Goal: Information Seeking & Learning: Learn about a topic

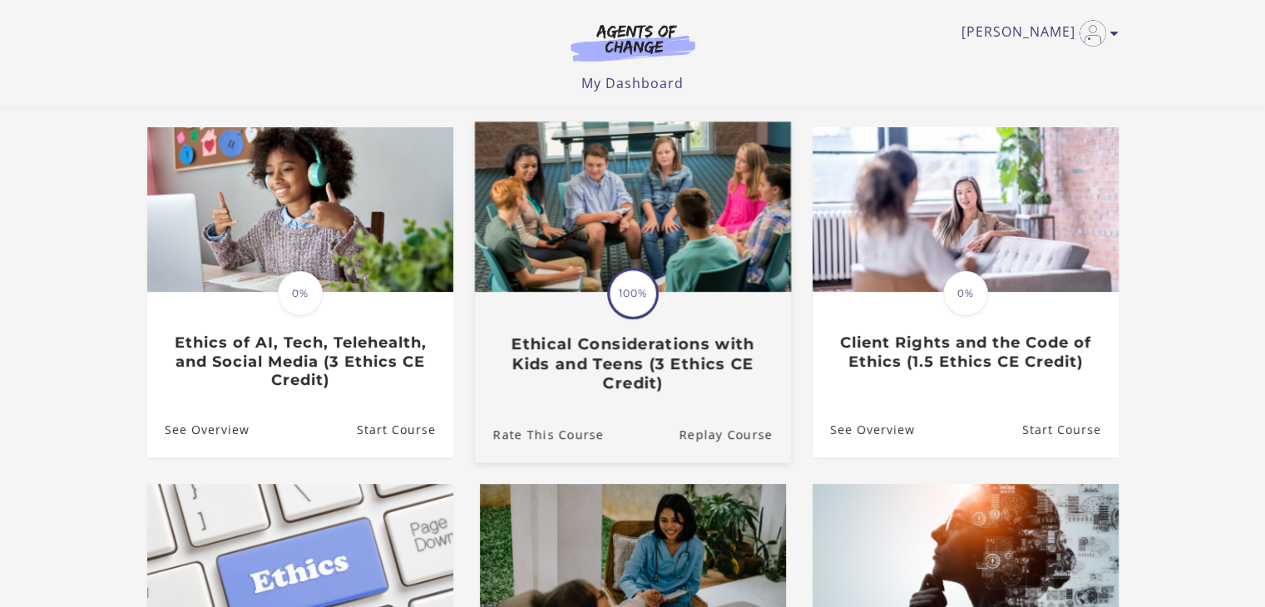
scroll to position [166, 0]
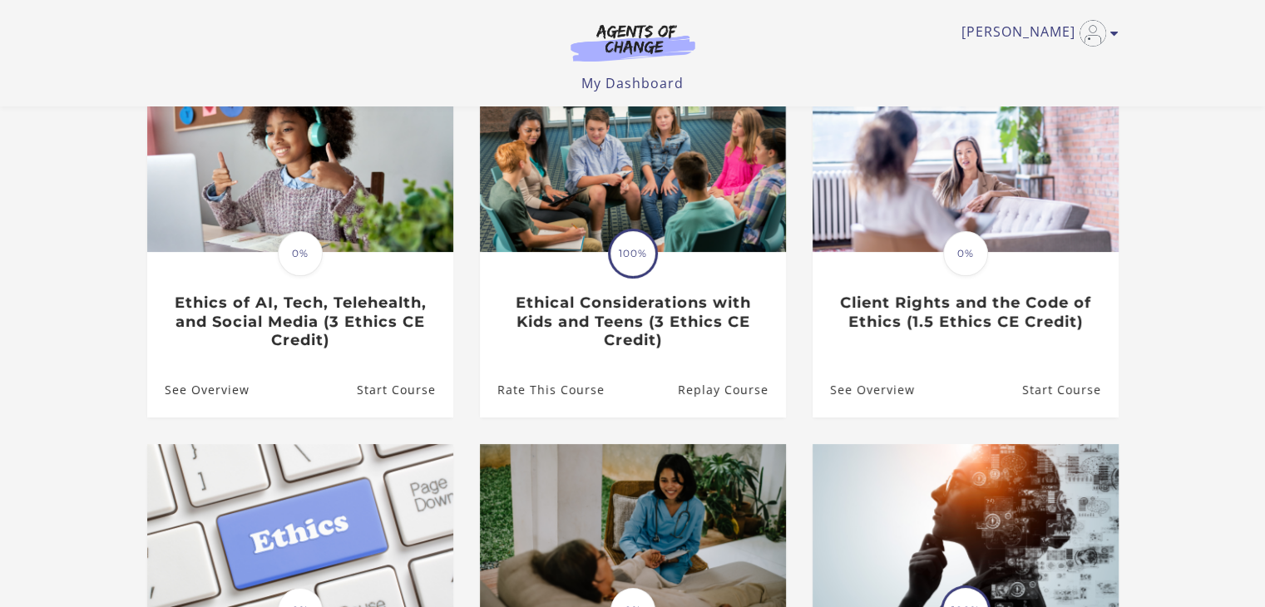
click at [32, 296] on section "**********" at bounding box center [632, 381] width 1265 height 891
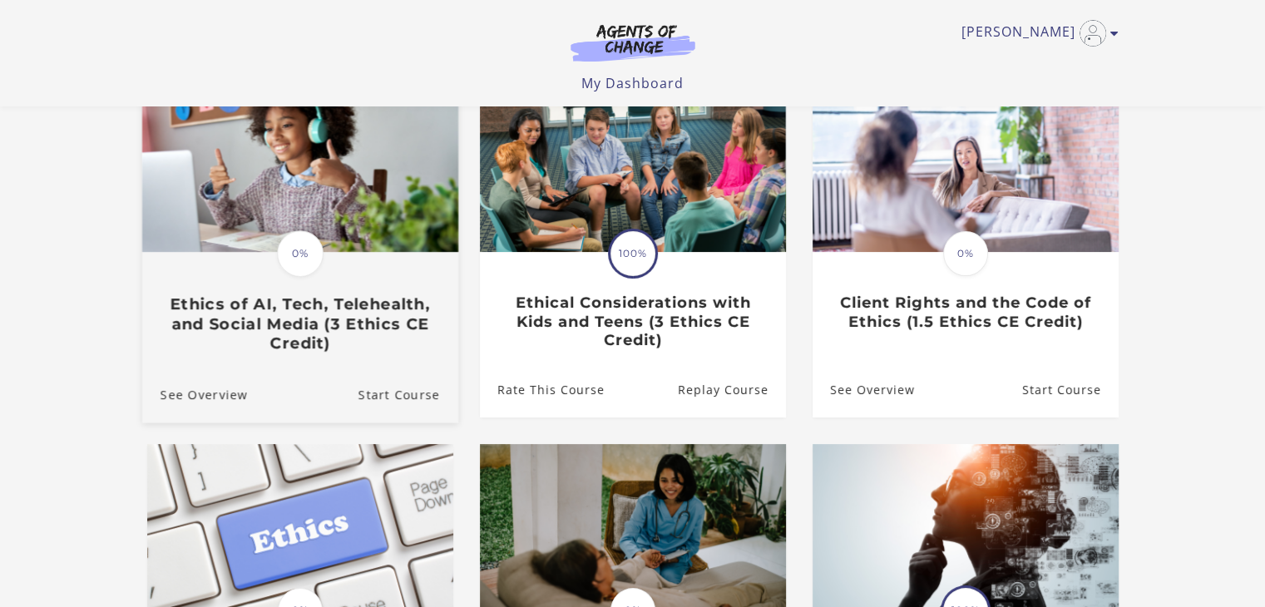
click at [333, 227] on img at bounding box center [299, 167] width 316 height 170
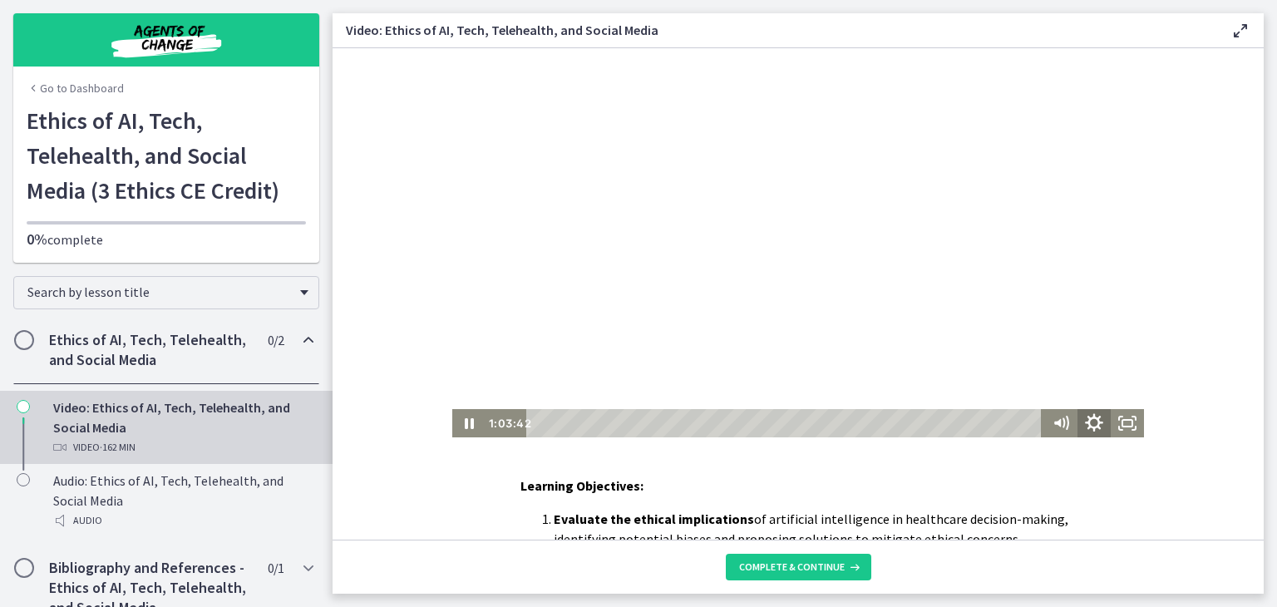
click at [1086, 423] on icon "Show settings menu" at bounding box center [1094, 424] width 40 height 34
click at [1113, 369] on span "1.5x" at bounding box center [1115, 367] width 42 height 28
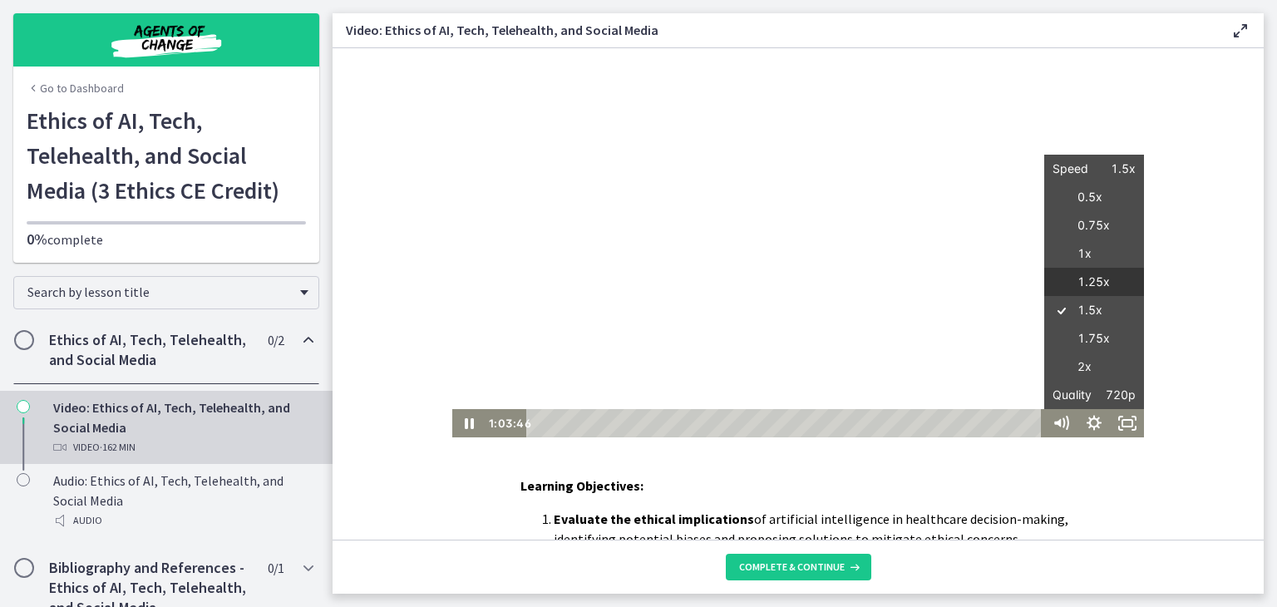
click at [1093, 284] on label "1.25x" at bounding box center [1094, 282] width 100 height 29
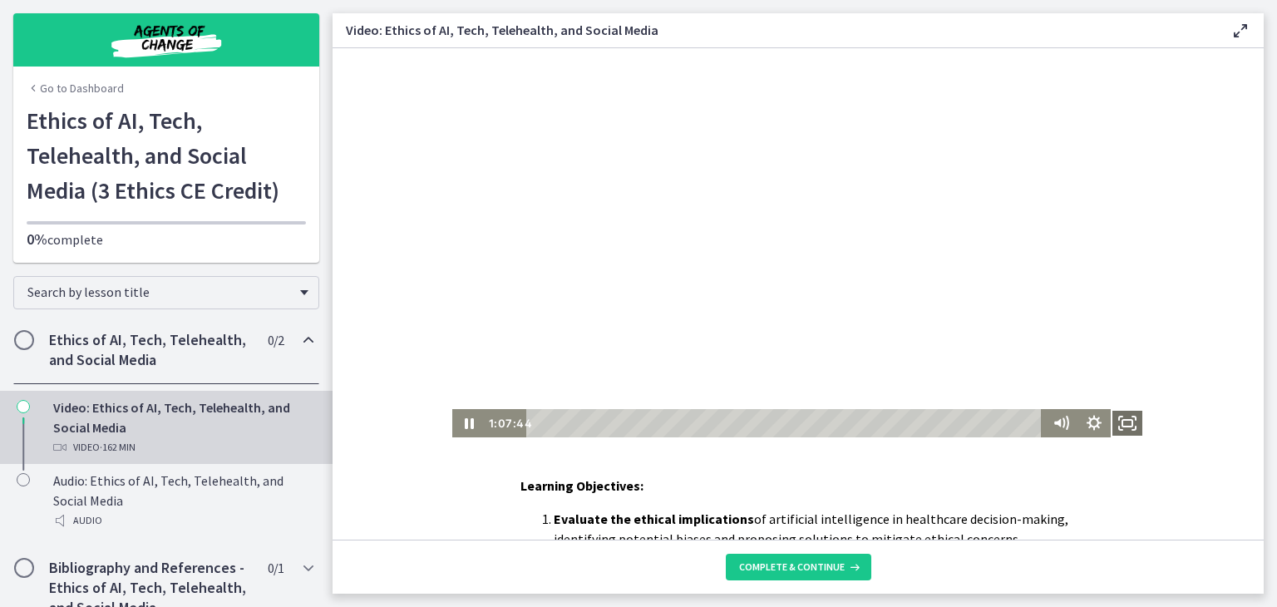
click at [1118, 417] on icon "Fullscreen" at bounding box center [1127, 423] width 33 height 28
click at [373, 138] on div "Click for sound @keyframes VOLUME_SMALL_WAVE_FLASH { 0% { opacity: 0; } 33% { o…" at bounding box center [798, 242] width 931 height 389
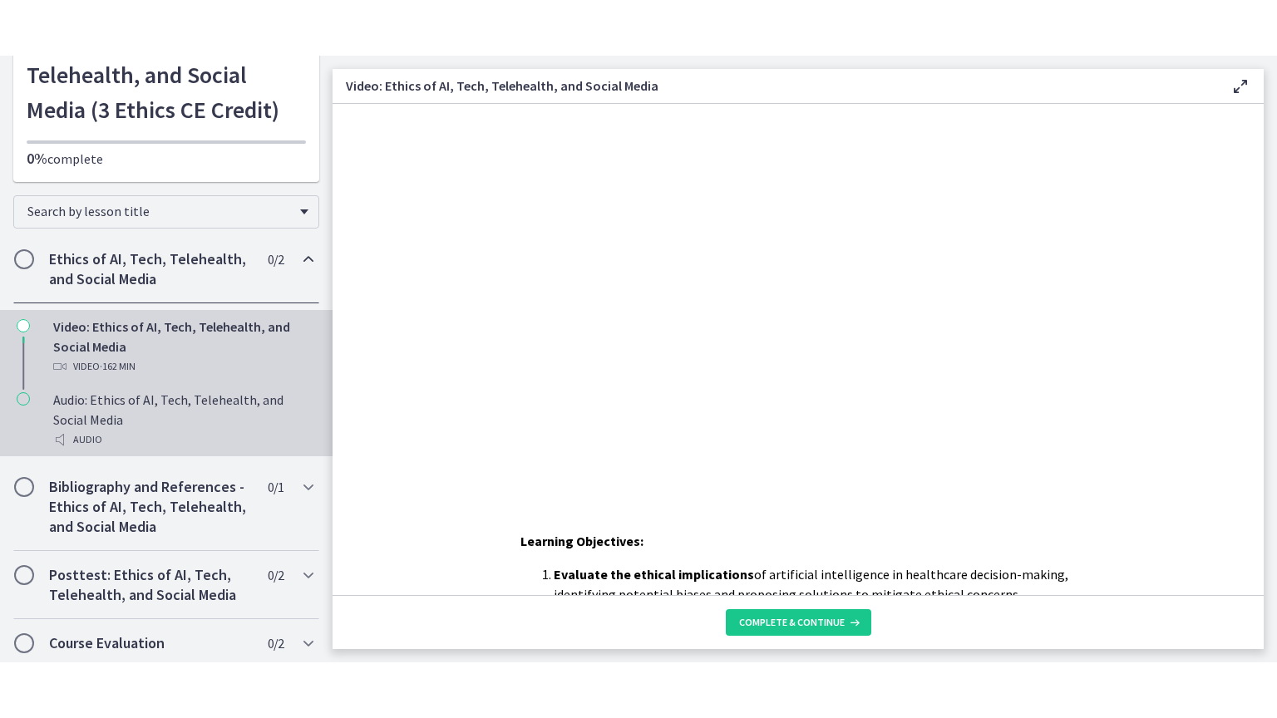
scroll to position [141, 0]
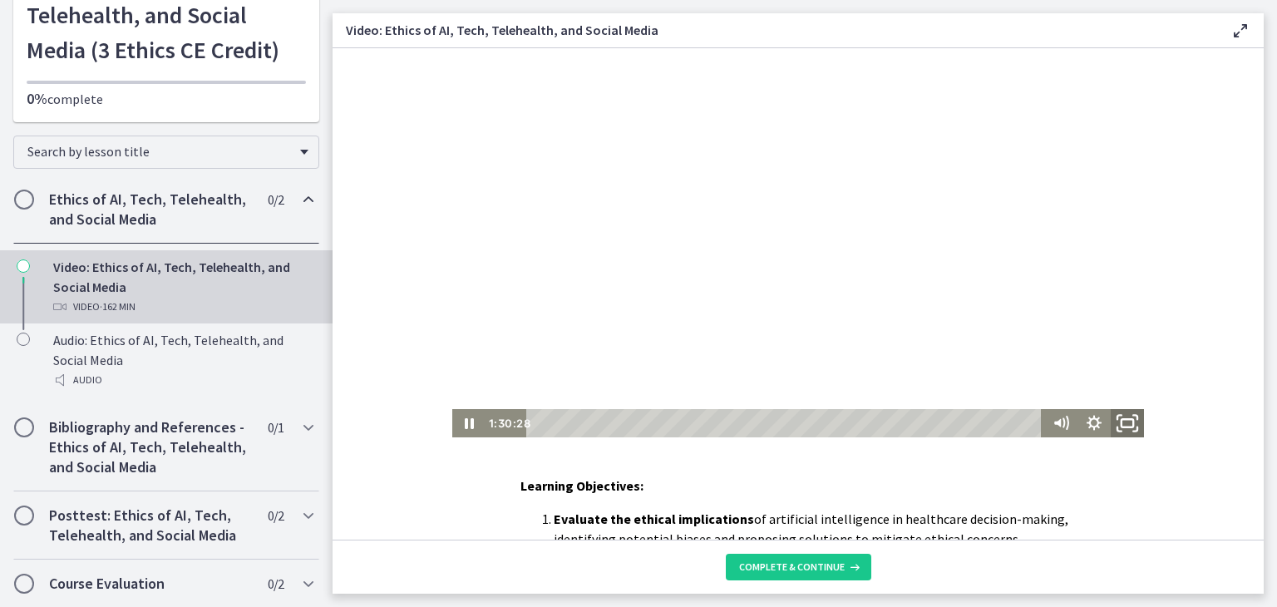
click at [1115, 425] on icon "Fullscreen" at bounding box center [1128, 424] width 40 height 34
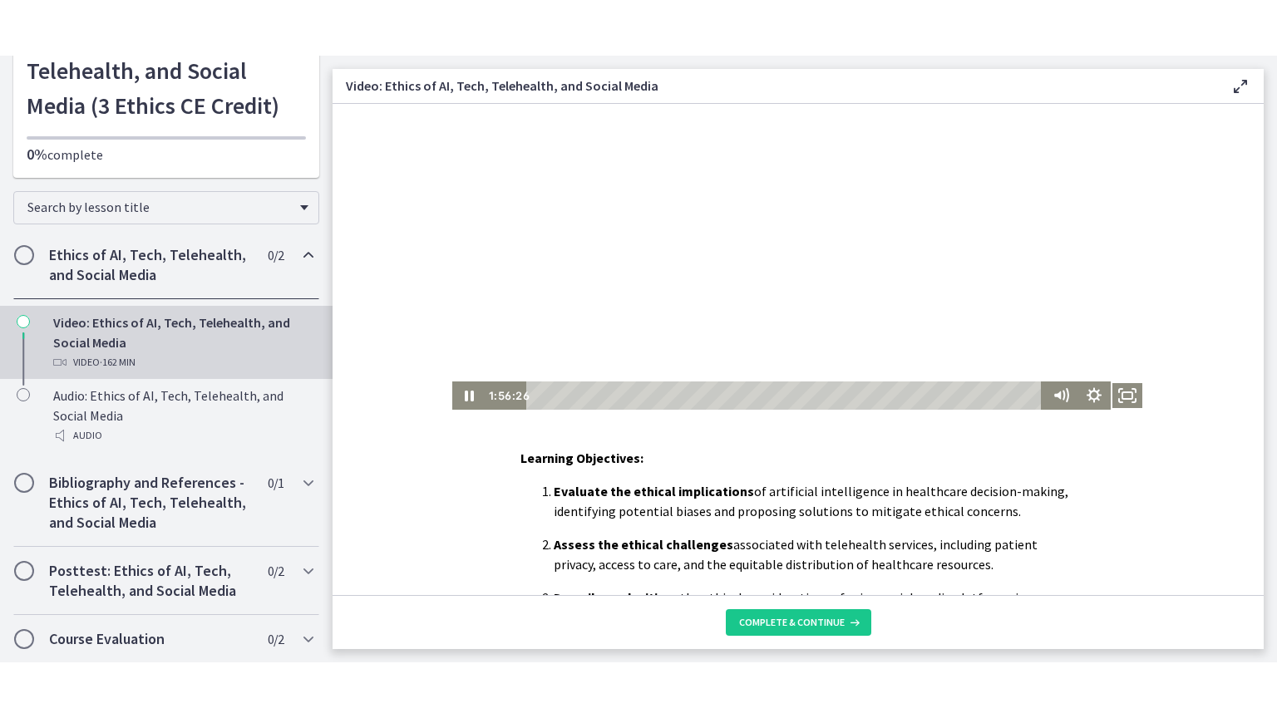
scroll to position [0, 0]
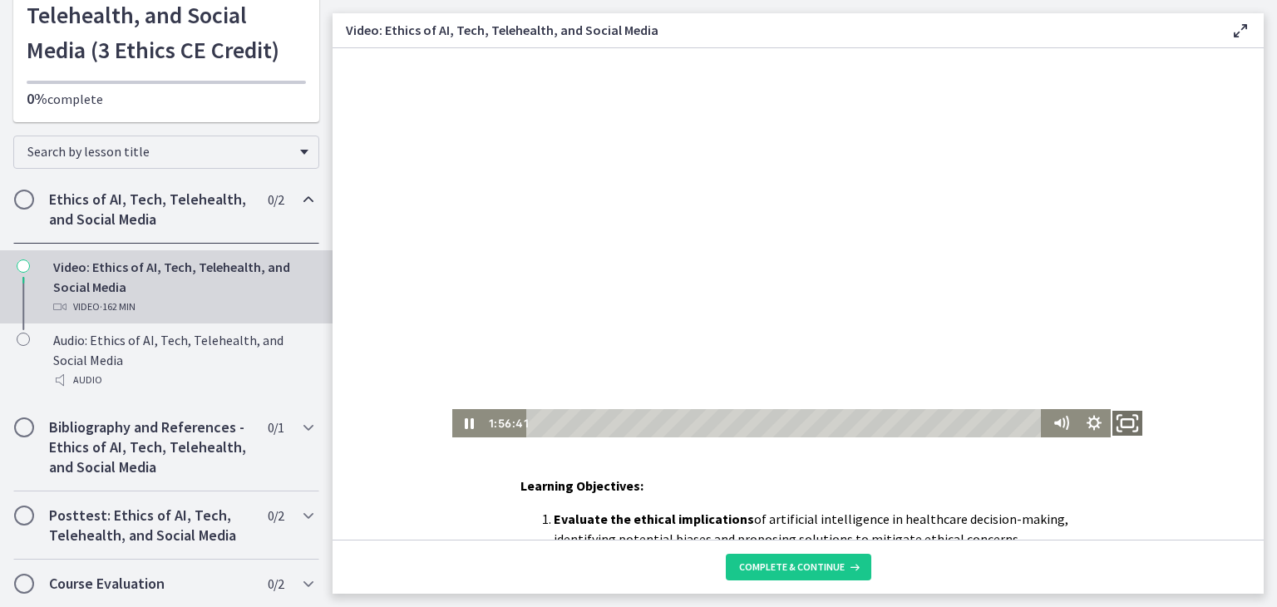
click at [1132, 425] on icon "Fullscreen" at bounding box center [1128, 424] width 40 height 34
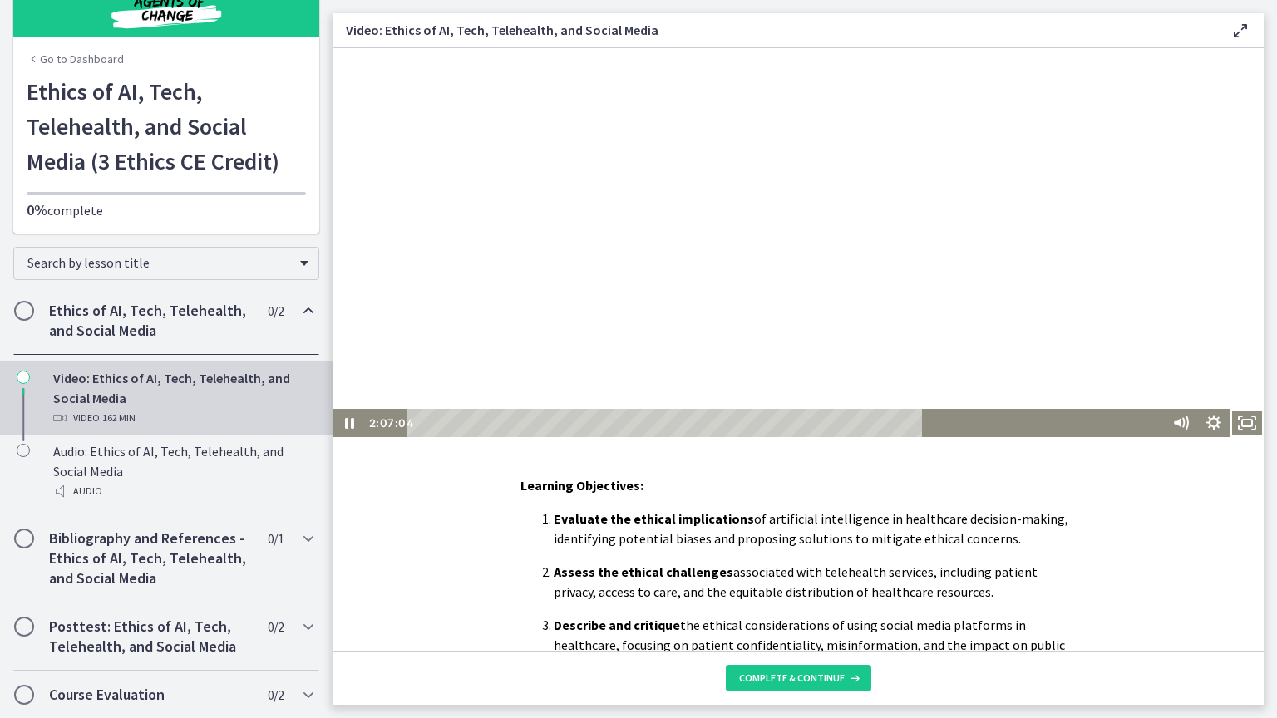
scroll to position [141, 0]
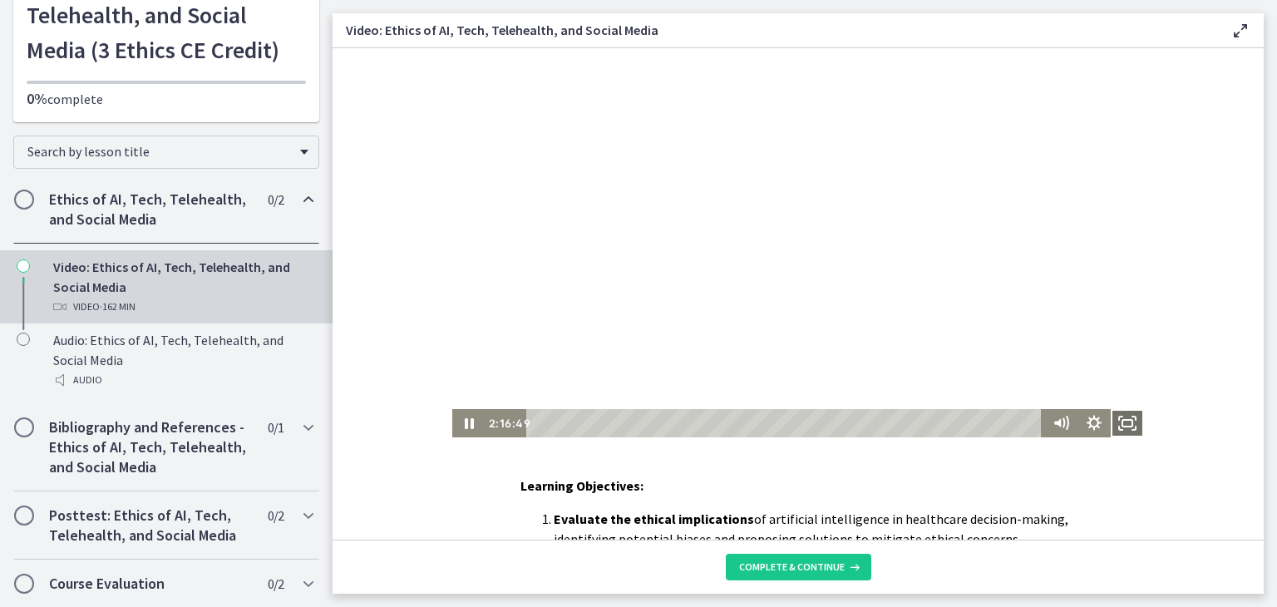
click at [1111, 420] on icon "Fullscreen" at bounding box center [1127, 423] width 33 height 28
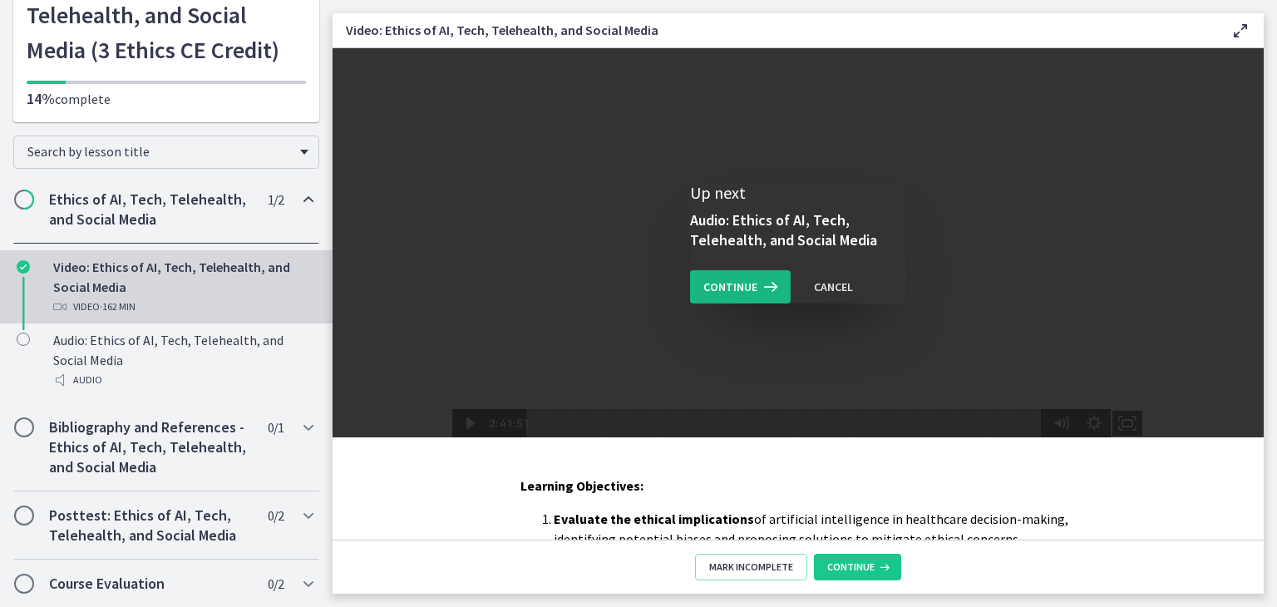
click at [747, 287] on span "Continue" at bounding box center [730, 287] width 54 height 20
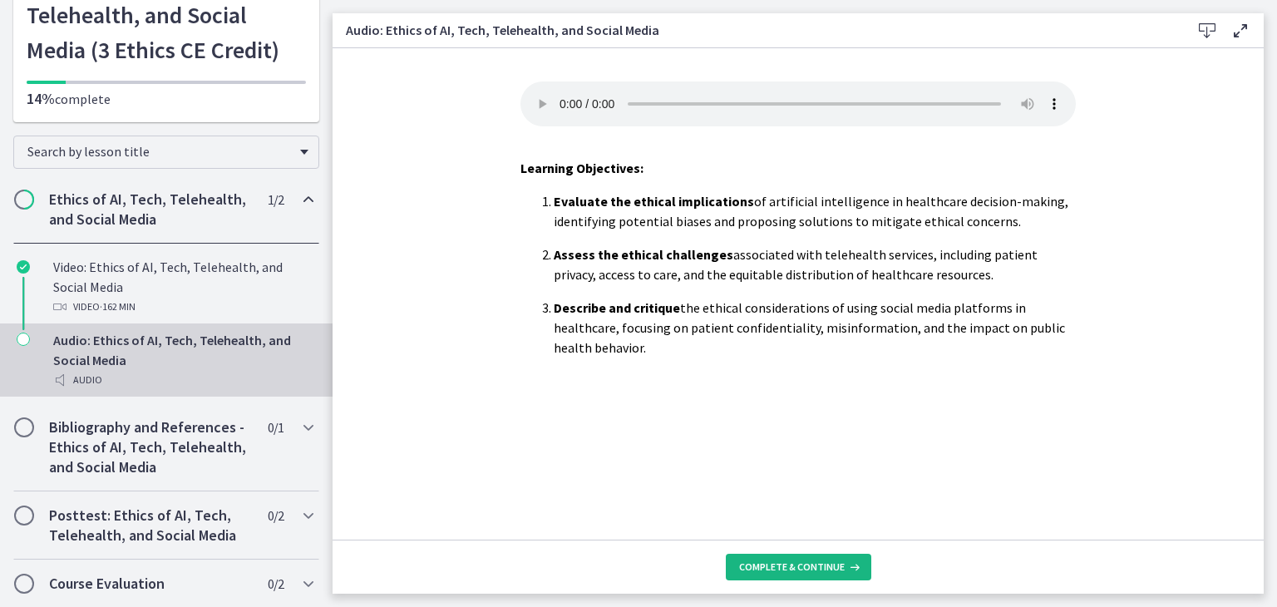
click at [807, 570] on span "Complete & continue" at bounding box center [792, 566] width 106 height 13
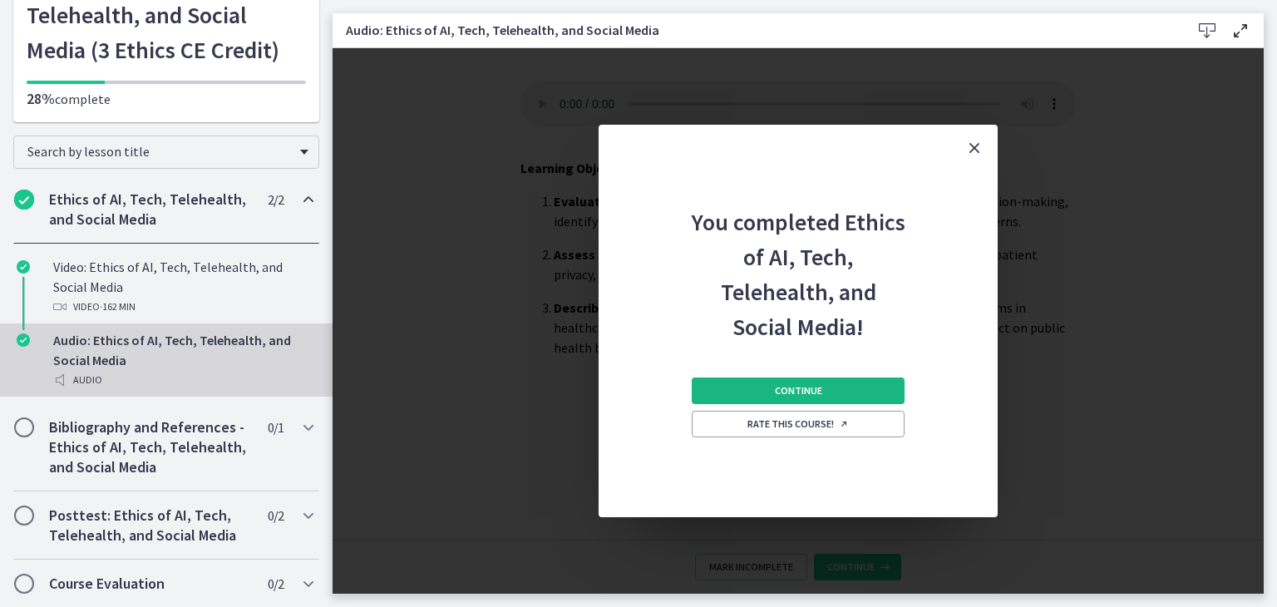
click at [840, 392] on button "Continue" at bounding box center [798, 390] width 213 height 27
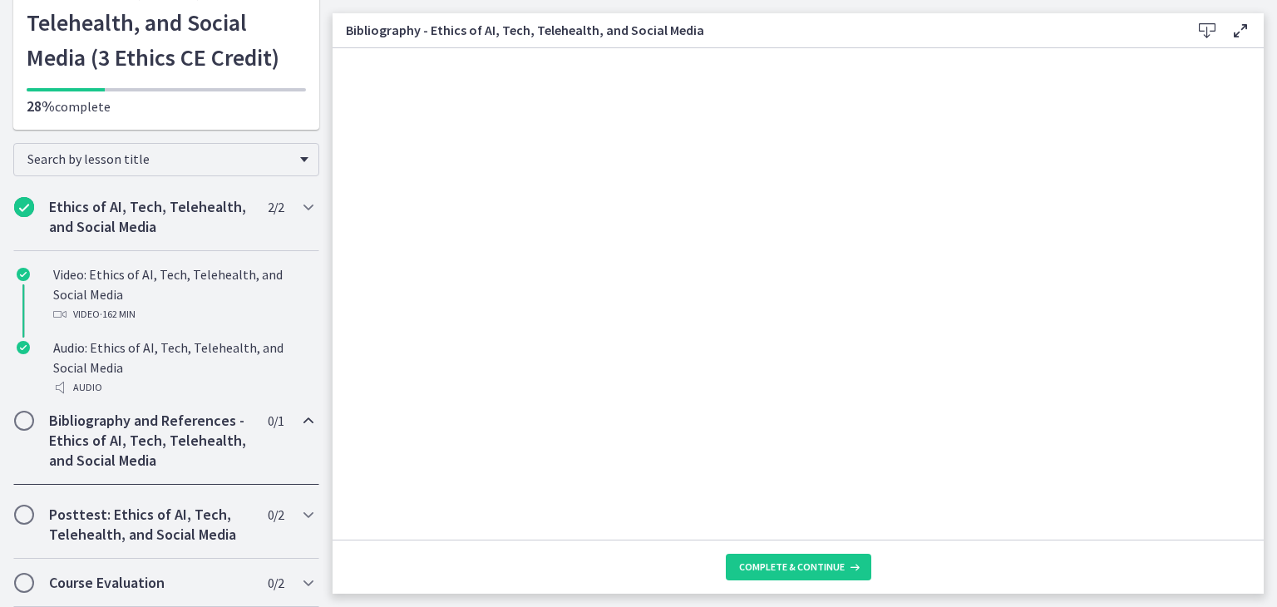
scroll to position [67, 0]
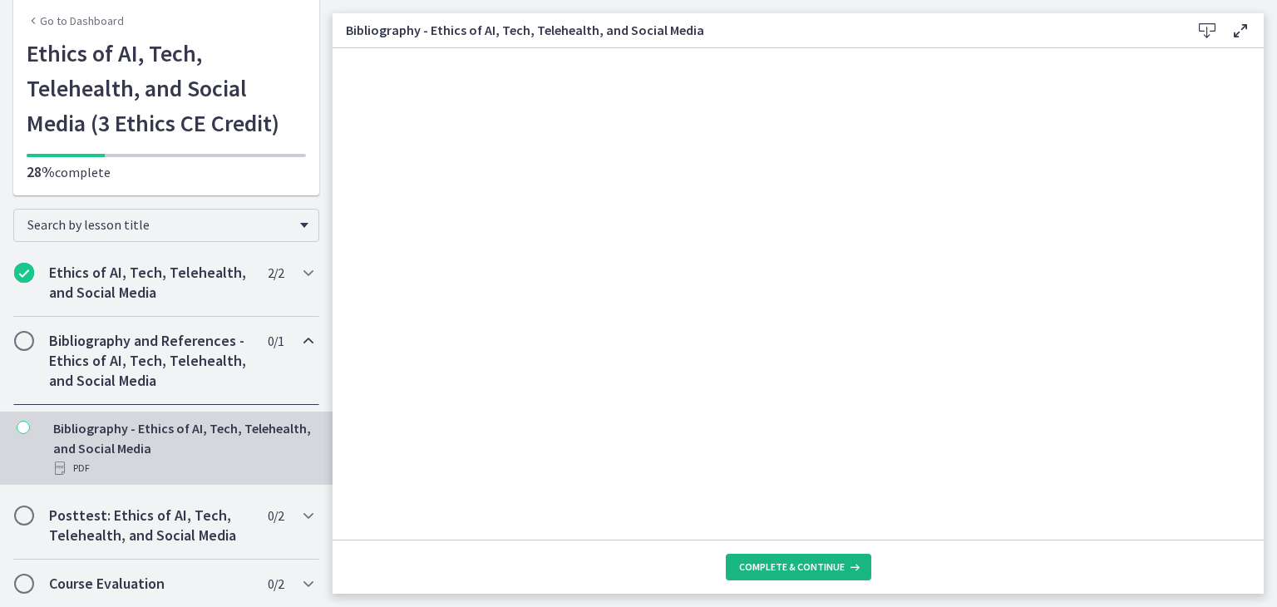
click at [810, 570] on span "Complete & continue" at bounding box center [792, 566] width 106 height 13
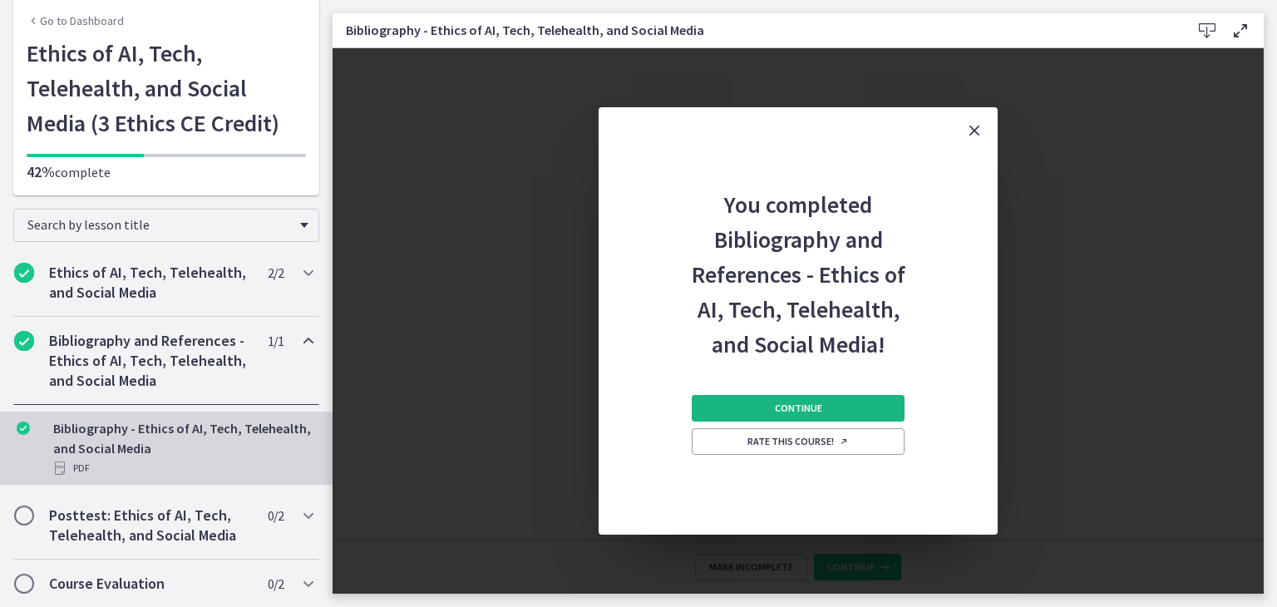
click at [822, 411] on button "Continue" at bounding box center [798, 408] width 213 height 27
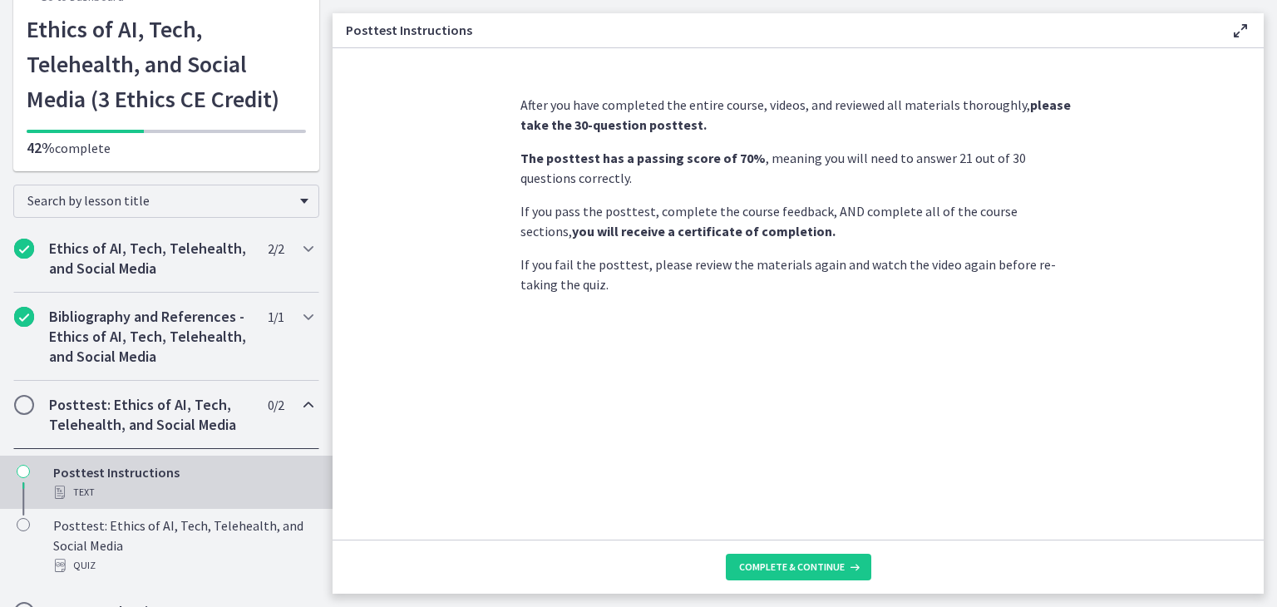
scroll to position [121, 0]
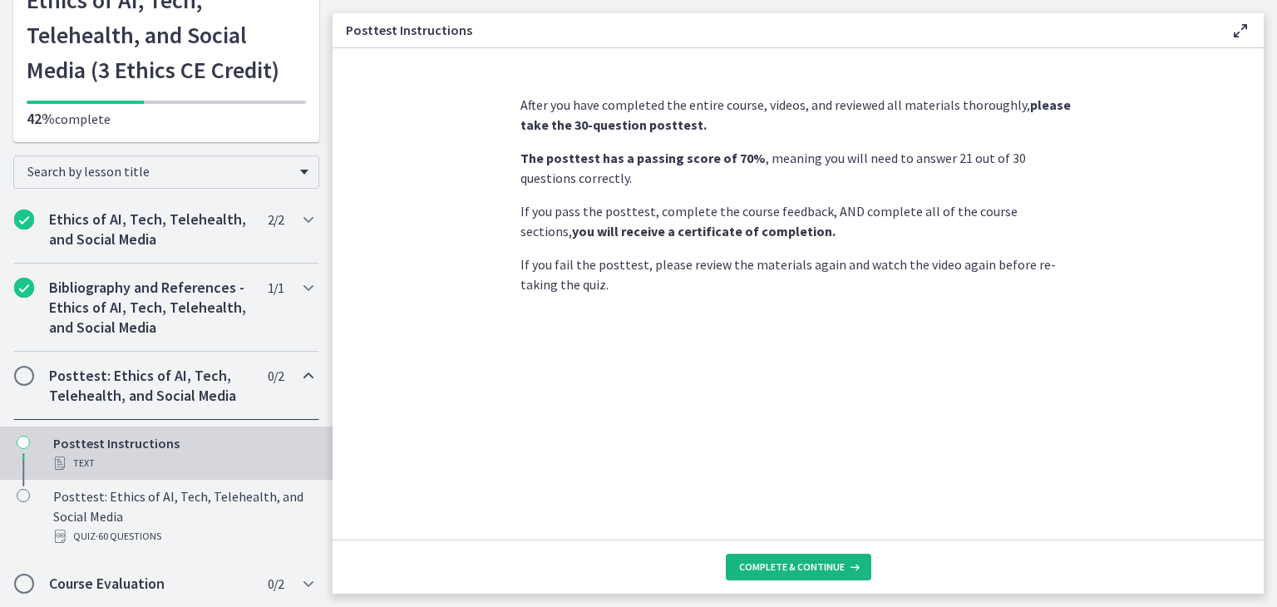
click at [808, 560] on span "Complete & continue" at bounding box center [792, 566] width 106 height 13
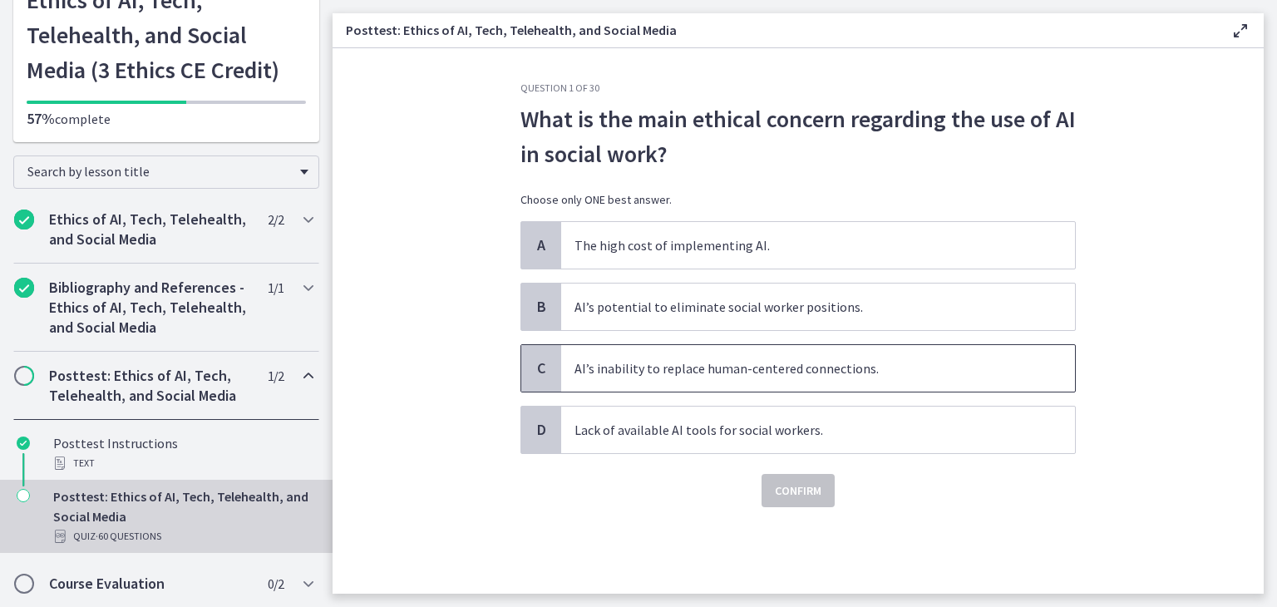
click at [798, 367] on span "AI’s inability to replace human-centered connections." at bounding box center [818, 368] width 514 height 47
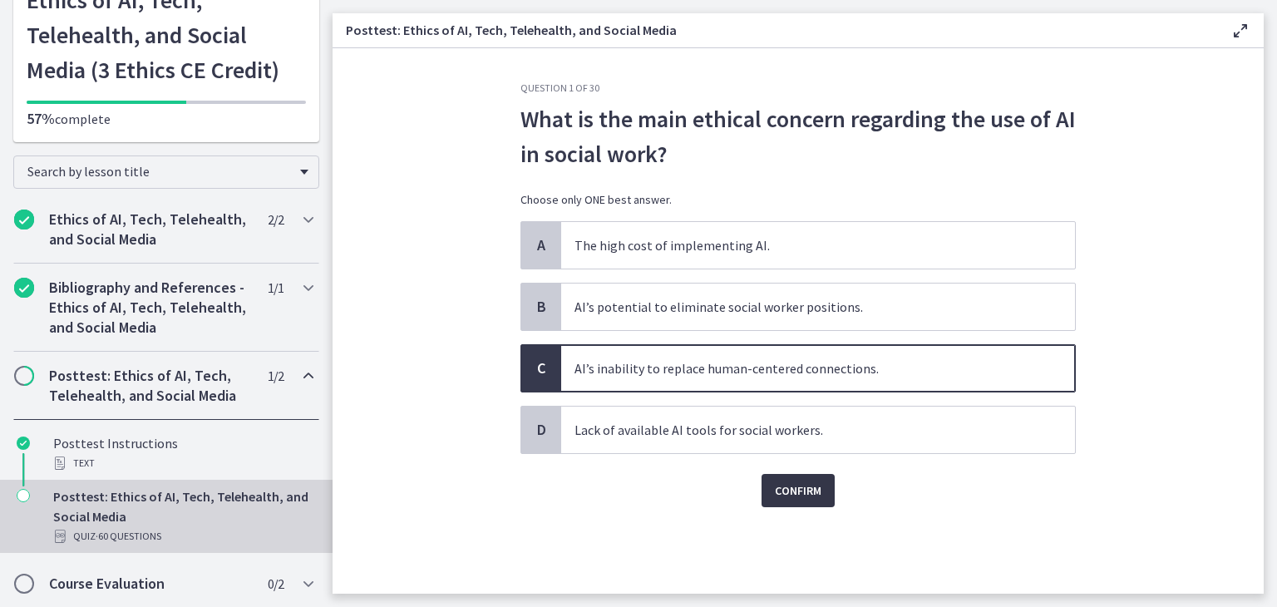
click at [805, 489] on span "Confirm" at bounding box center [798, 491] width 47 height 20
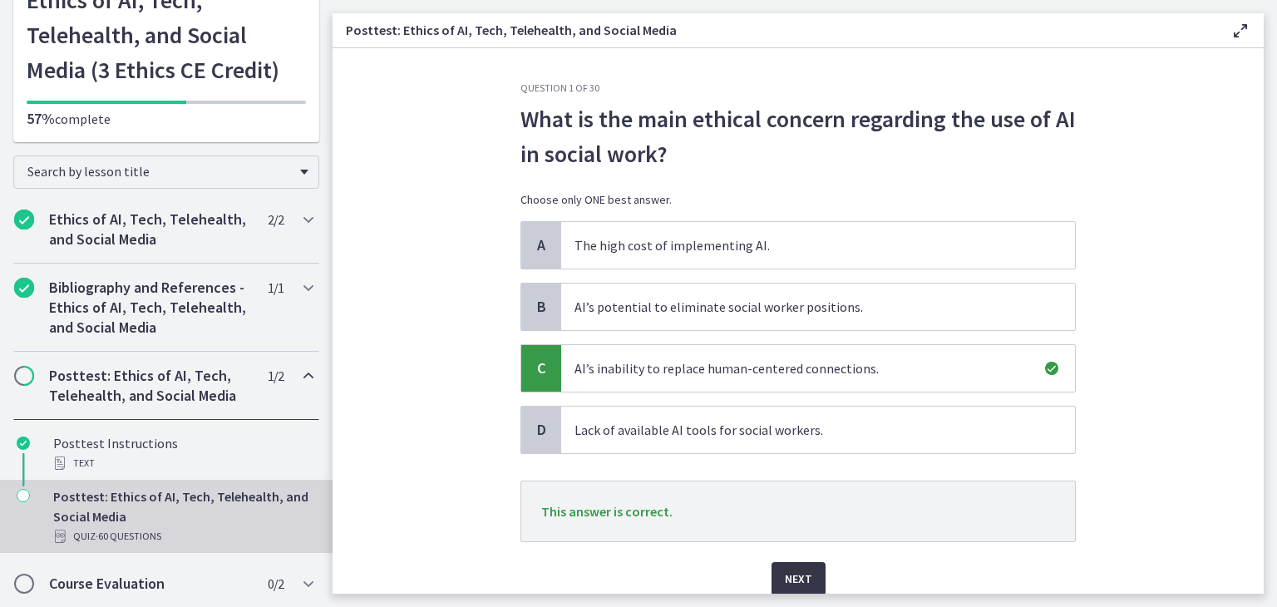
click at [798, 570] on span "Next" at bounding box center [798, 579] width 27 height 20
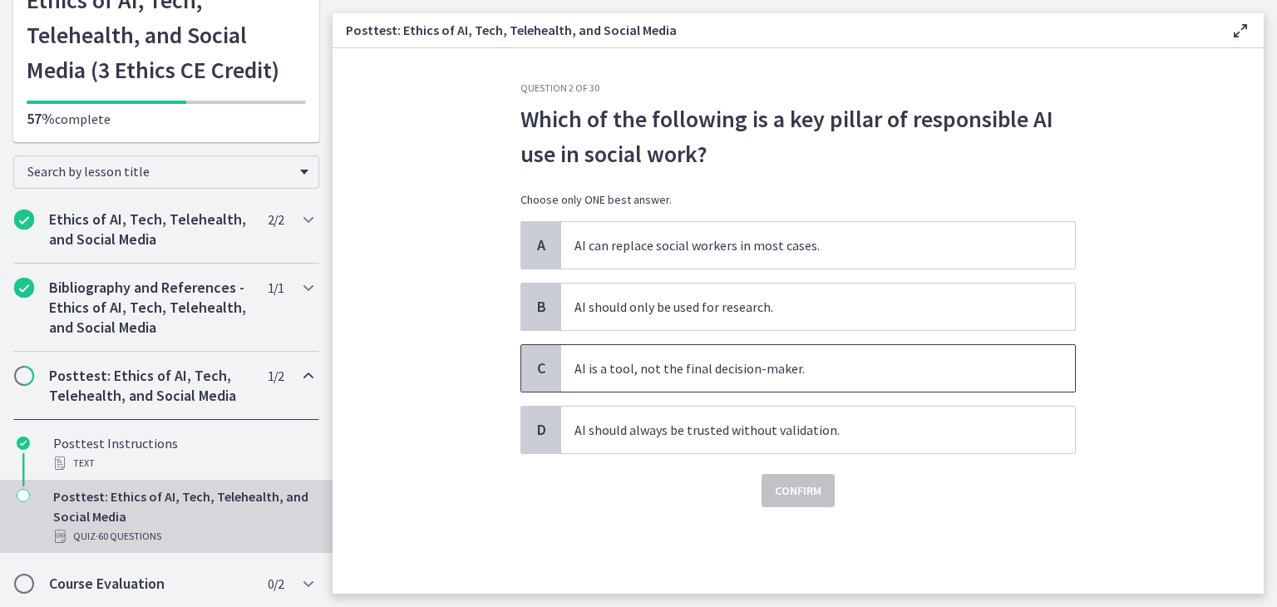
click at [894, 377] on span "AI is a tool, not the final decision-maker." at bounding box center [818, 368] width 514 height 47
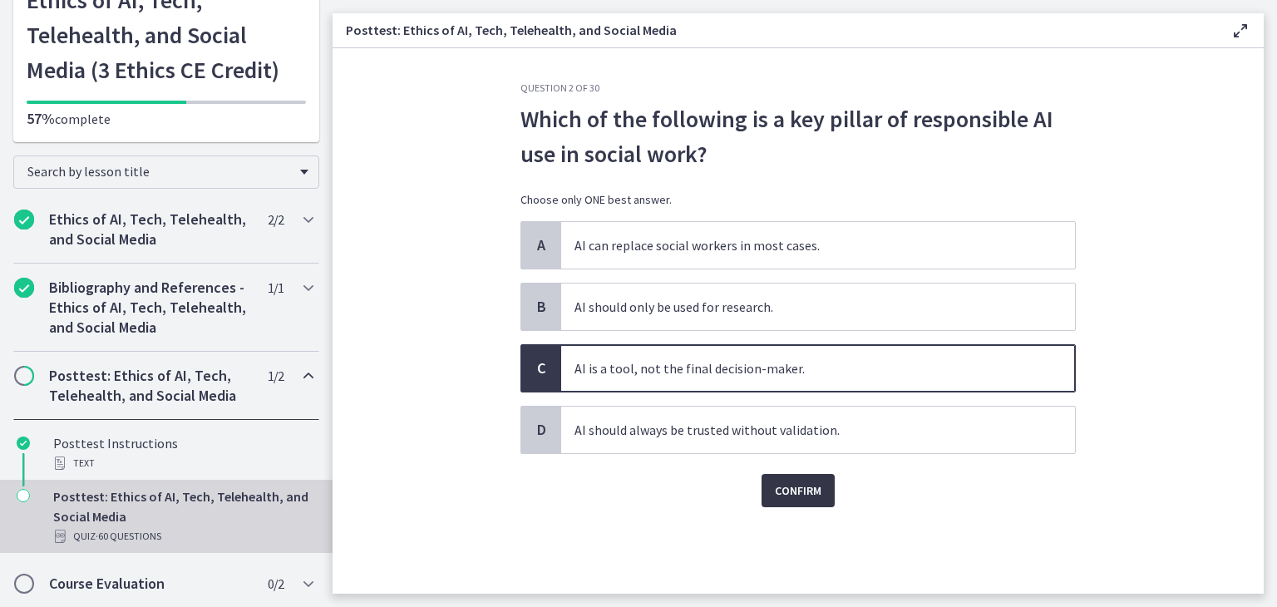
click at [814, 493] on span "Confirm" at bounding box center [798, 491] width 47 height 20
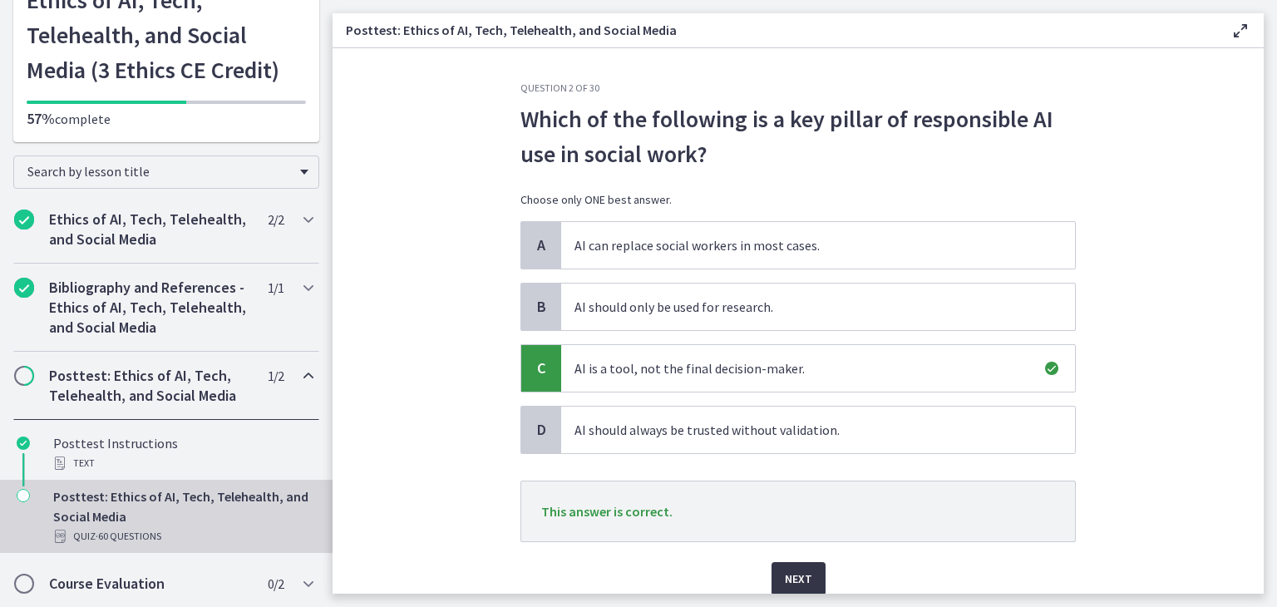
click at [796, 576] on span "Next" at bounding box center [798, 579] width 27 height 20
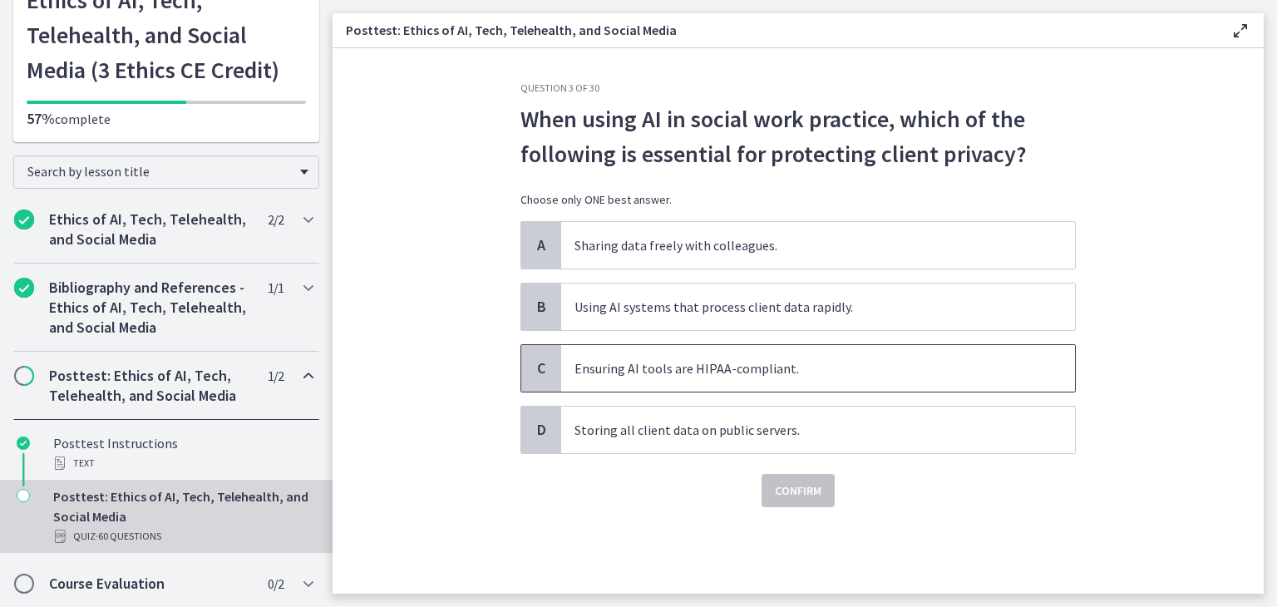
click at [877, 368] on span "Ensuring AI tools are HIPAA-compliant." at bounding box center [818, 368] width 514 height 47
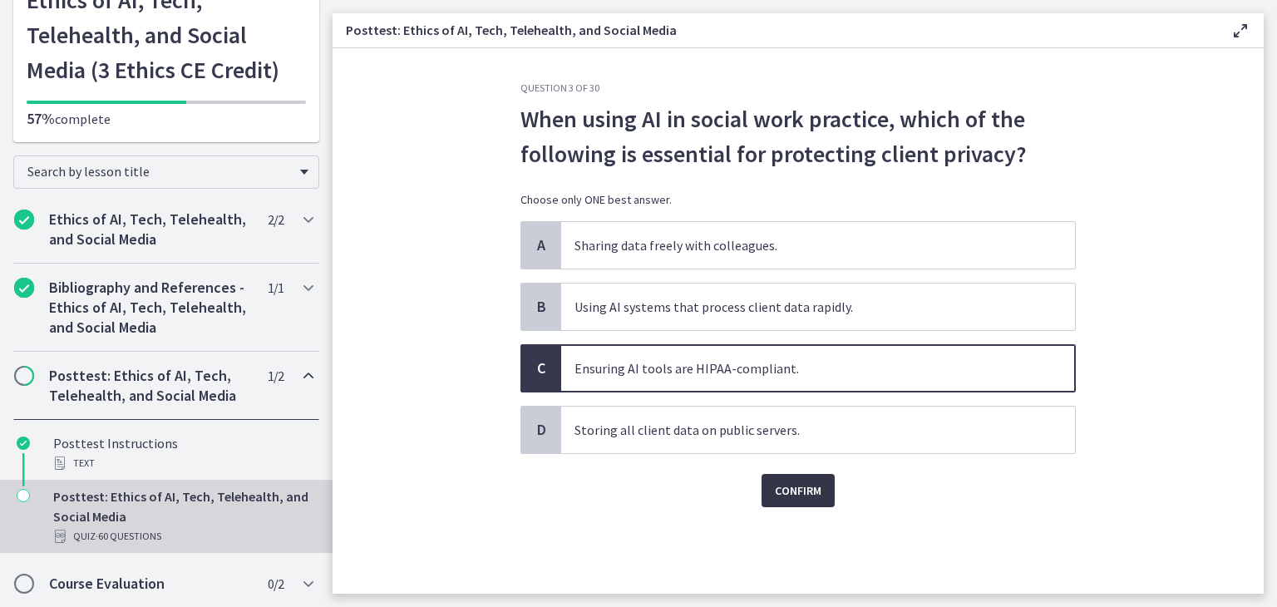
click at [795, 493] on span "Confirm" at bounding box center [798, 491] width 47 height 20
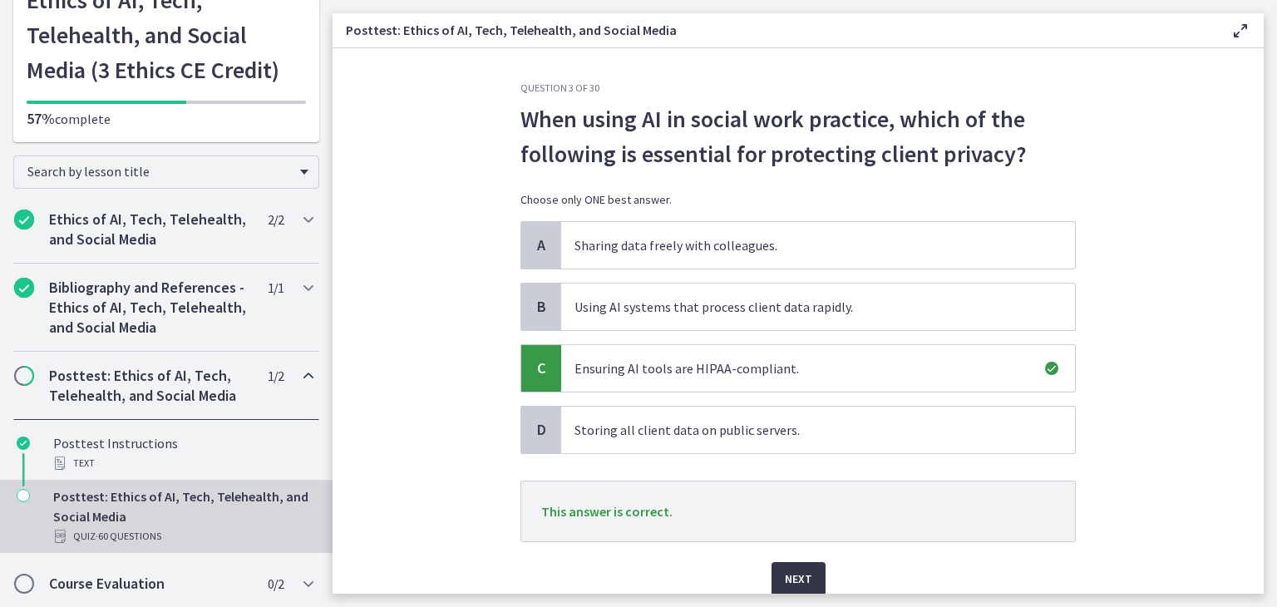
click at [810, 580] on button "Next" at bounding box center [799, 578] width 54 height 33
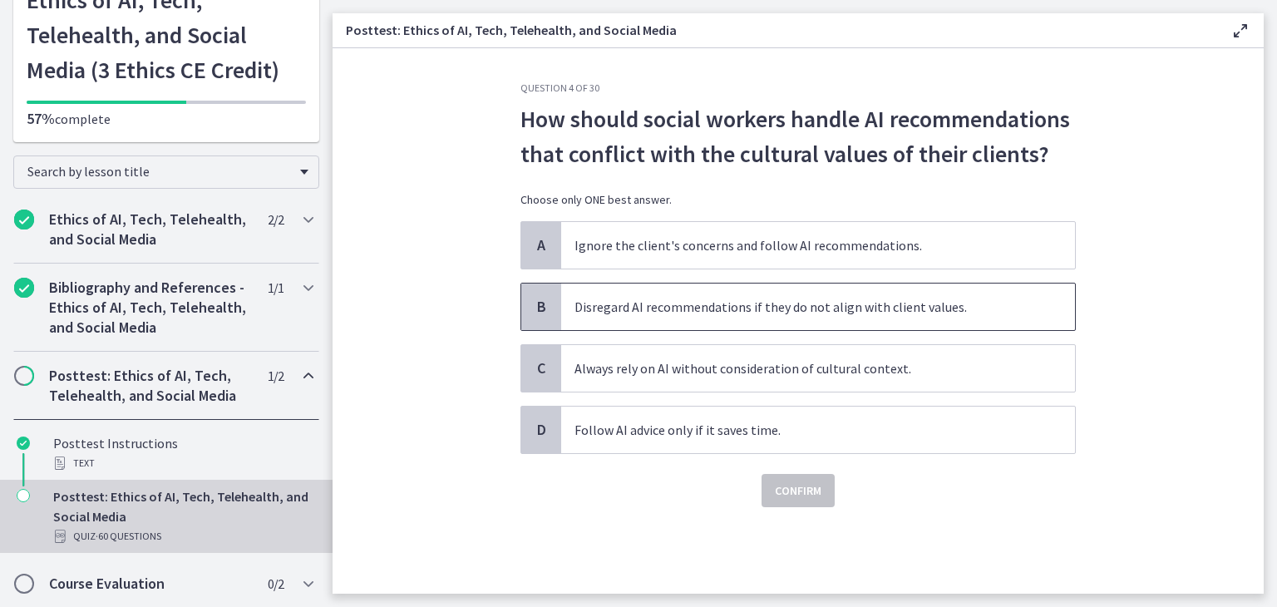
click at [822, 318] on span "Disregard AI recommendations if they do not align with client values." at bounding box center [818, 307] width 514 height 47
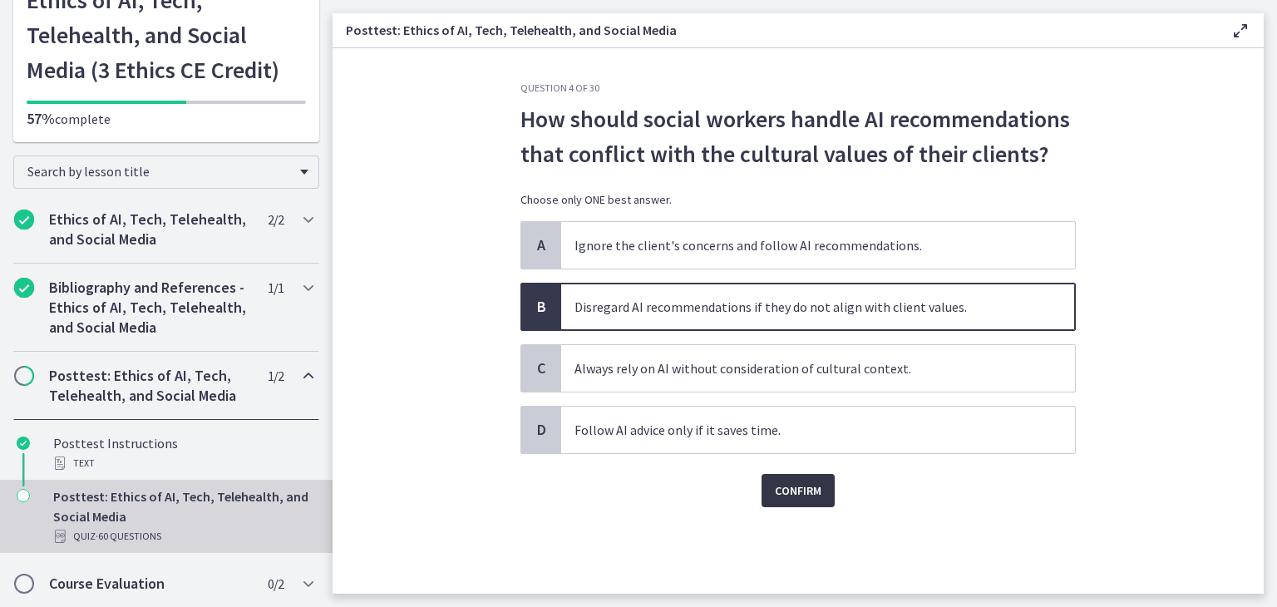
click at [801, 490] on span "Confirm" at bounding box center [798, 491] width 47 height 20
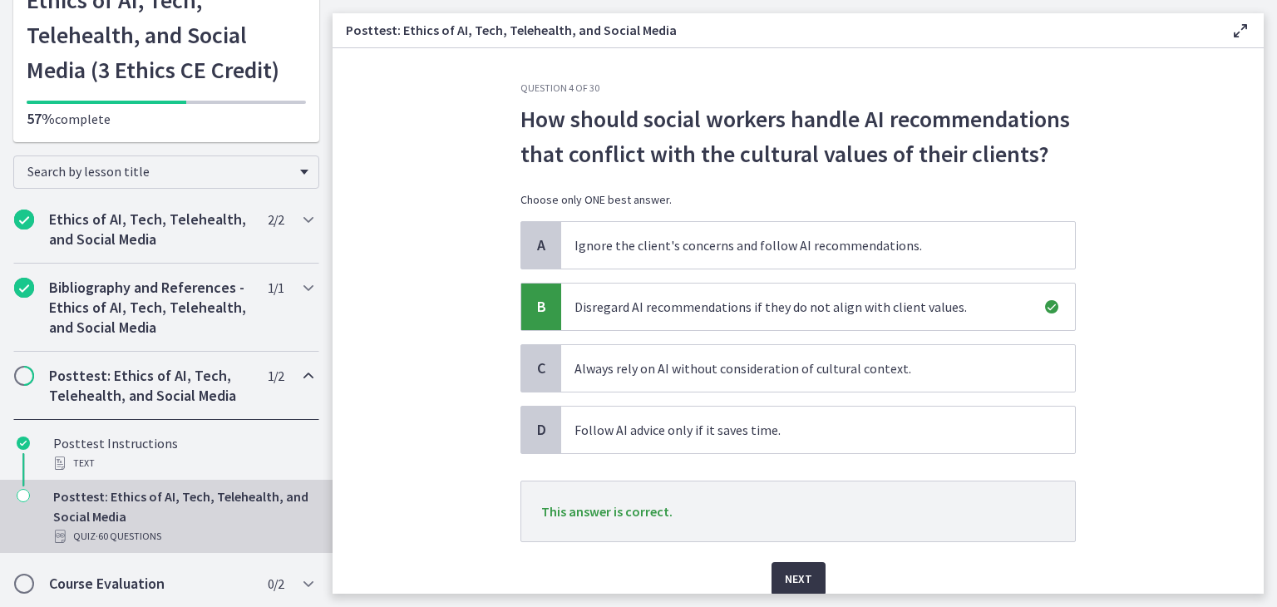
click at [799, 575] on span "Next" at bounding box center [798, 579] width 27 height 20
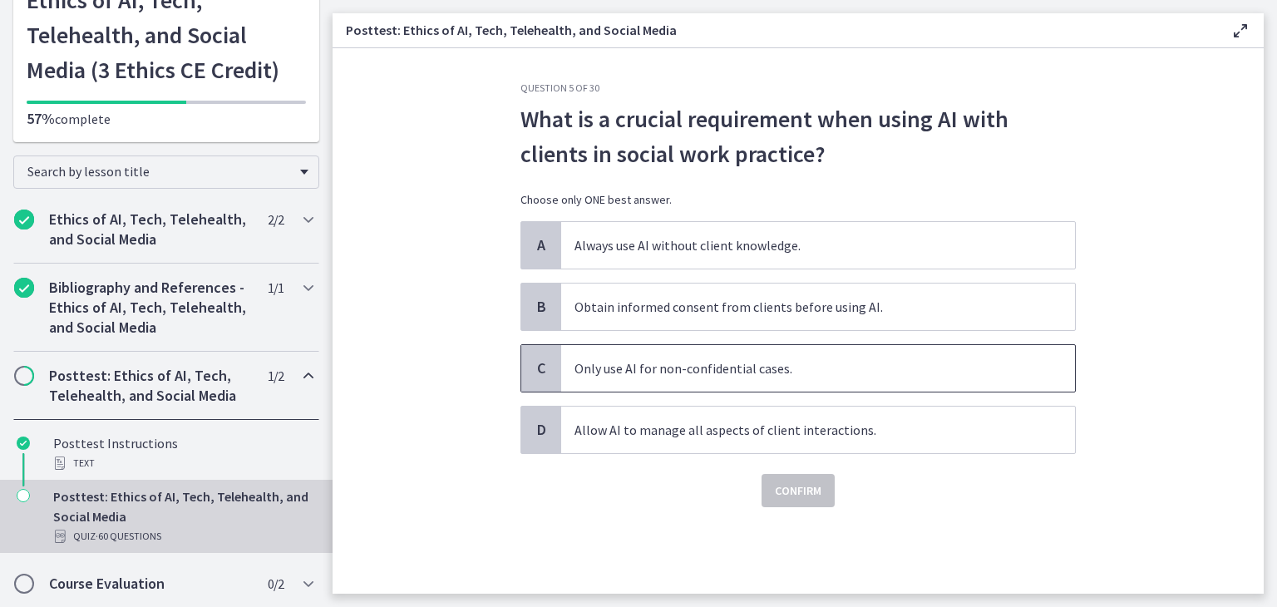
click at [942, 369] on span "Only use AI for non-confidential cases." at bounding box center [818, 368] width 514 height 47
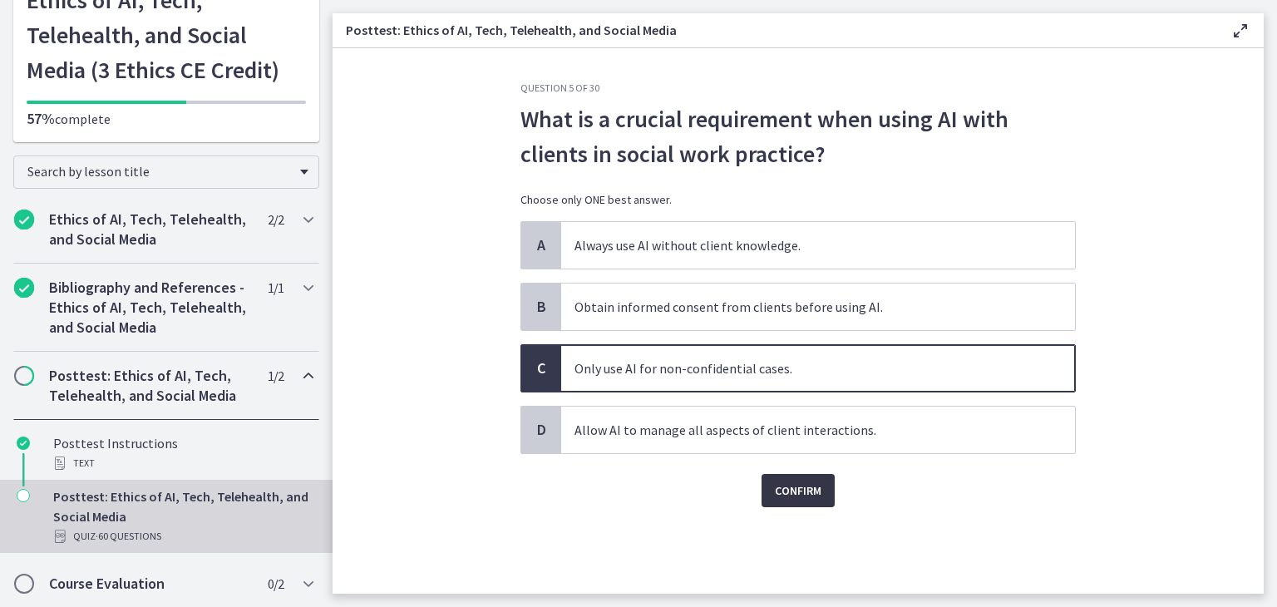
click at [802, 486] on span "Confirm" at bounding box center [798, 491] width 47 height 20
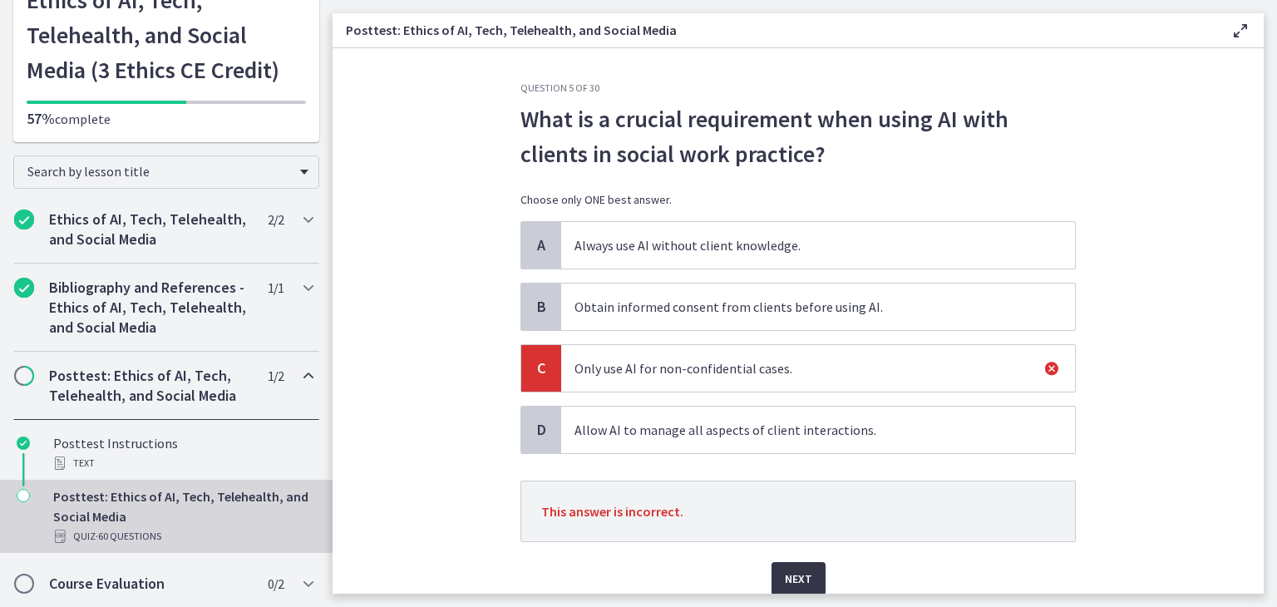
click at [808, 576] on button "Next" at bounding box center [799, 578] width 54 height 33
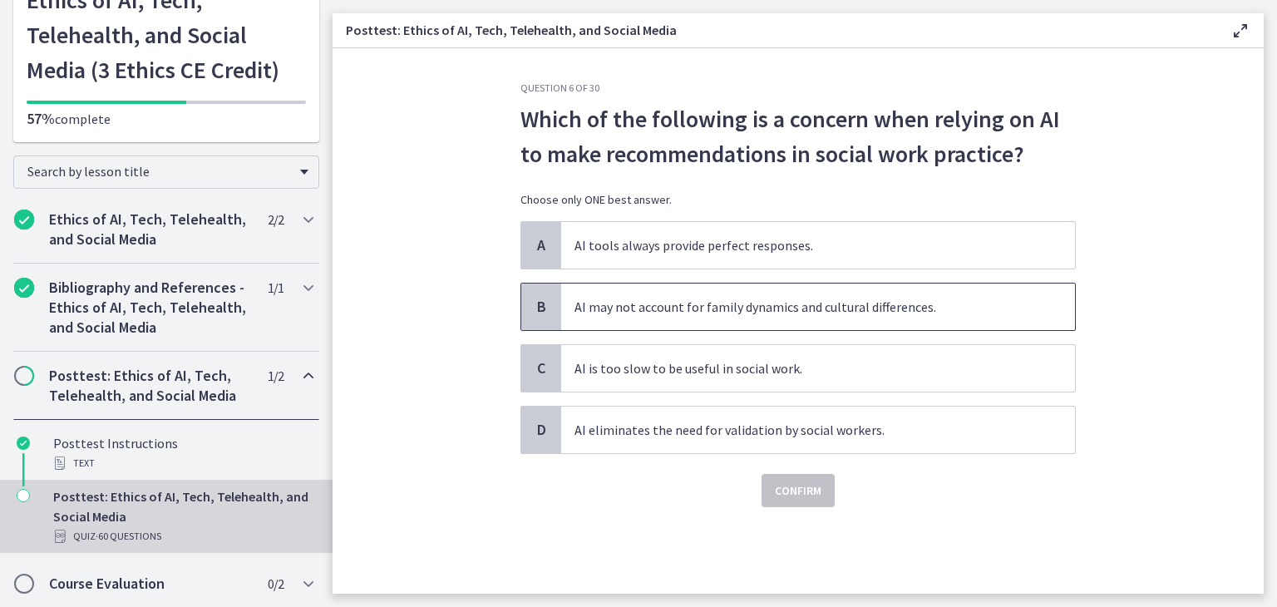
click at [996, 308] on span "AI may not account for family dynamics and cultural differences." at bounding box center [818, 307] width 514 height 47
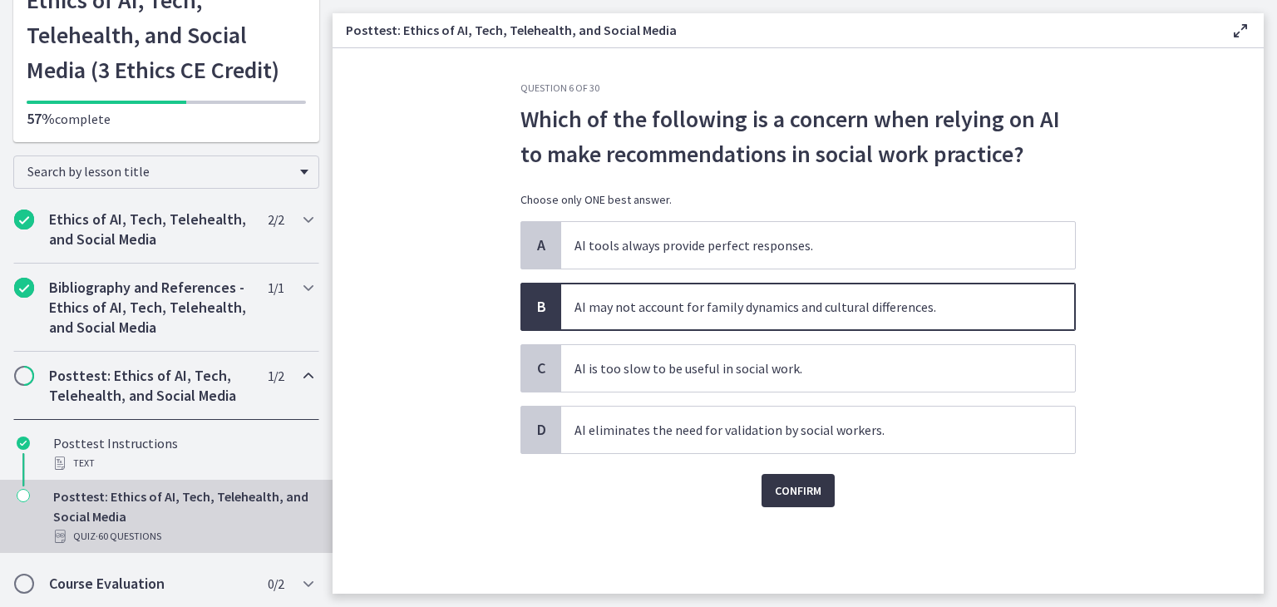
click at [806, 494] on span "Confirm" at bounding box center [798, 491] width 47 height 20
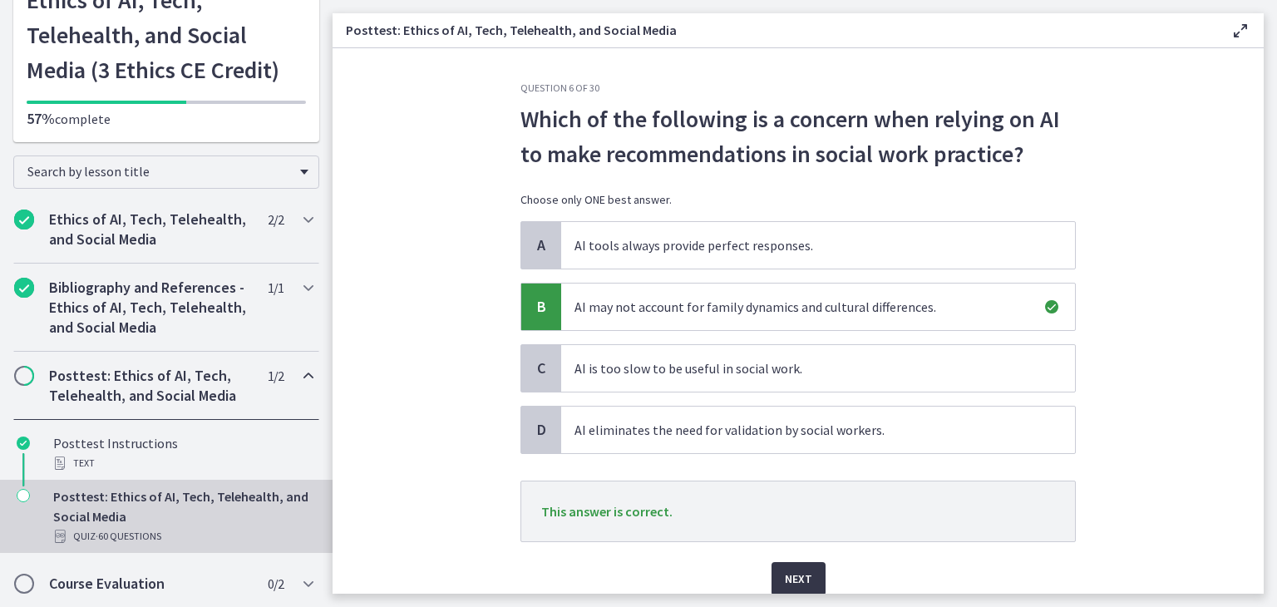
click at [809, 572] on button "Next" at bounding box center [799, 578] width 54 height 33
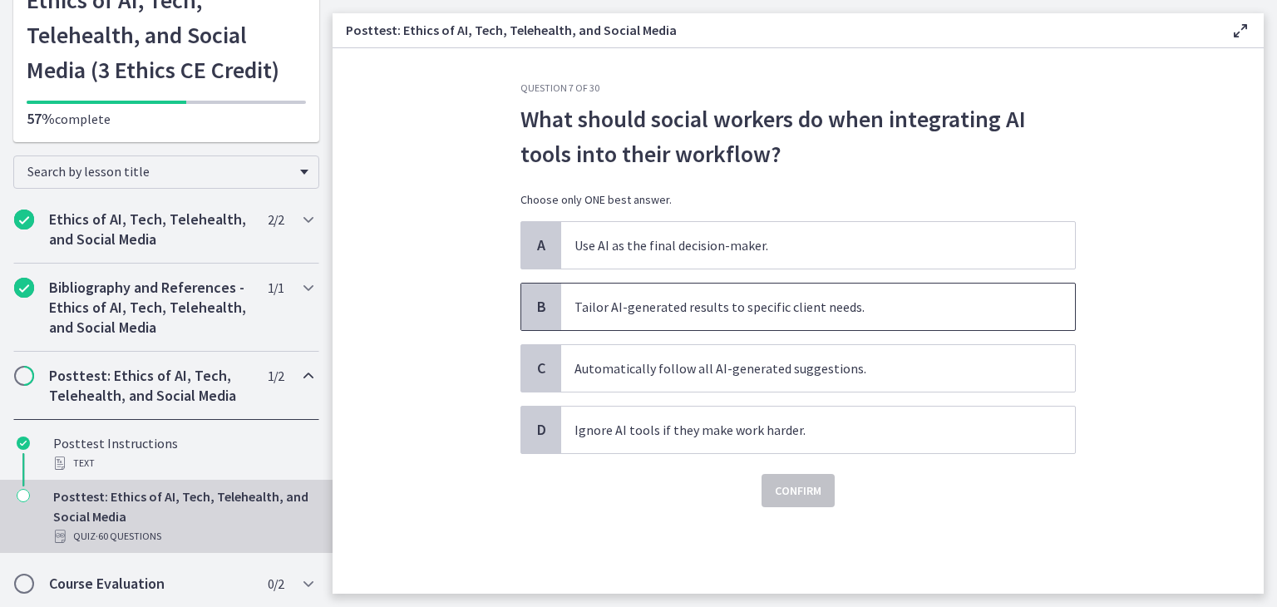
click at [915, 306] on span "Tailor AI-generated results to specific client needs." at bounding box center [818, 307] width 514 height 47
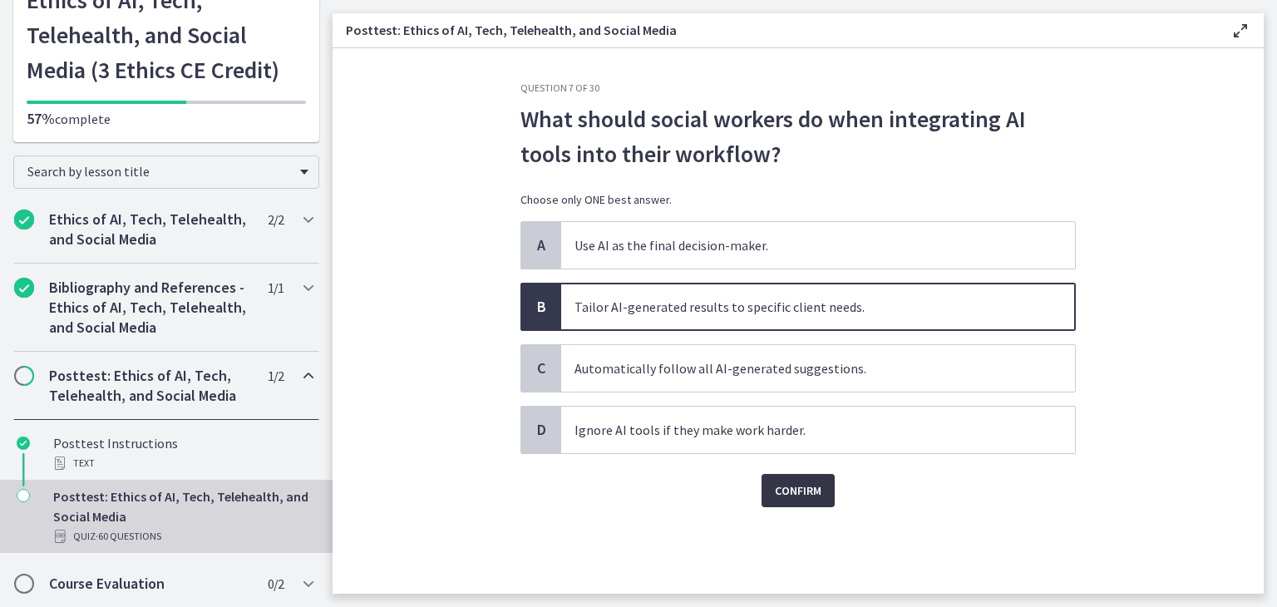
click at [805, 490] on span "Confirm" at bounding box center [798, 491] width 47 height 20
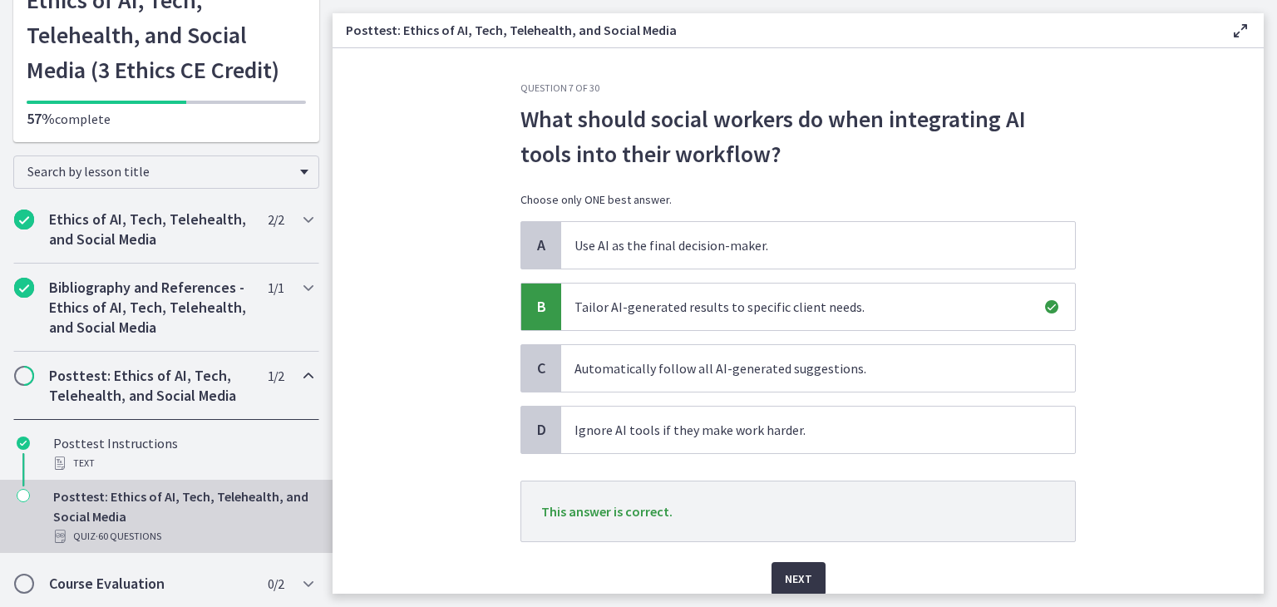
click at [796, 583] on span "Next" at bounding box center [798, 579] width 27 height 20
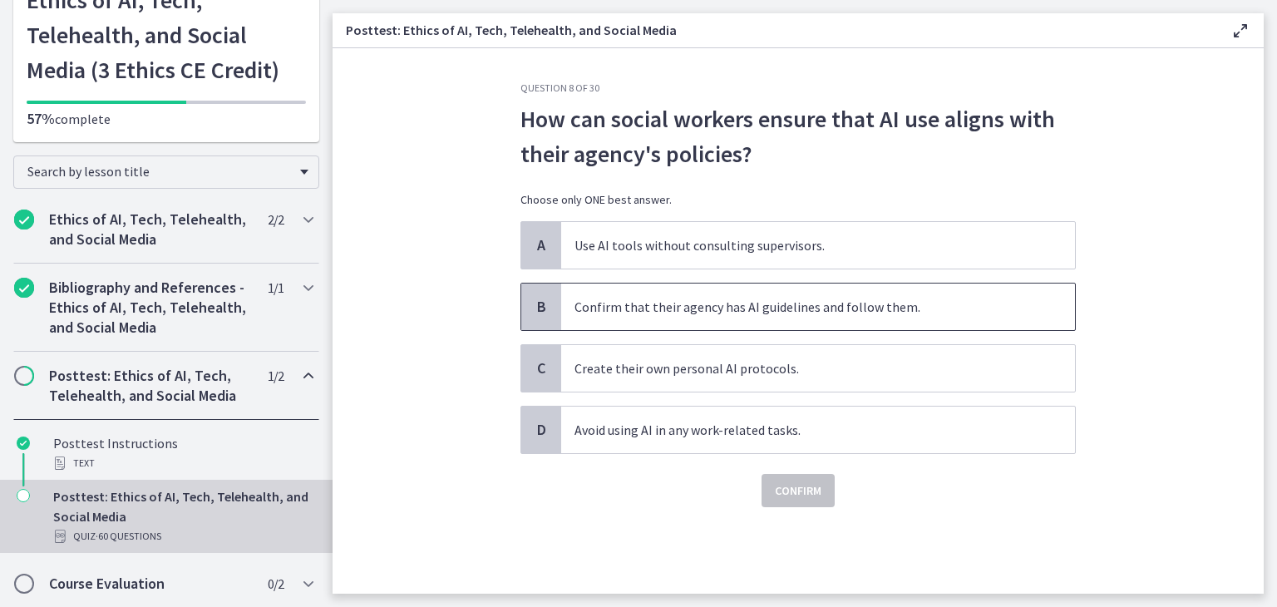
click at [679, 307] on span "Confirm that their agency has AI guidelines and follow them." at bounding box center [818, 307] width 514 height 47
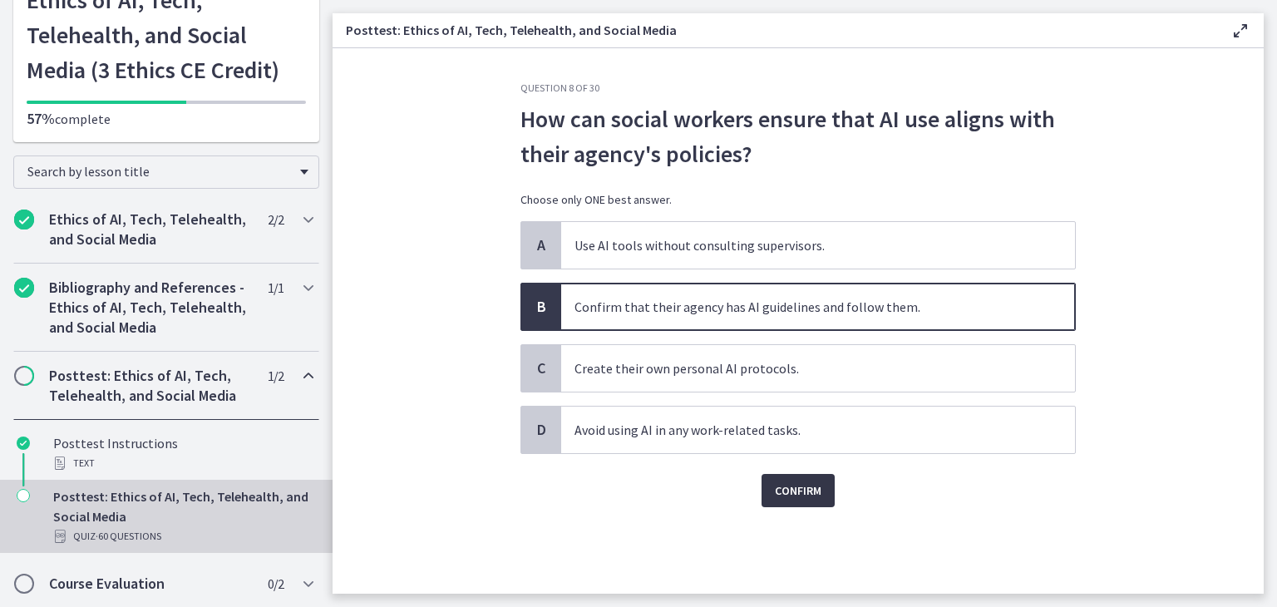
click at [809, 490] on span "Confirm" at bounding box center [798, 491] width 47 height 20
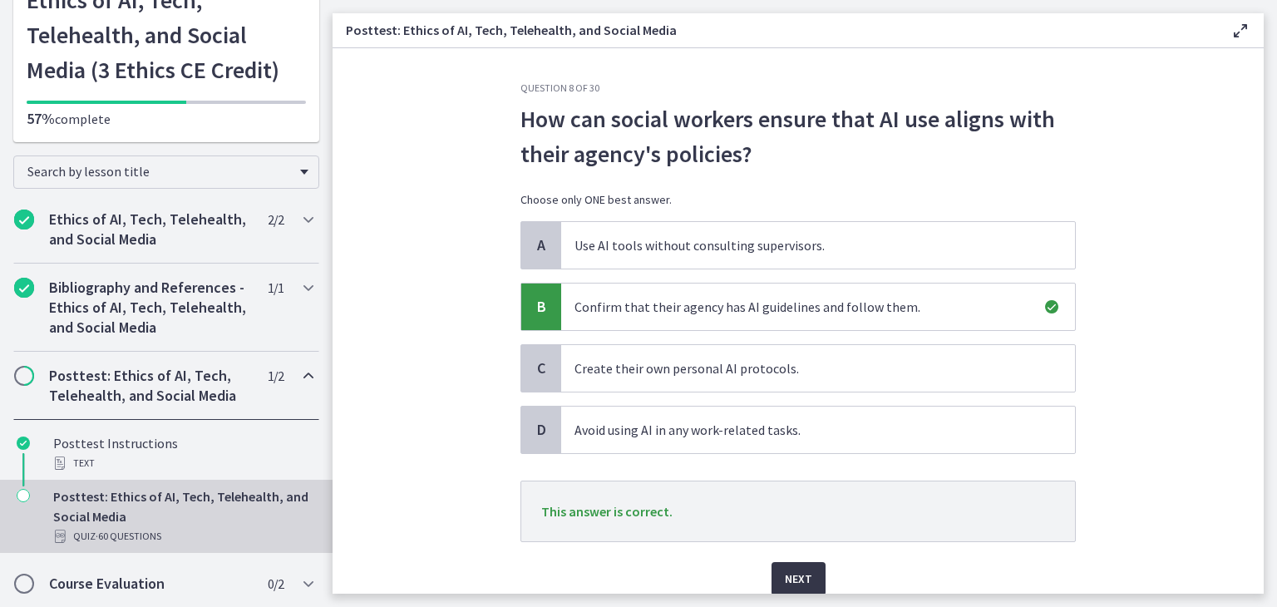
click at [797, 572] on span "Next" at bounding box center [798, 579] width 27 height 20
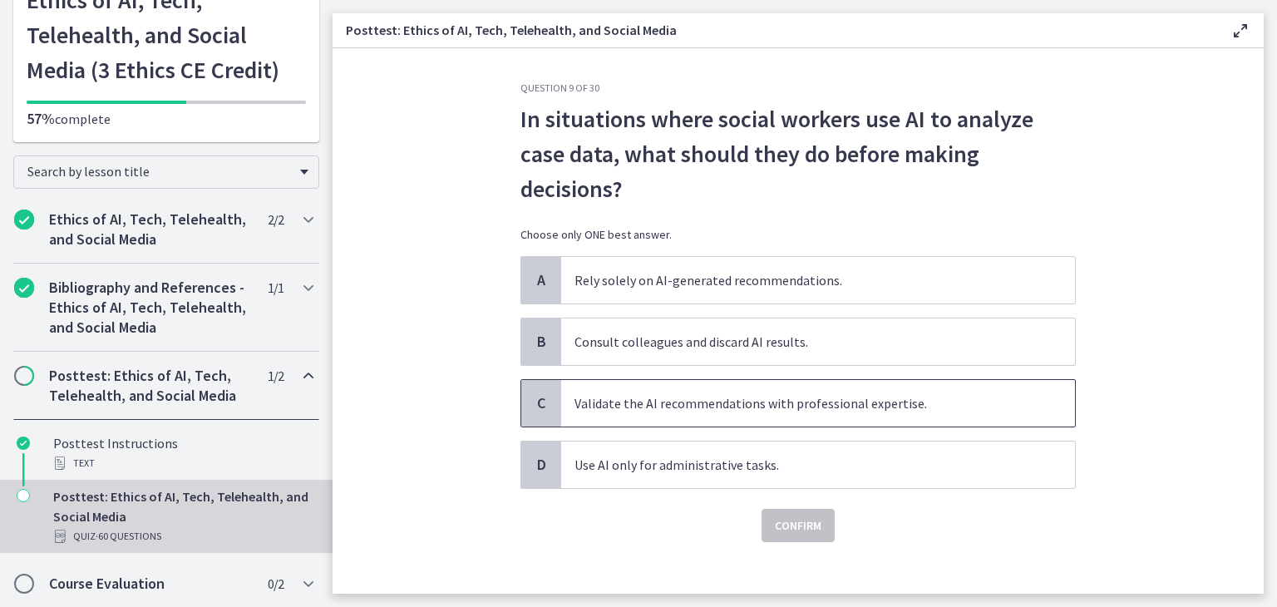
click at [935, 405] on span "Validate the AI recommendations with professional expertise." at bounding box center [818, 403] width 514 height 47
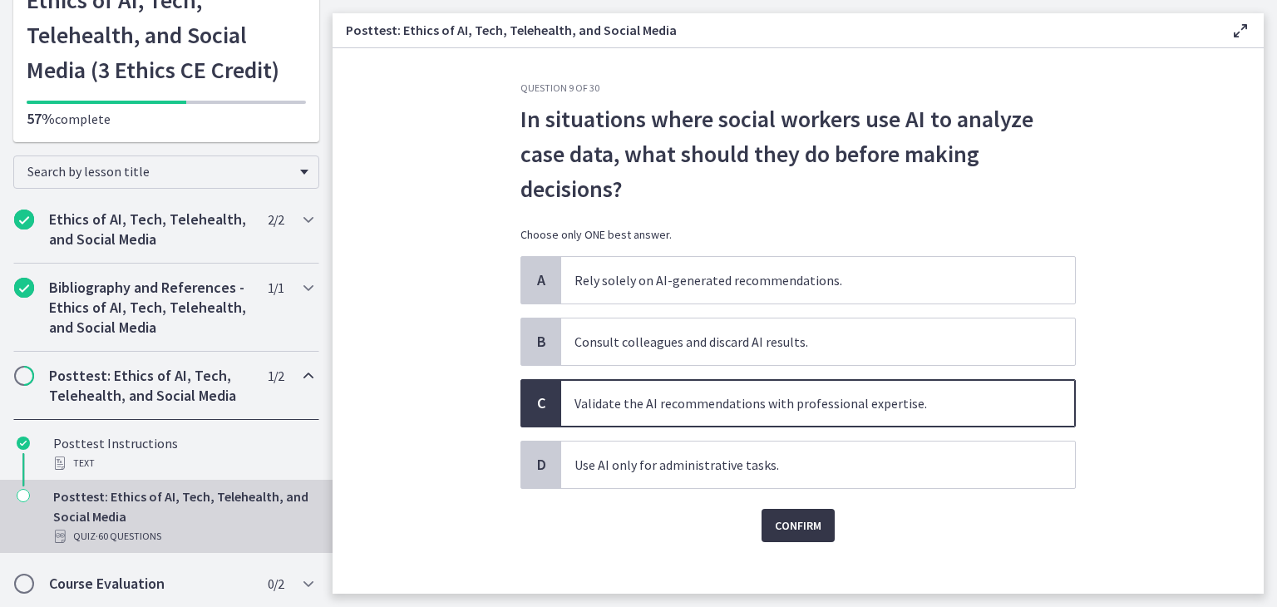
click at [781, 525] on span "Confirm" at bounding box center [798, 526] width 47 height 20
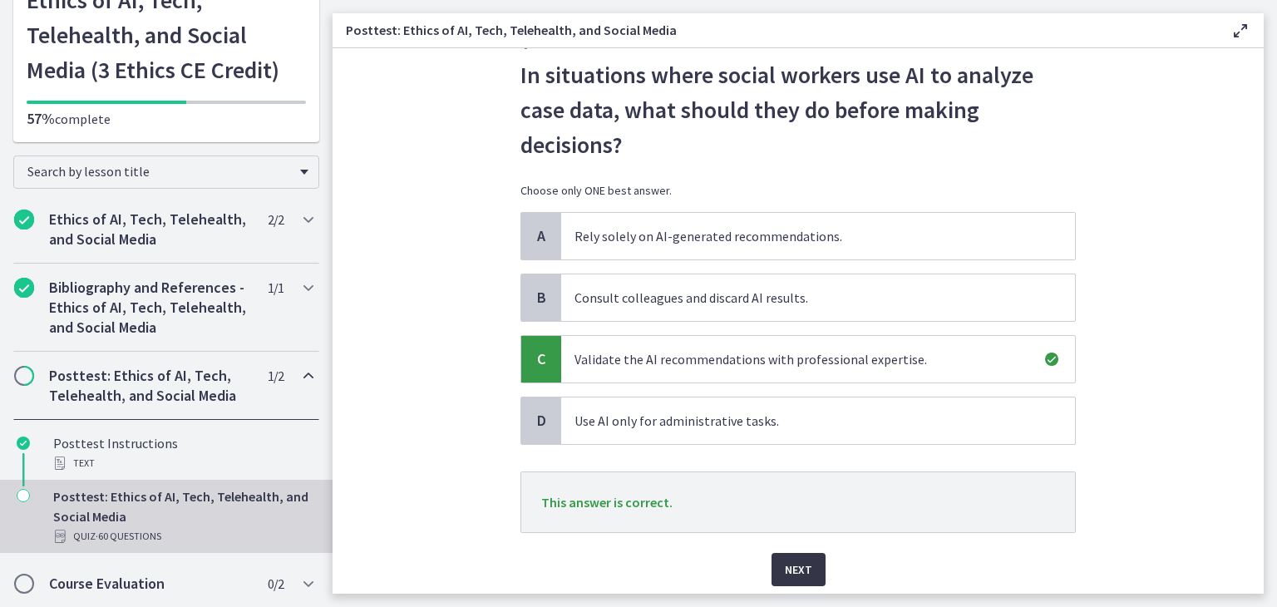
scroll to position [83, 0]
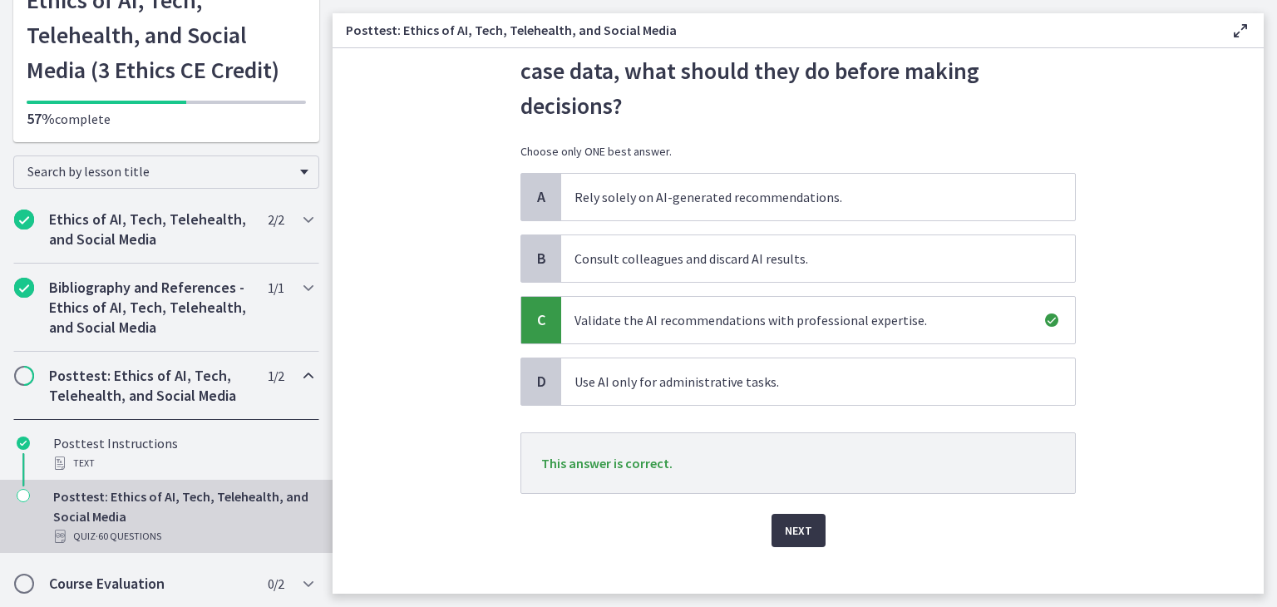
click at [798, 534] on span "Next" at bounding box center [798, 531] width 27 height 20
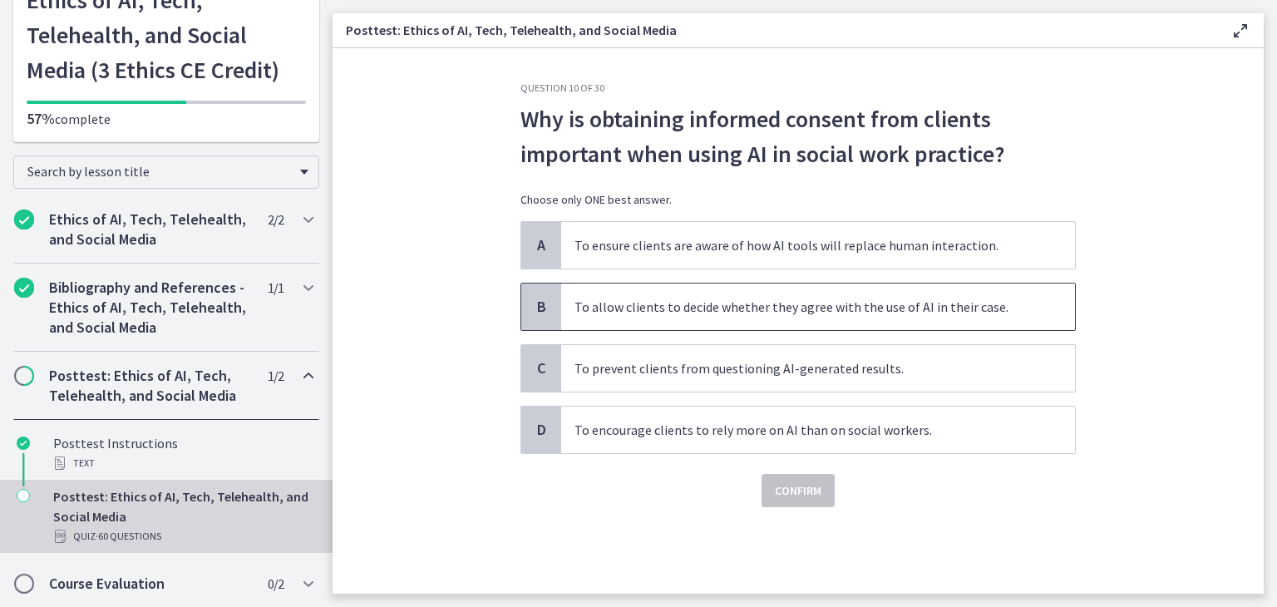
click at [1037, 313] on span "To allow clients to decide whether they agree with the use of AI in their case." at bounding box center [818, 307] width 514 height 47
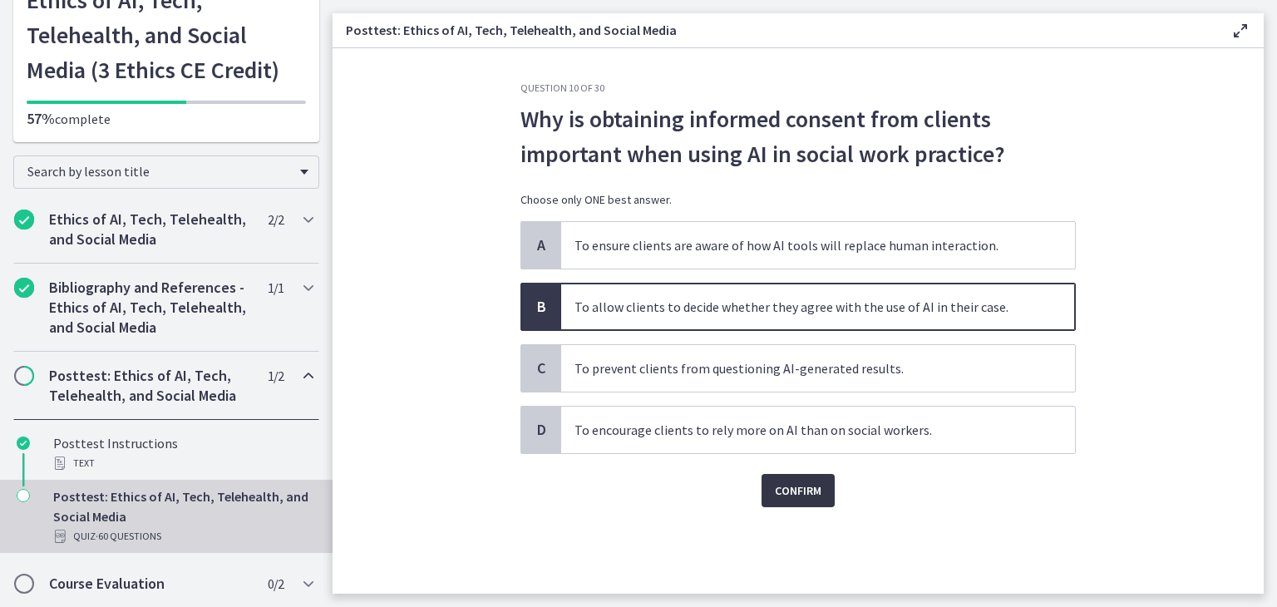
click at [809, 485] on span "Confirm" at bounding box center [798, 491] width 47 height 20
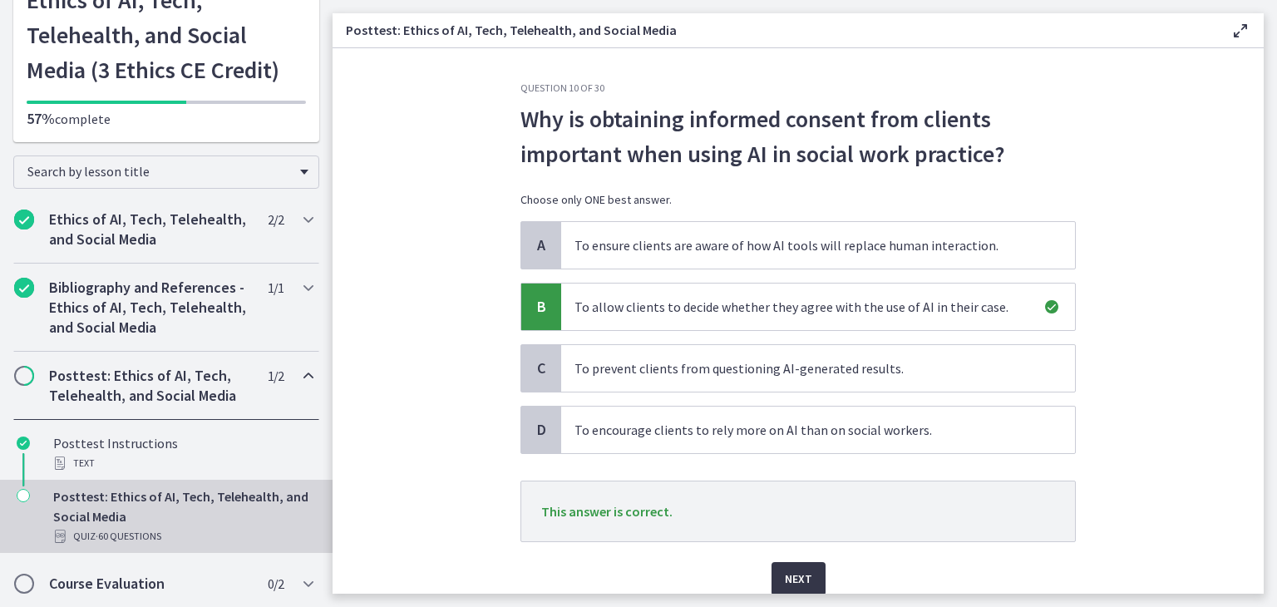
click at [808, 566] on button "Next" at bounding box center [799, 578] width 54 height 33
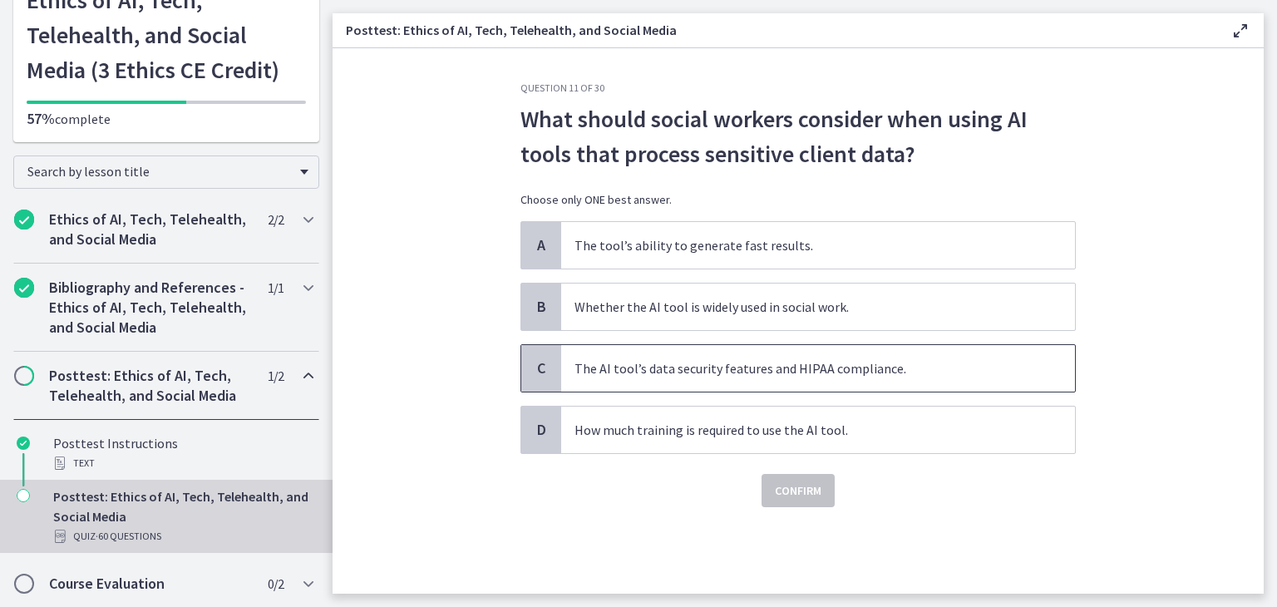
click at [927, 369] on span "The AI tool’s data security features and HIPAA compliance." at bounding box center [818, 368] width 514 height 47
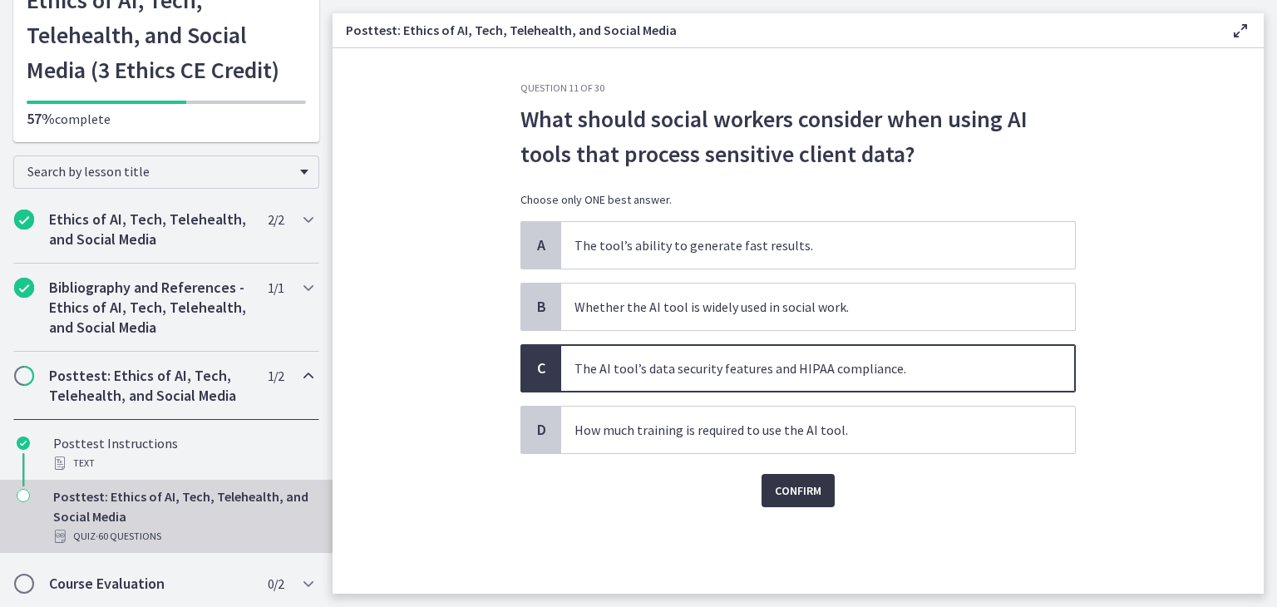
click at [792, 494] on span "Confirm" at bounding box center [798, 491] width 47 height 20
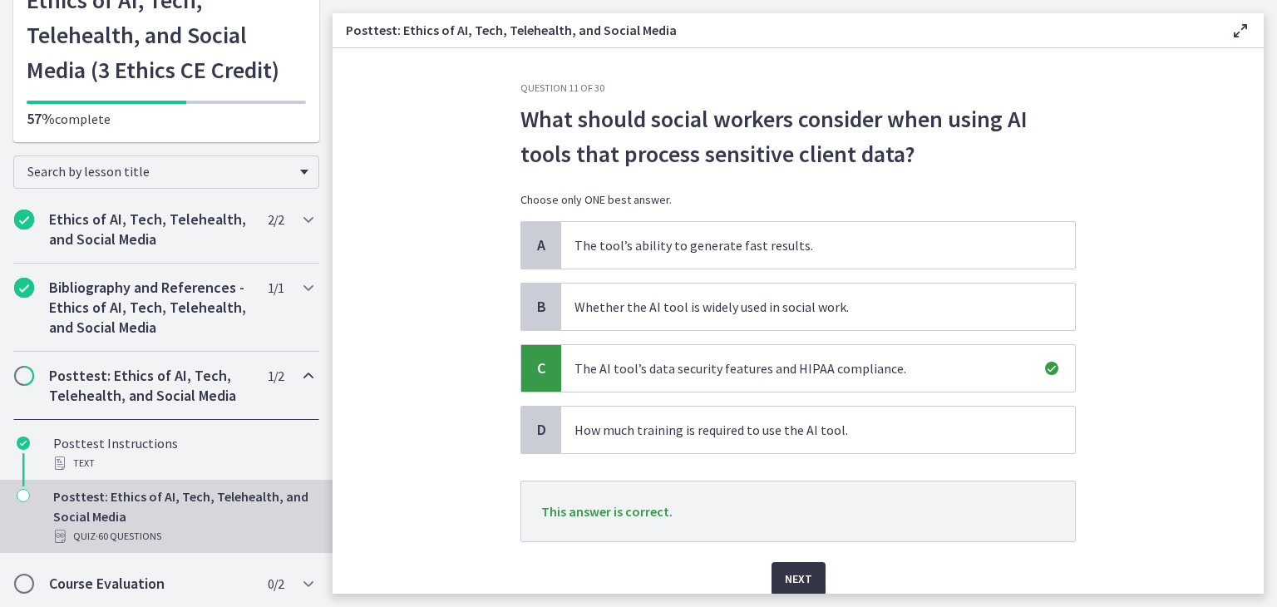
click at [794, 572] on span "Next" at bounding box center [798, 579] width 27 height 20
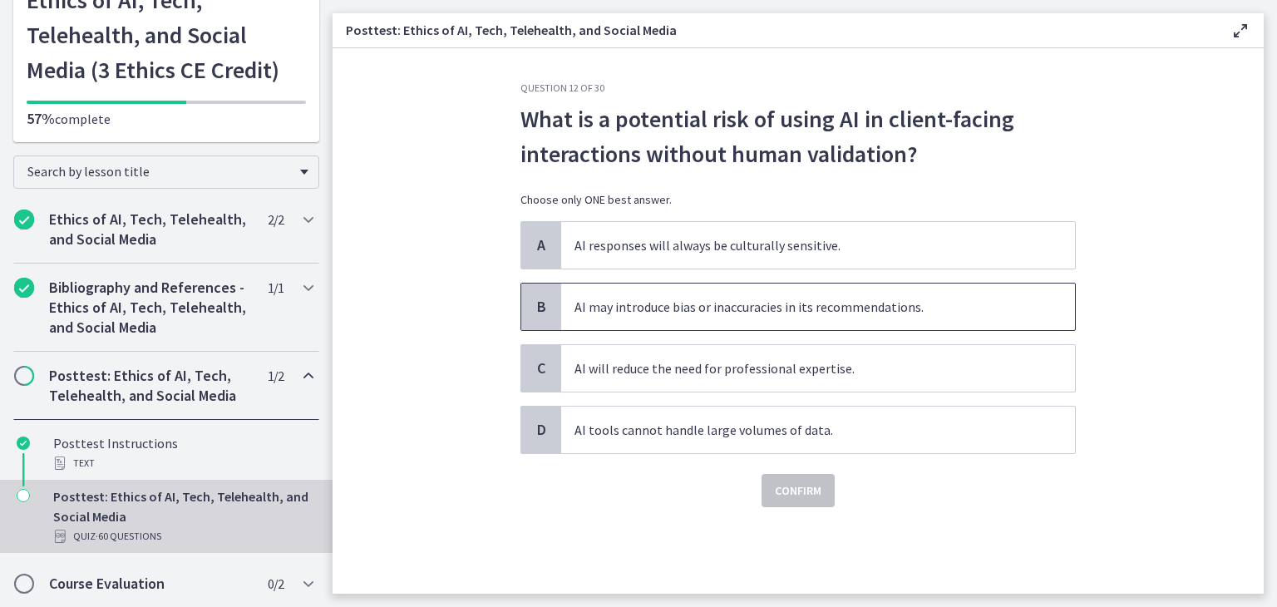
click at [948, 318] on span "AI may introduce bias or inaccuracies in its recommendations." at bounding box center [818, 307] width 514 height 47
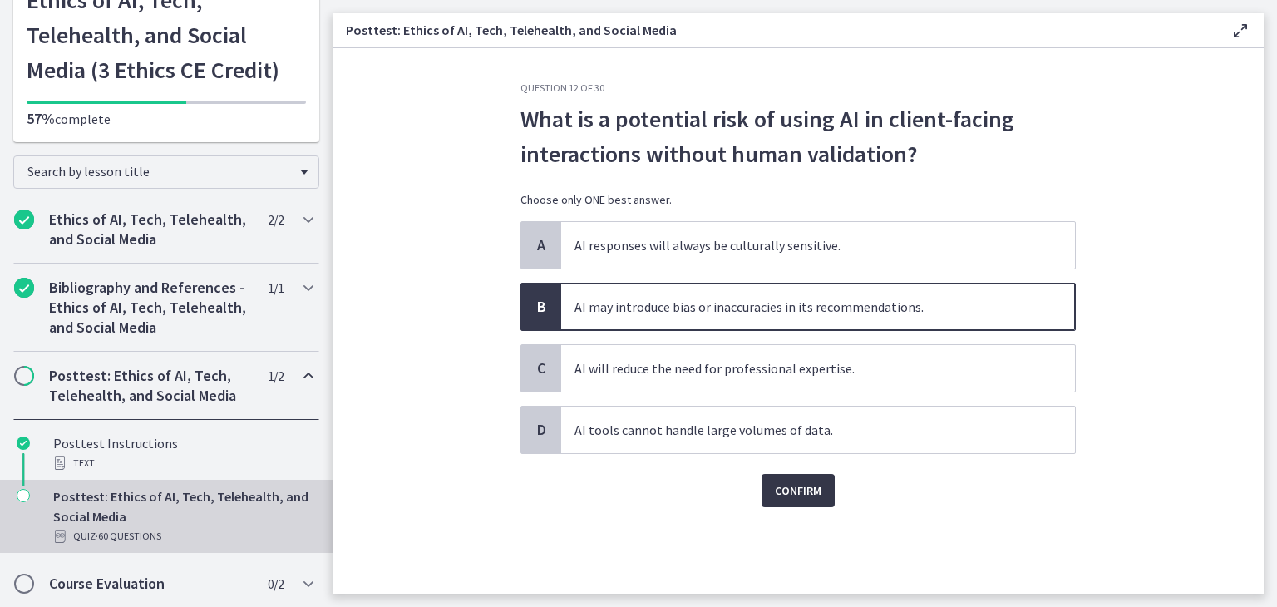
click at [812, 481] on span "Confirm" at bounding box center [798, 491] width 47 height 20
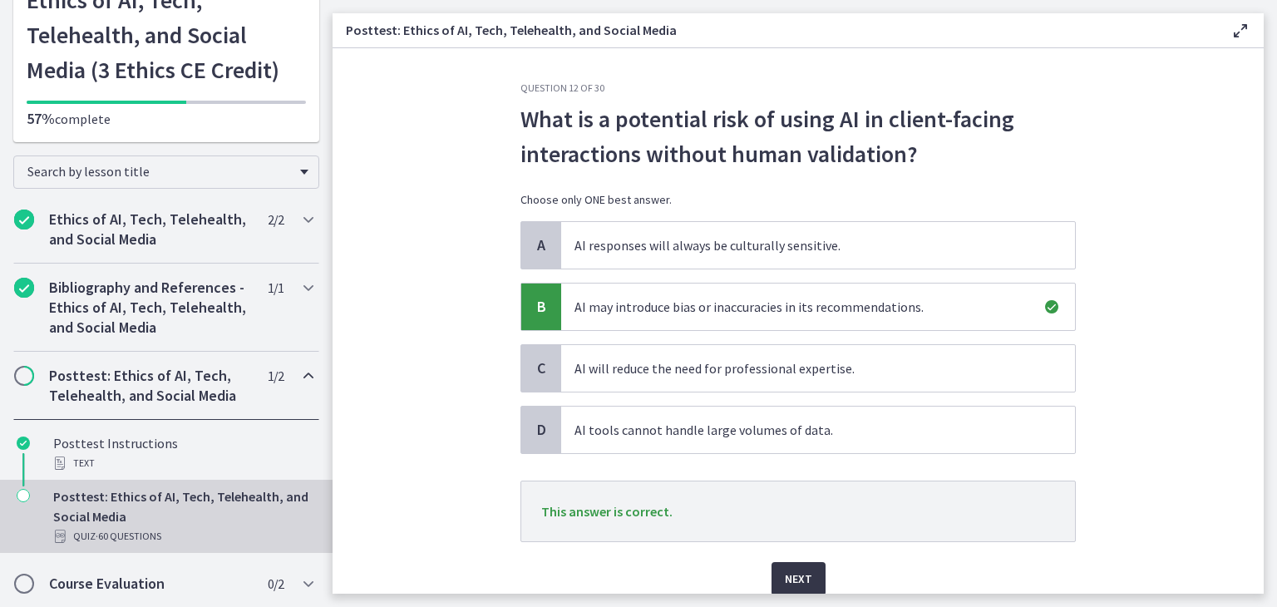
click at [800, 565] on button "Next" at bounding box center [799, 578] width 54 height 33
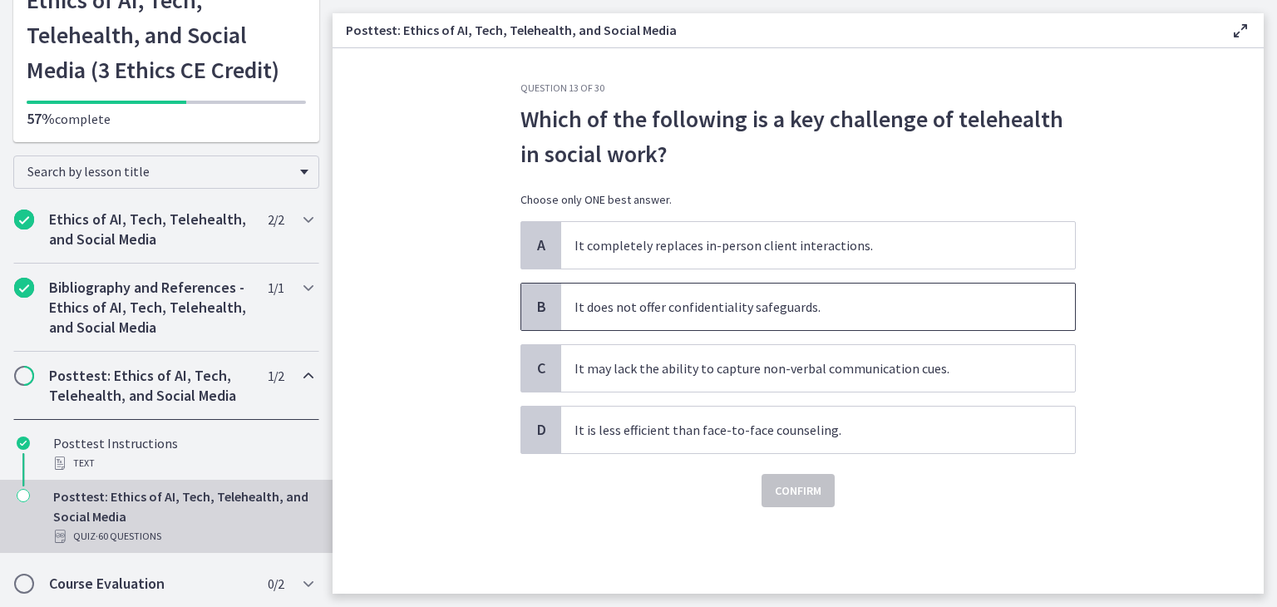
click at [906, 308] on span "It does not offer confidentiality safeguards." at bounding box center [818, 307] width 514 height 47
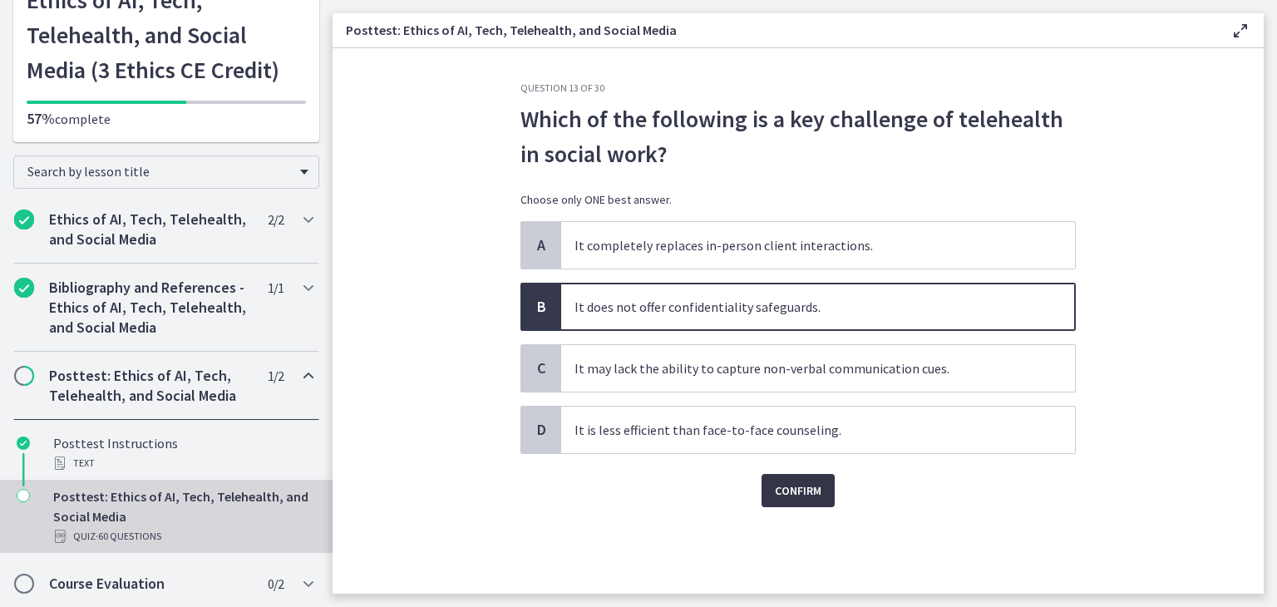
click at [810, 490] on span "Confirm" at bounding box center [798, 491] width 47 height 20
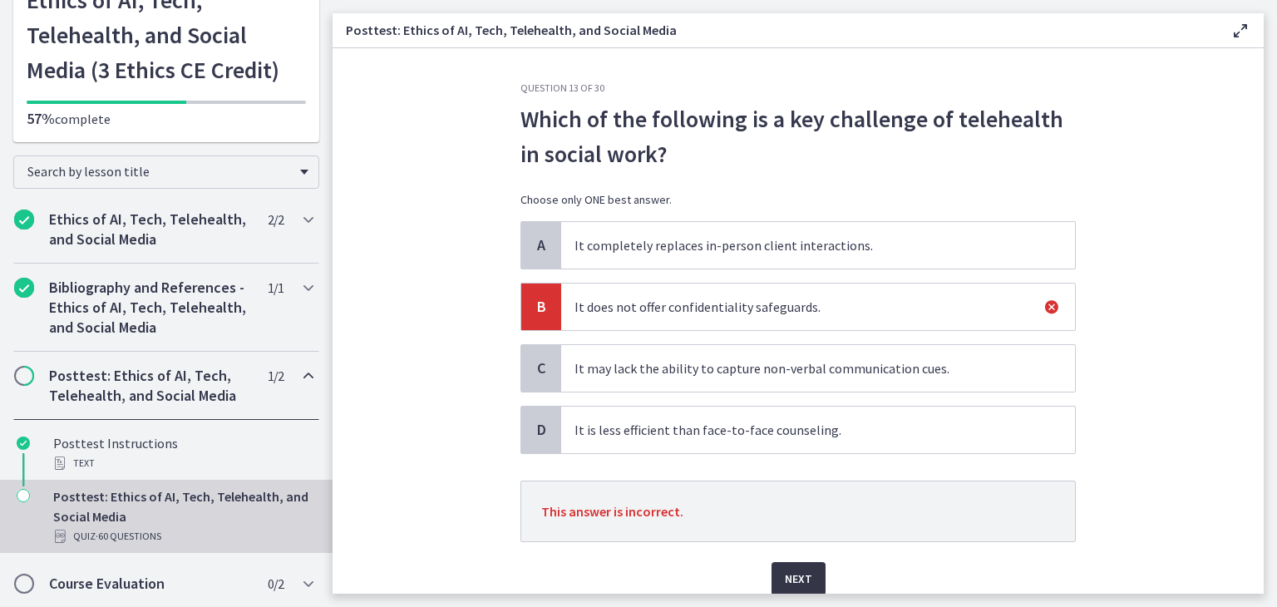
click at [789, 579] on span "Next" at bounding box center [798, 579] width 27 height 20
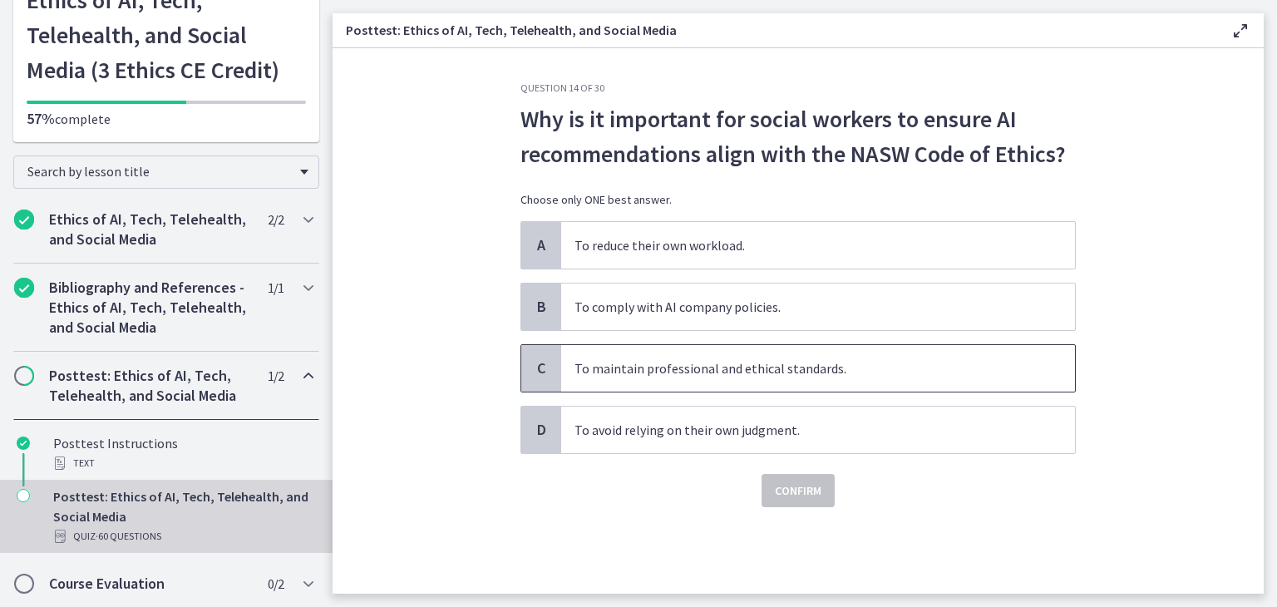
click at [874, 365] on span "To maintain professional and ethical standards." at bounding box center [818, 368] width 514 height 47
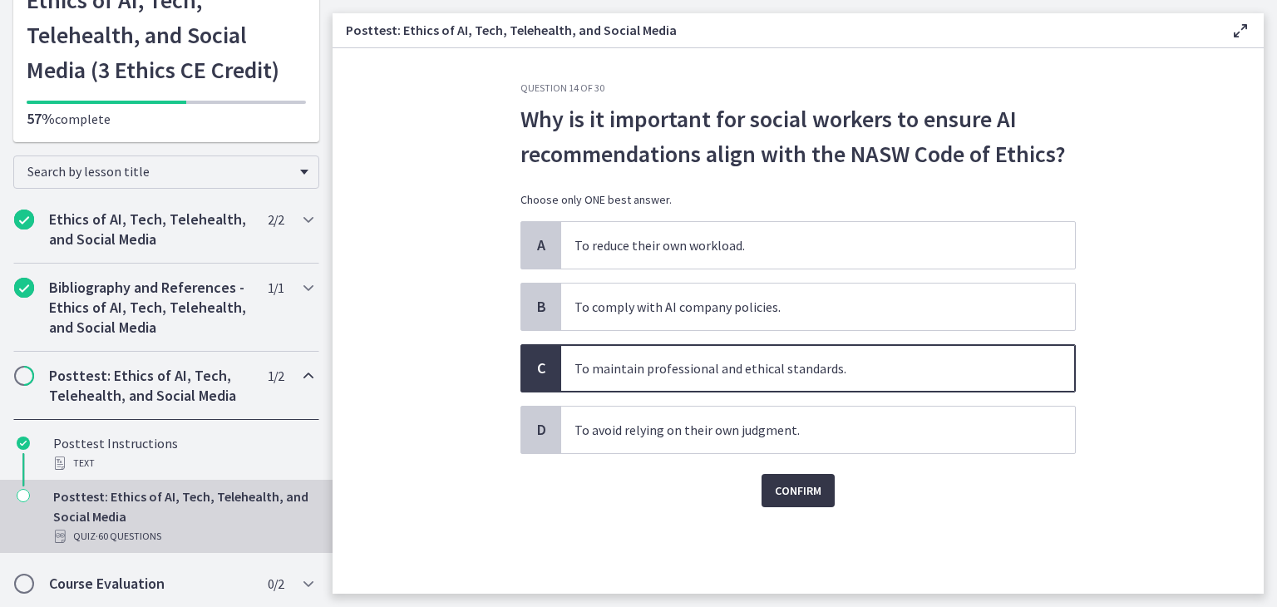
click at [812, 482] on span "Confirm" at bounding box center [798, 491] width 47 height 20
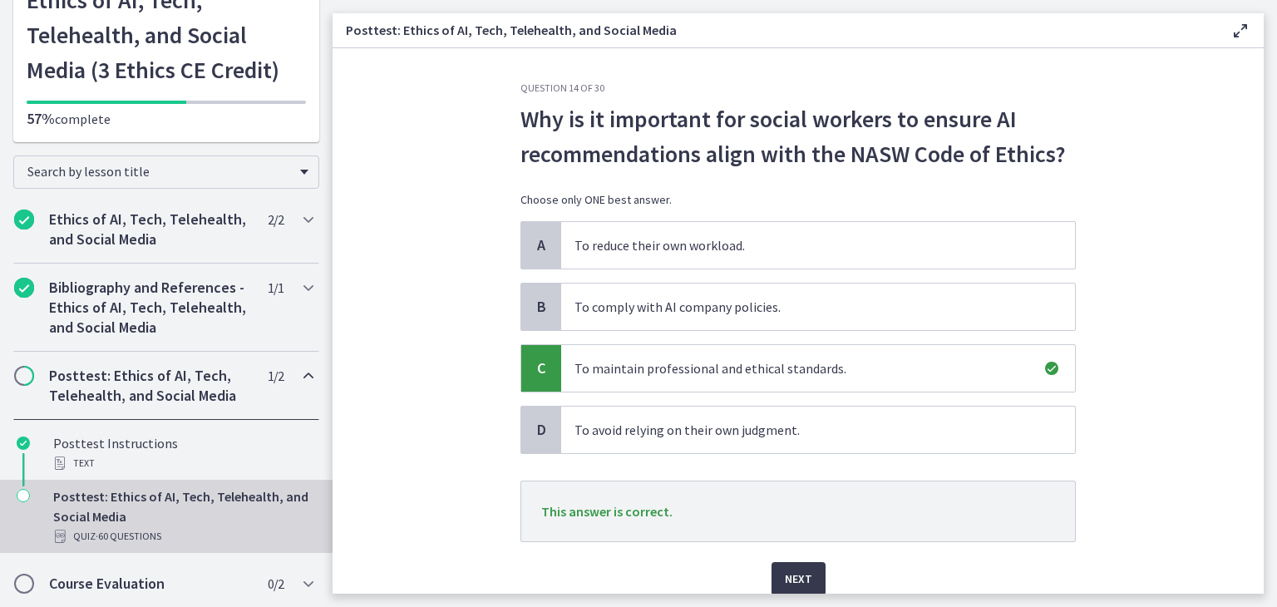
click at [797, 559] on div "Next" at bounding box center [798, 568] width 555 height 53
click at [812, 584] on button "Next" at bounding box center [799, 578] width 54 height 33
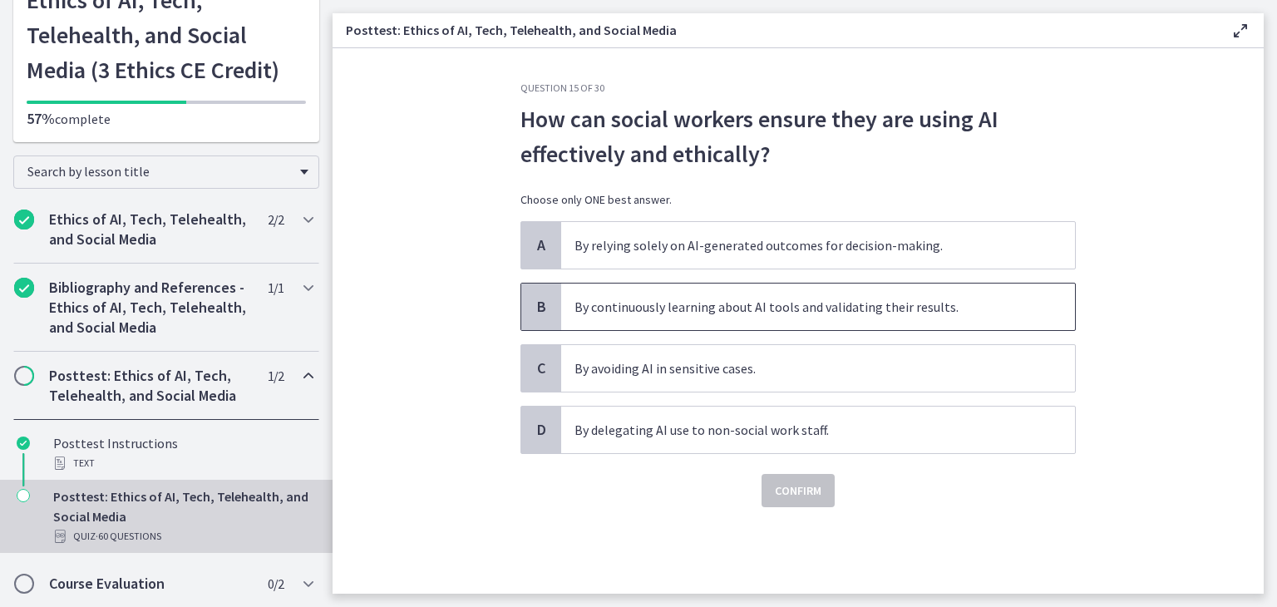
click at [1037, 307] on span "By continuously learning about AI tools and validating their results." at bounding box center [818, 307] width 514 height 47
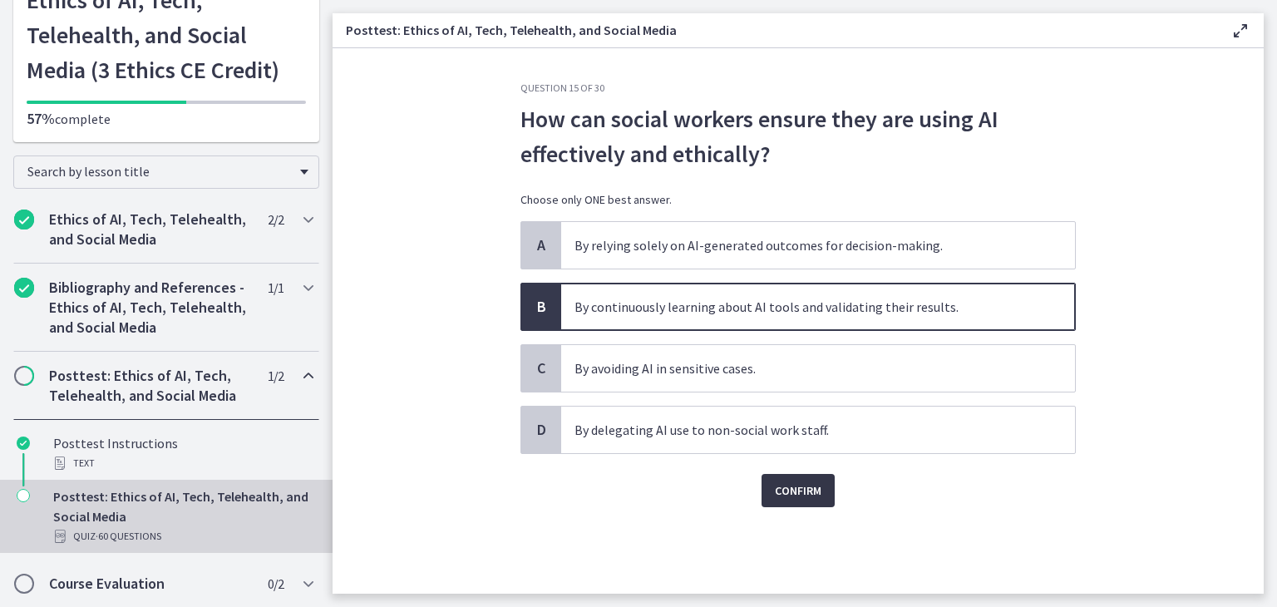
click at [775, 496] on span "Confirm" at bounding box center [798, 491] width 47 height 20
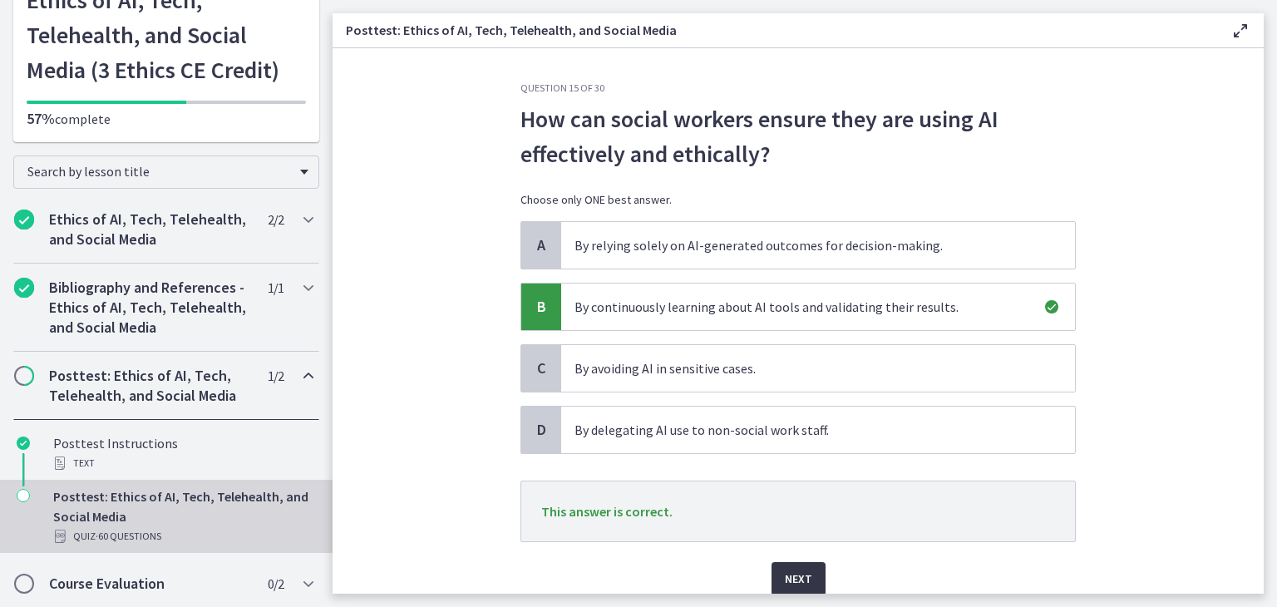
click at [795, 580] on span "Next" at bounding box center [798, 579] width 27 height 20
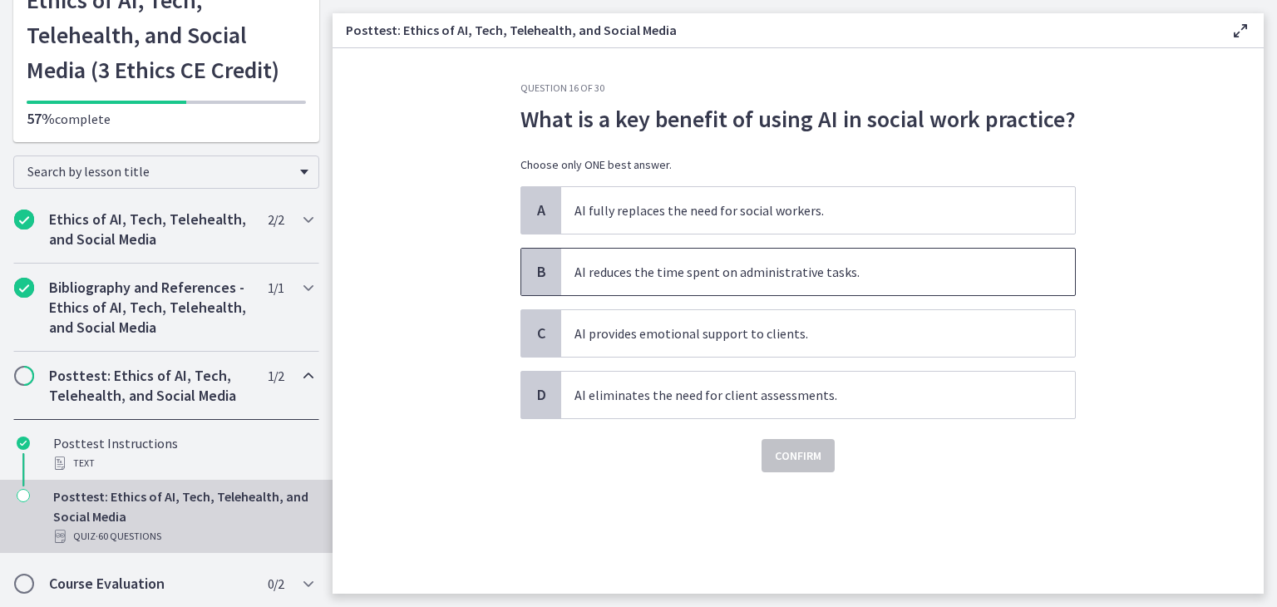
click at [877, 274] on span "AI reduces the time spent on administrative tasks." at bounding box center [818, 272] width 514 height 47
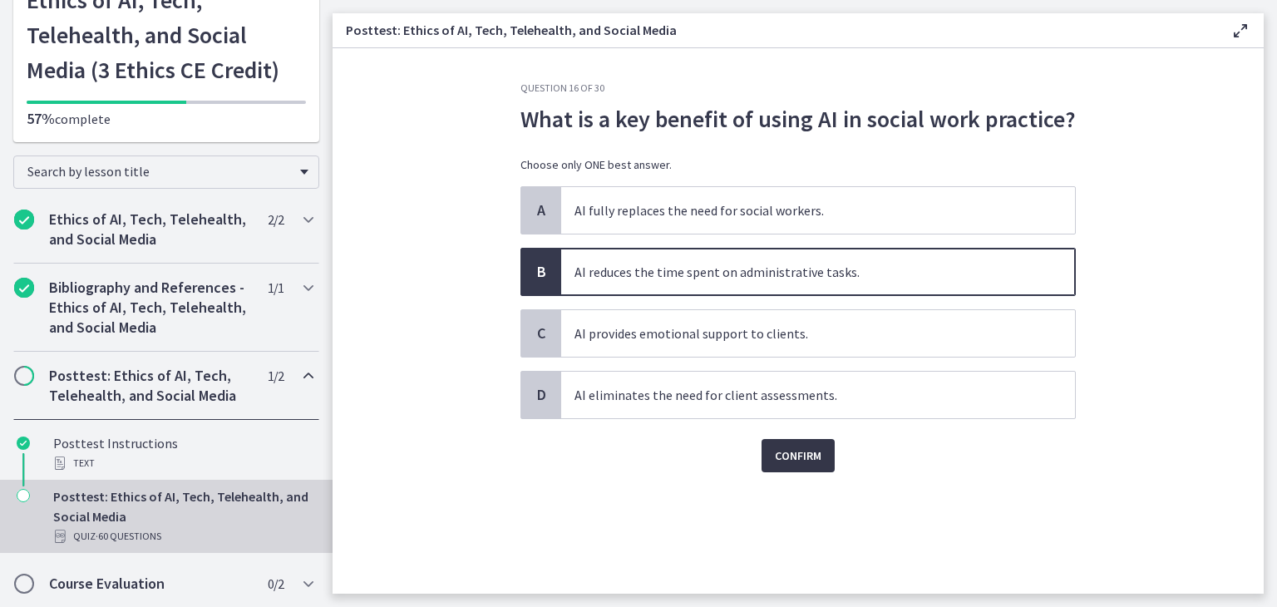
click at [813, 446] on span "Confirm" at bounding box center [798, 456] width 47 height 20
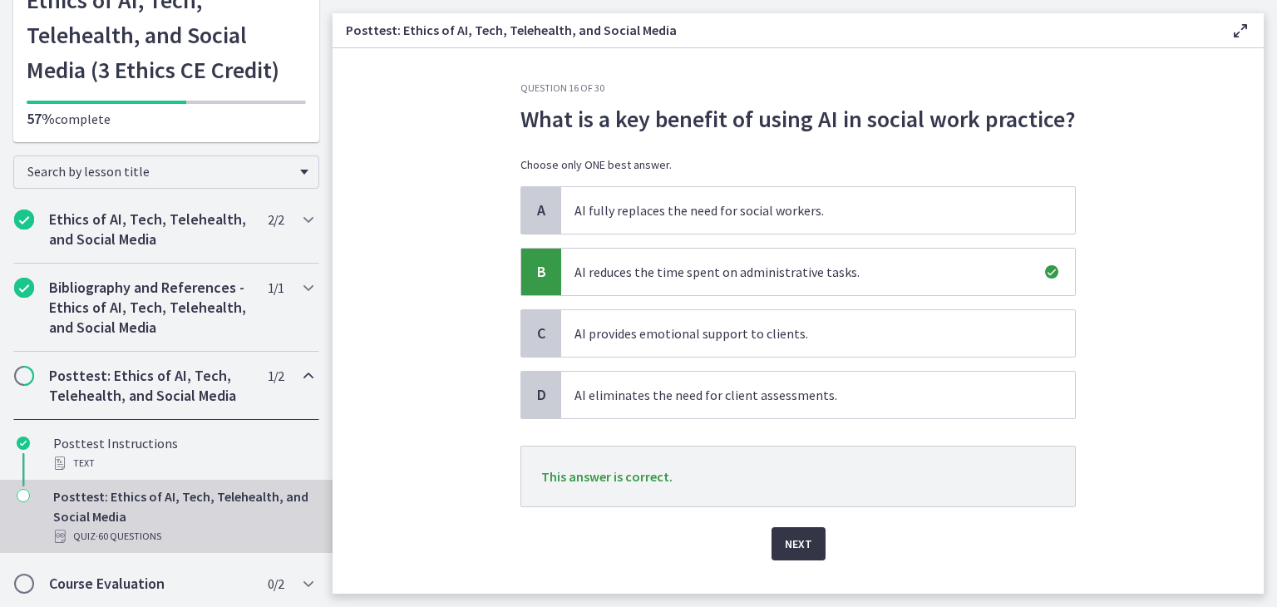
click at [799, 539] on span "Next" at bounding box center [798, 544] width 27 height 20
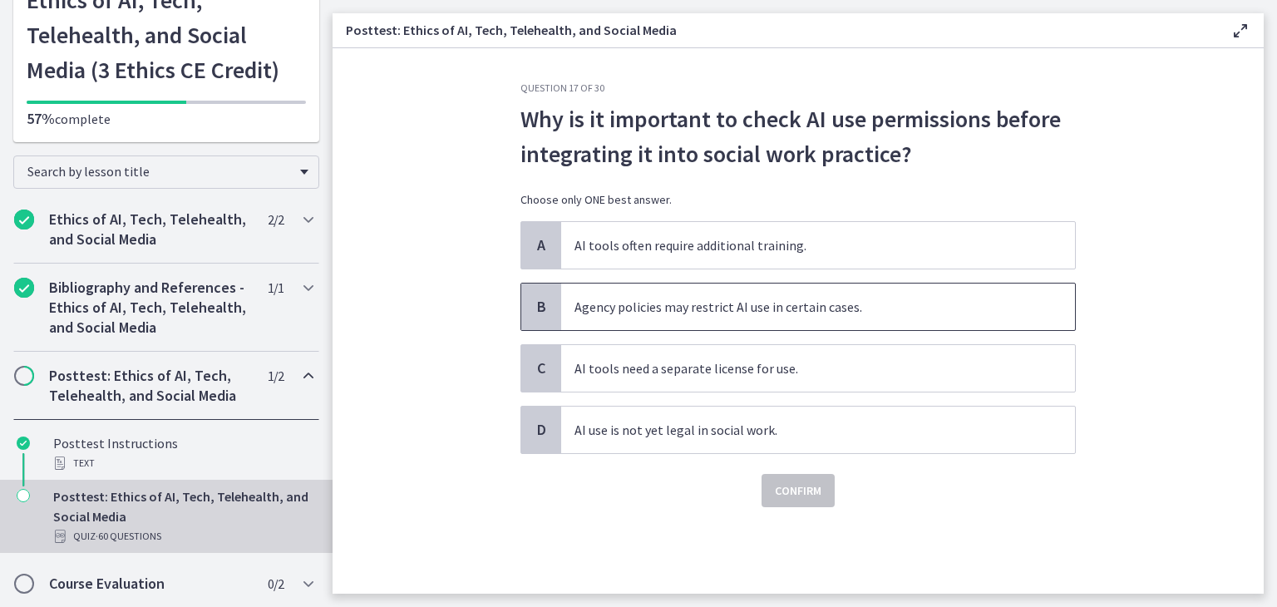
click at [937, 314] on span "Agency policies may restrict AI use in certain cases." at bounding box center [818, 307] width 514 height 47
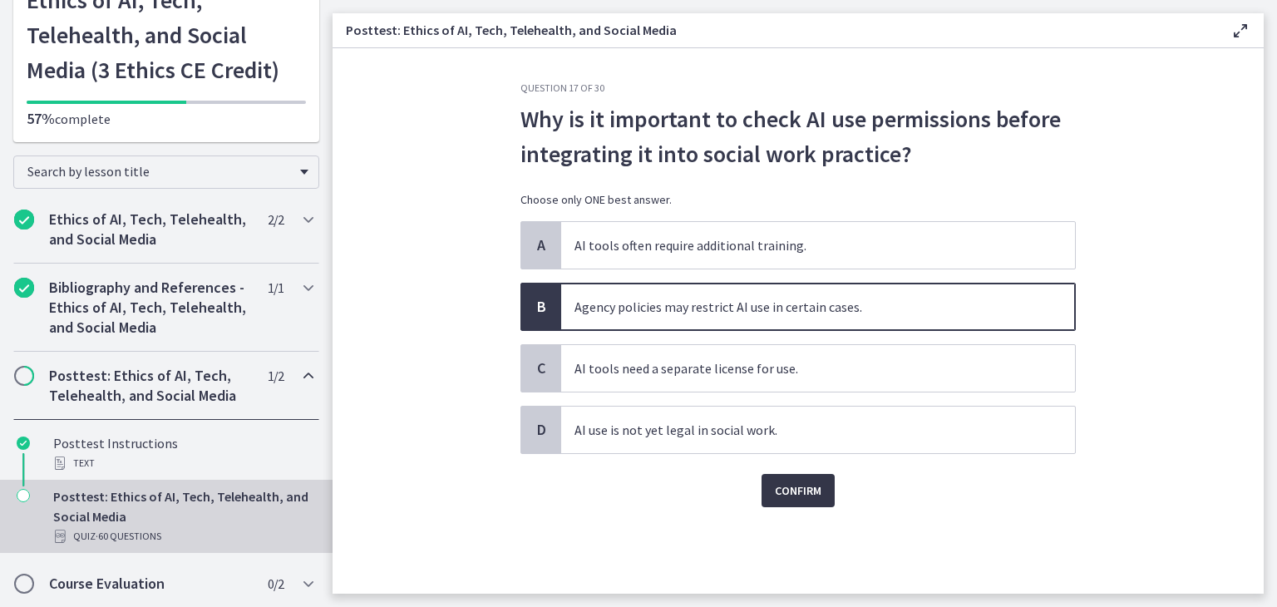
click at [804, 499] on span "Confirm" at bounding box center [798, 491] width 47 height 20
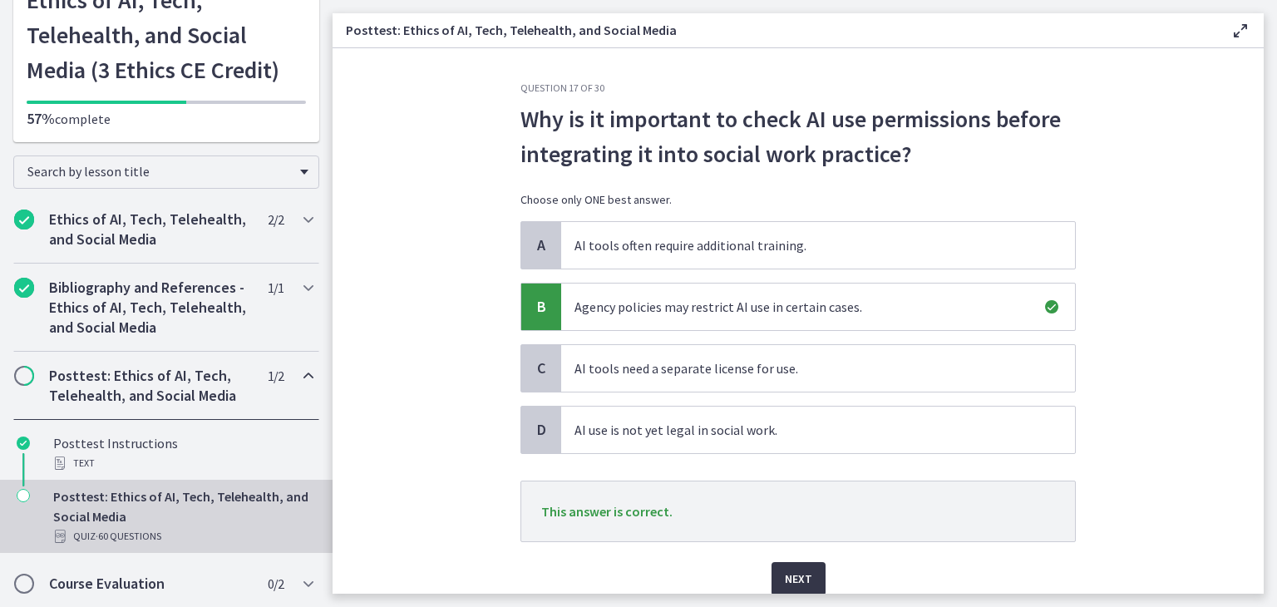
click at [814, 578] on button "Next" at bounding box center [799, 578] width 54 height 33
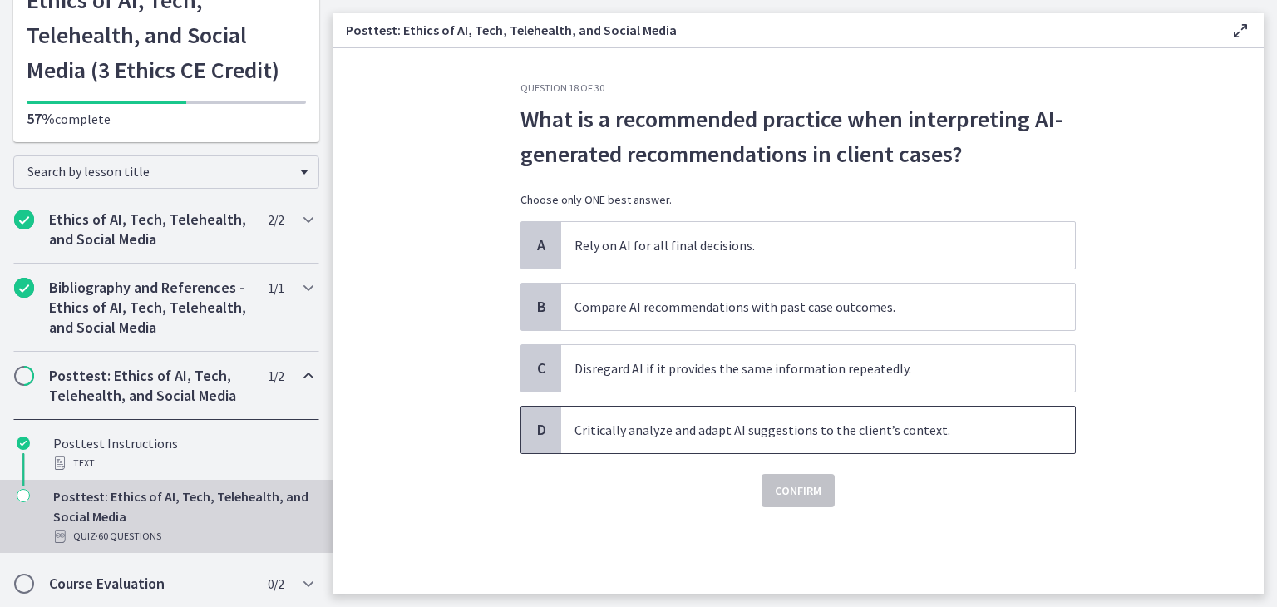
click at [973, 440] on span "Critically analyze and adapt AI suggestions to the client’s context." at bounding box center [818, 430] width 514 height 47
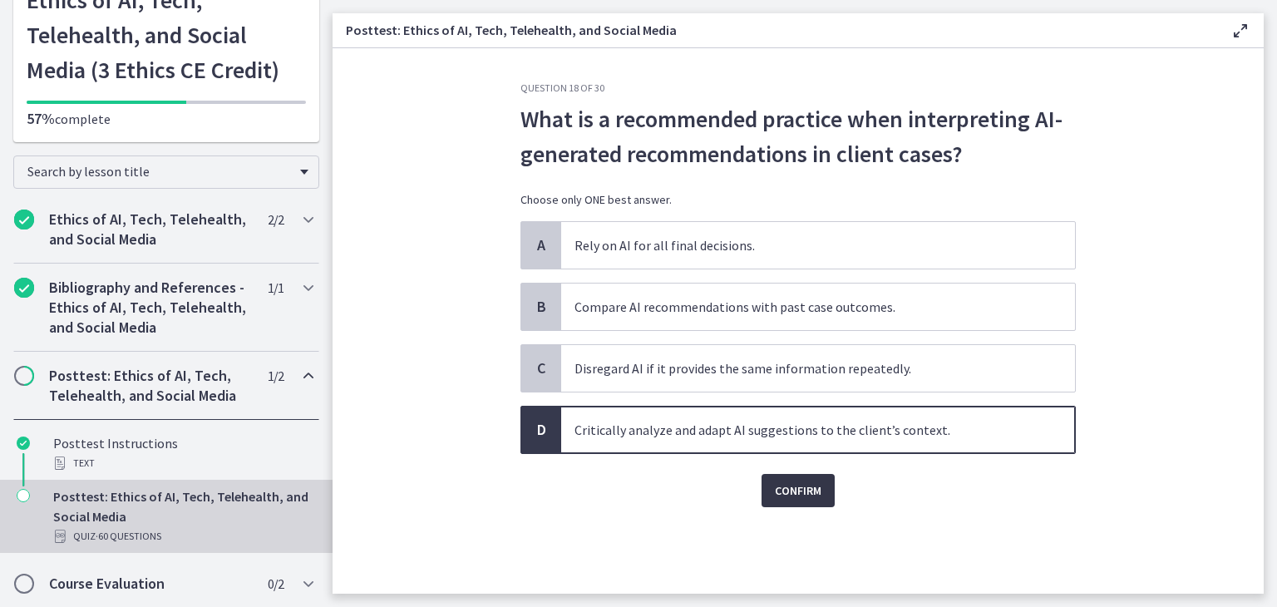
click at [762, 486] on button "Confirm" at bounding box center [798, 490] width 73 height 33
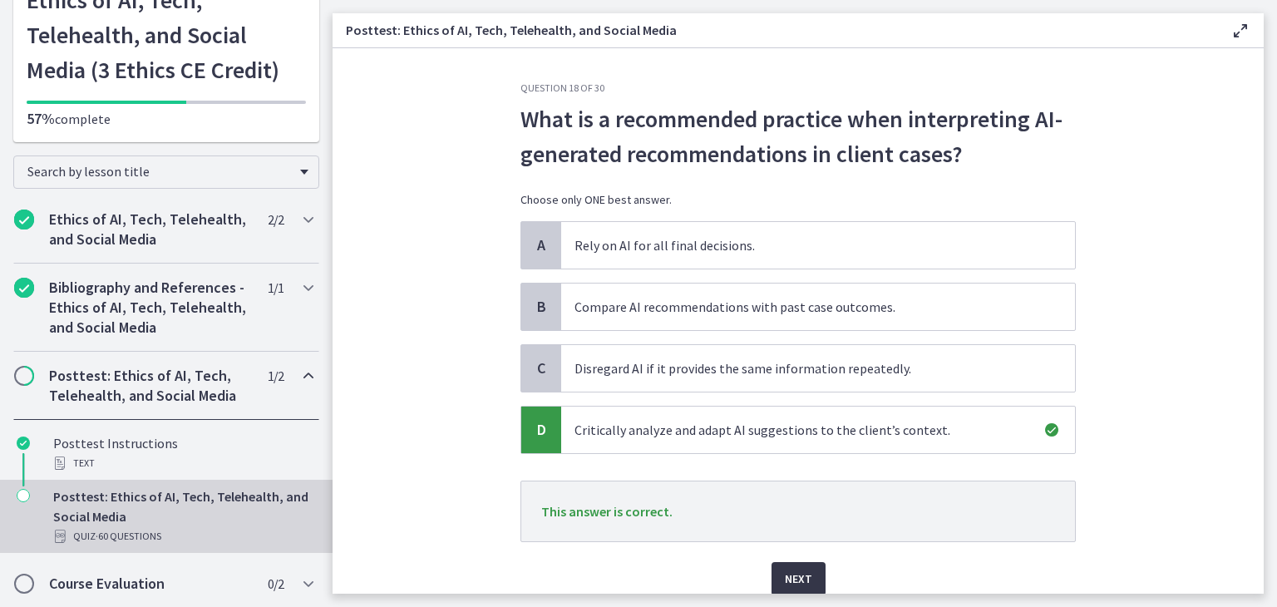
click at [789, 564] on button "Next" at bounding box center [799, 578] width 54 height 33
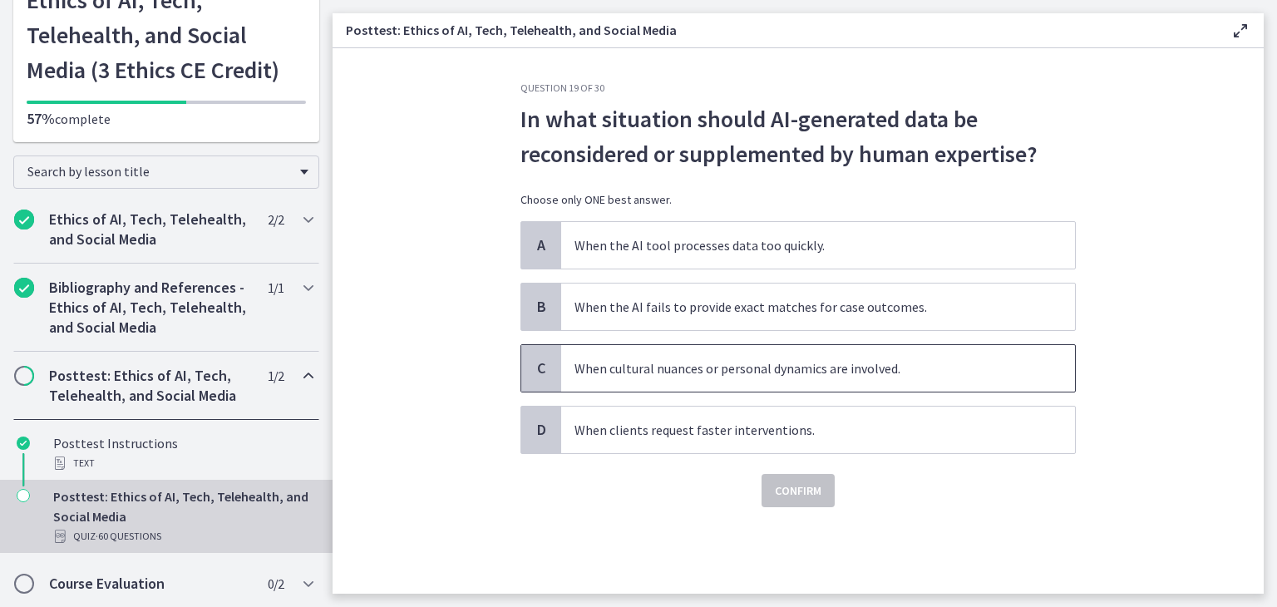
click at [1026, 377] on span "When cultural nuances or personal dynamics are involved." at bounding box center [818, 368] width 514 height 47
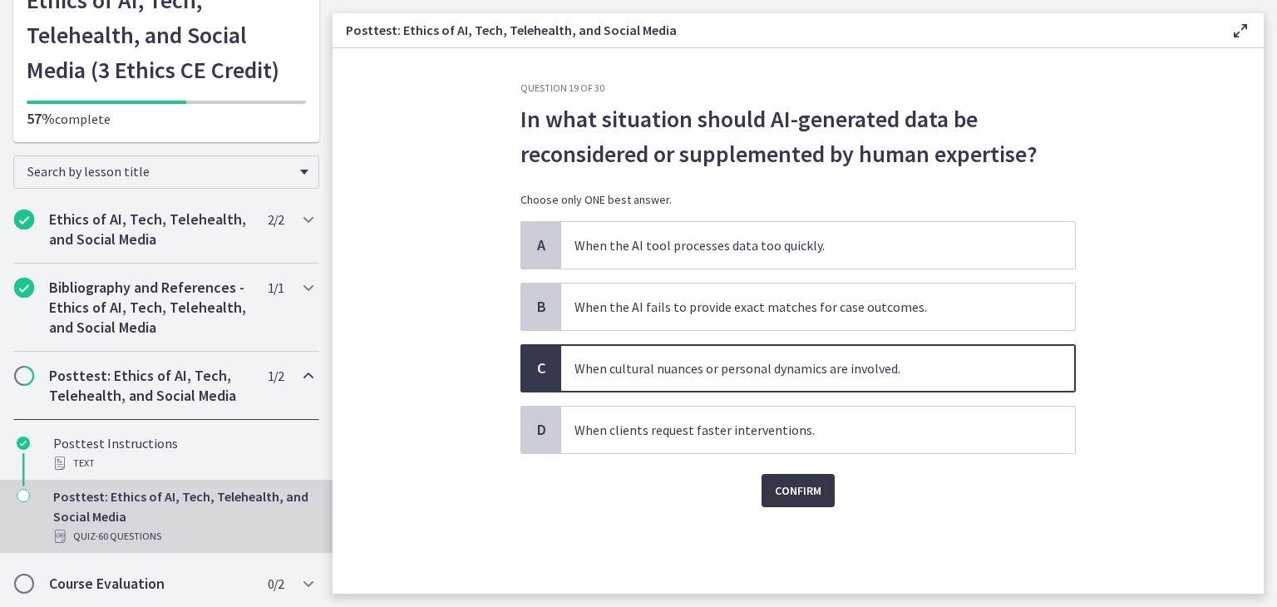
click at [785, 486] on span "Confirm" at bounding box center [798, 491] width 47 height 20
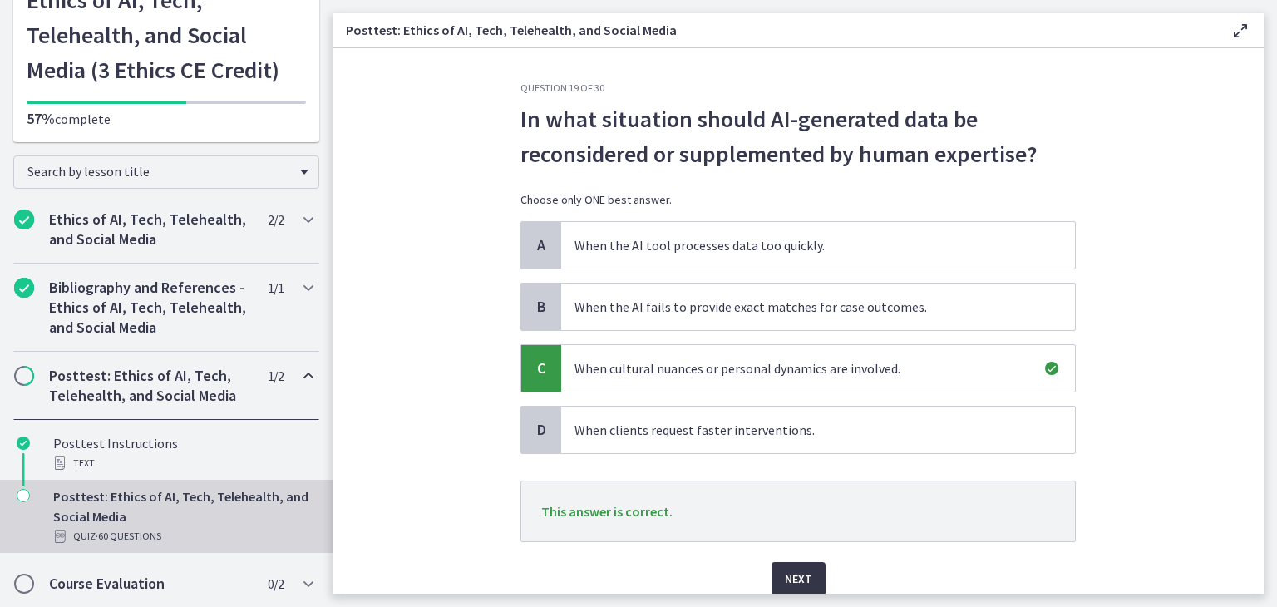
click at [792, 573] on span "Next" at bounding box center [798, 579] width 27 height 20
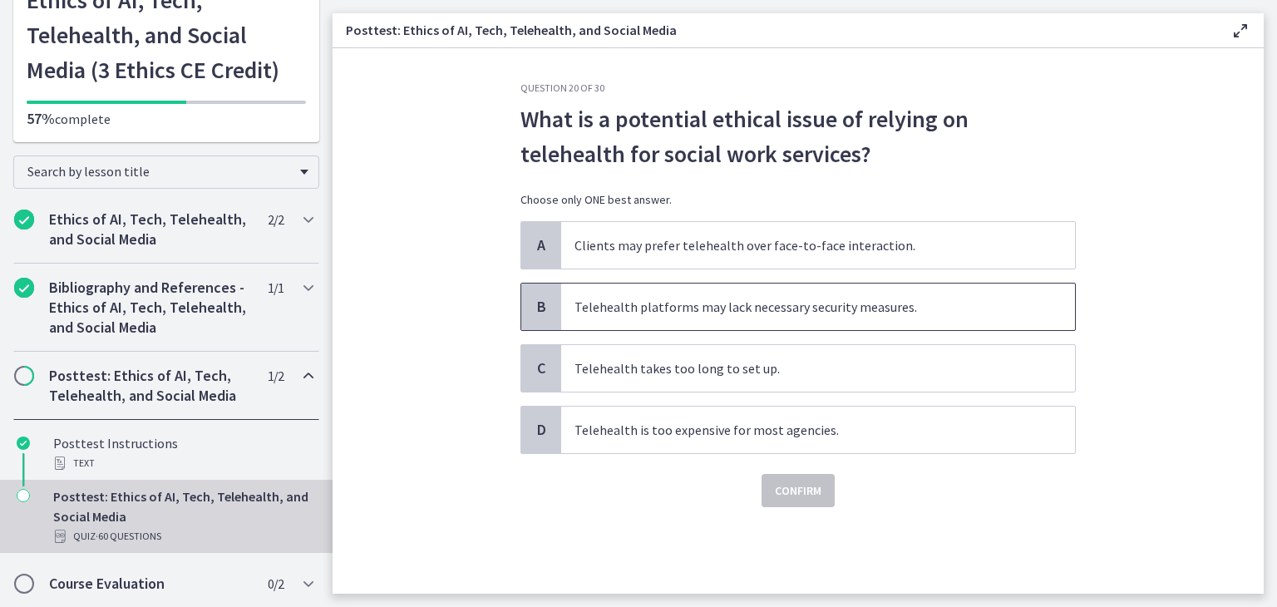
click at [989, 309] on span "Telehealth platforms may lack necessary security measures." at bounding box center [818, 307] width 514 height 47
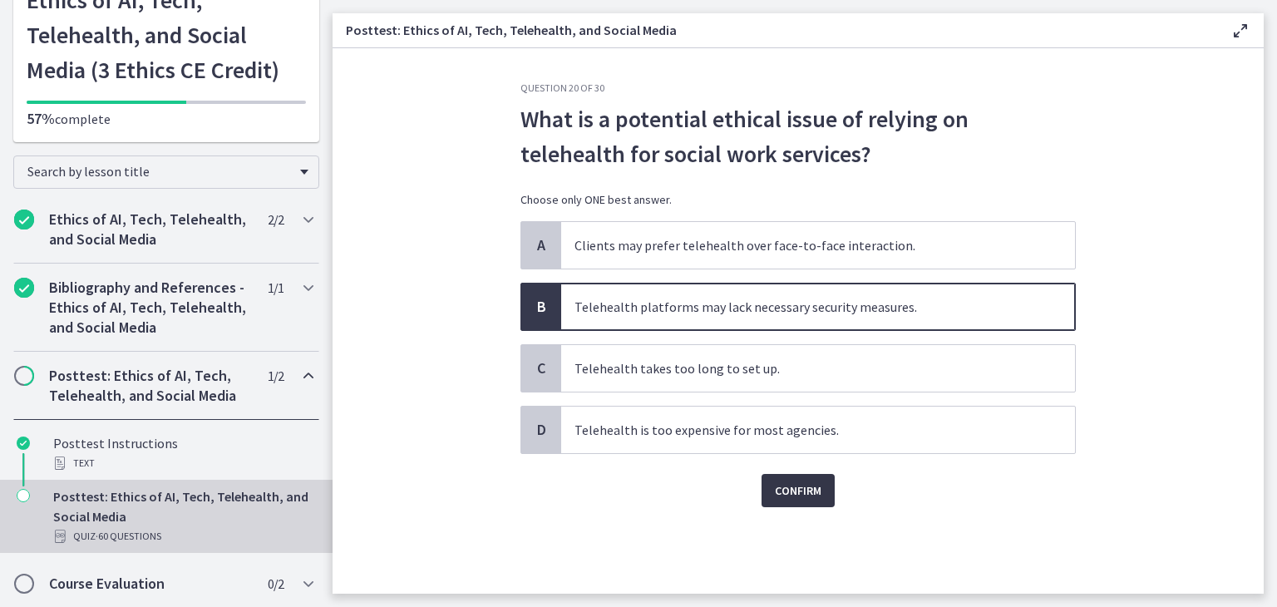
click at [829, 486] on button "Confirm" at bounding box center [798, 490] width 73 height 33
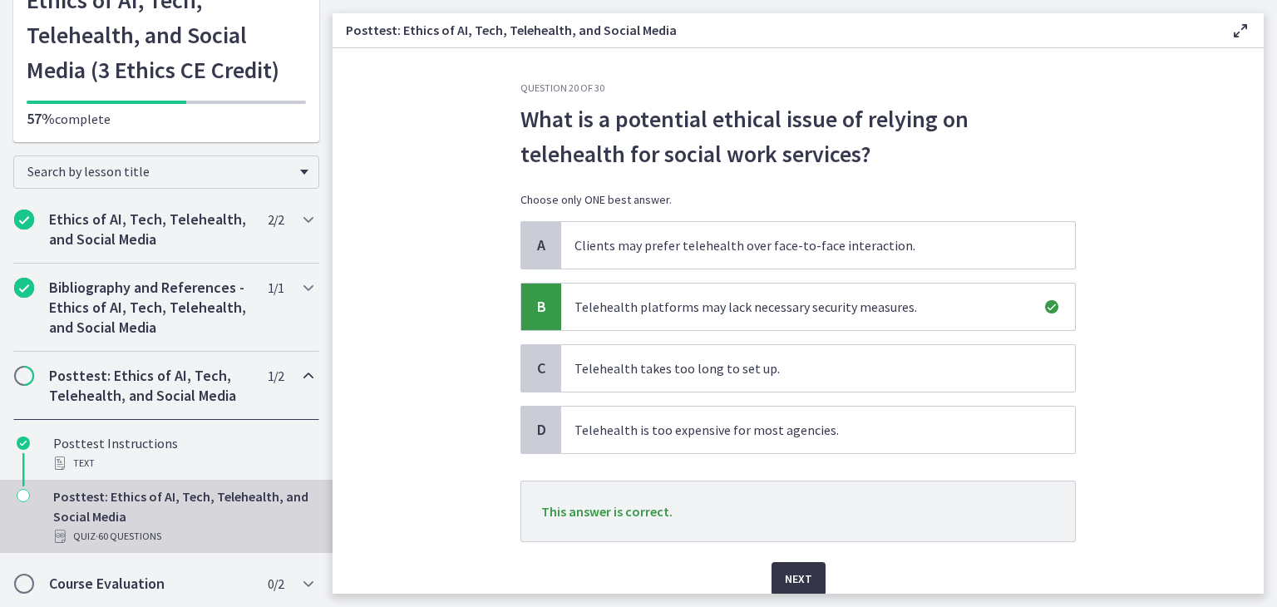
click at [801, 576] on span "Next" at bounding box center [798, 579] width 27 height 20
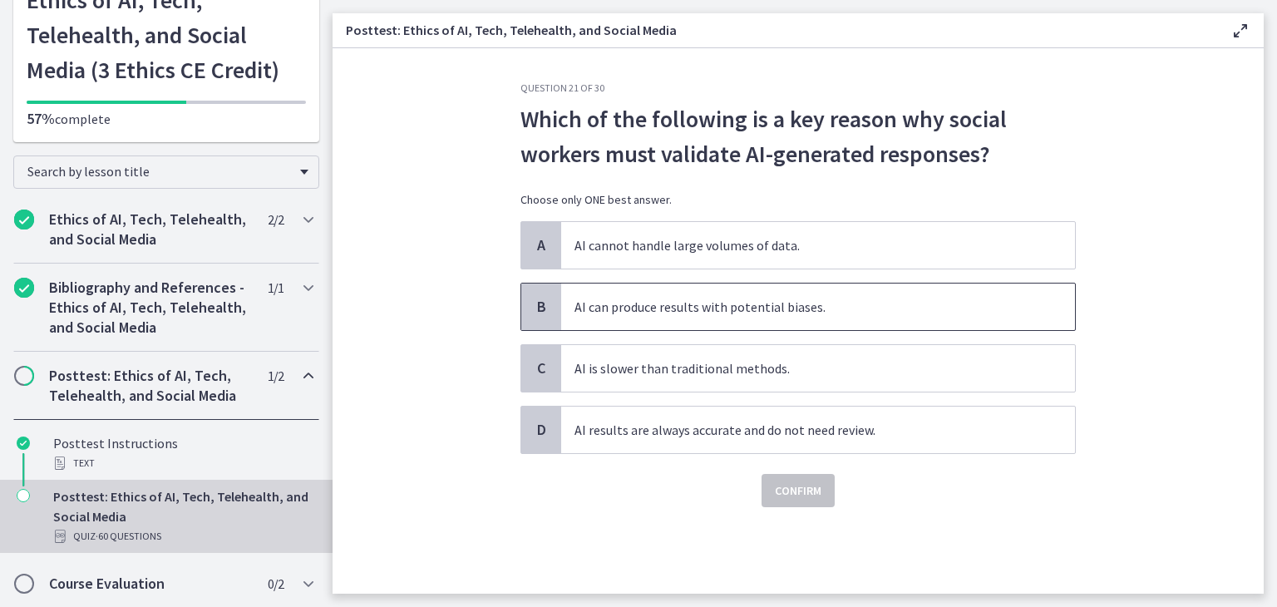
click at [955, 308] on span "AI can produce results with potential biases." at bounding box center [818, 307] width 514 height 47
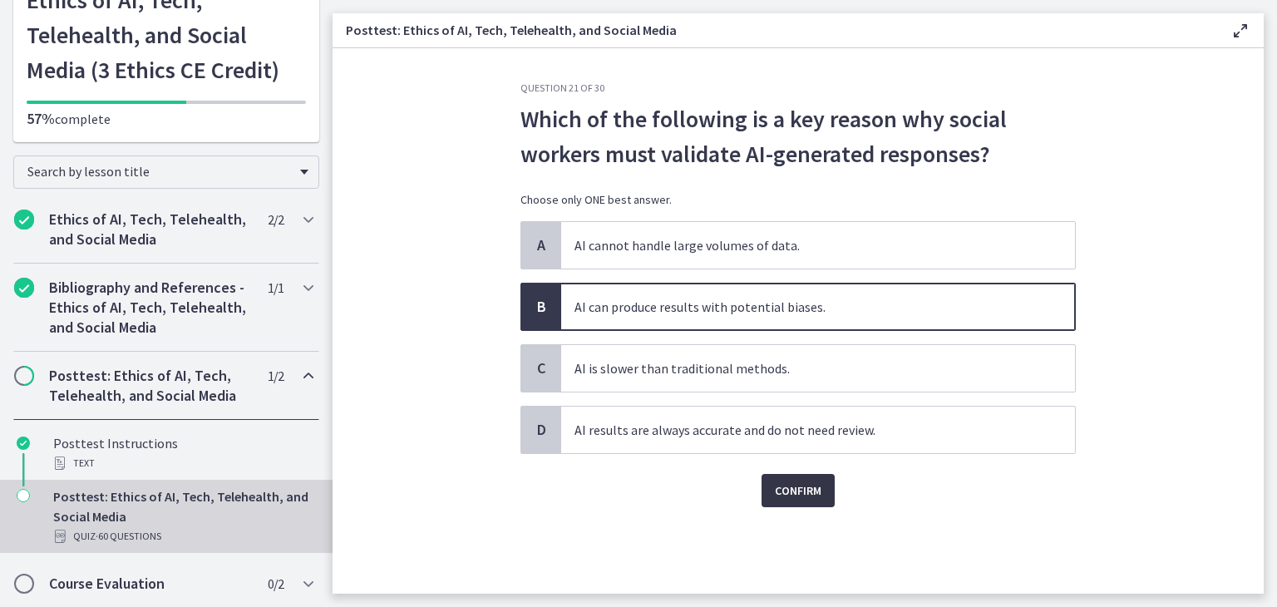
click at [808, 495] on span "Confirm" at bounding box center [798, 491] width 47 height 20
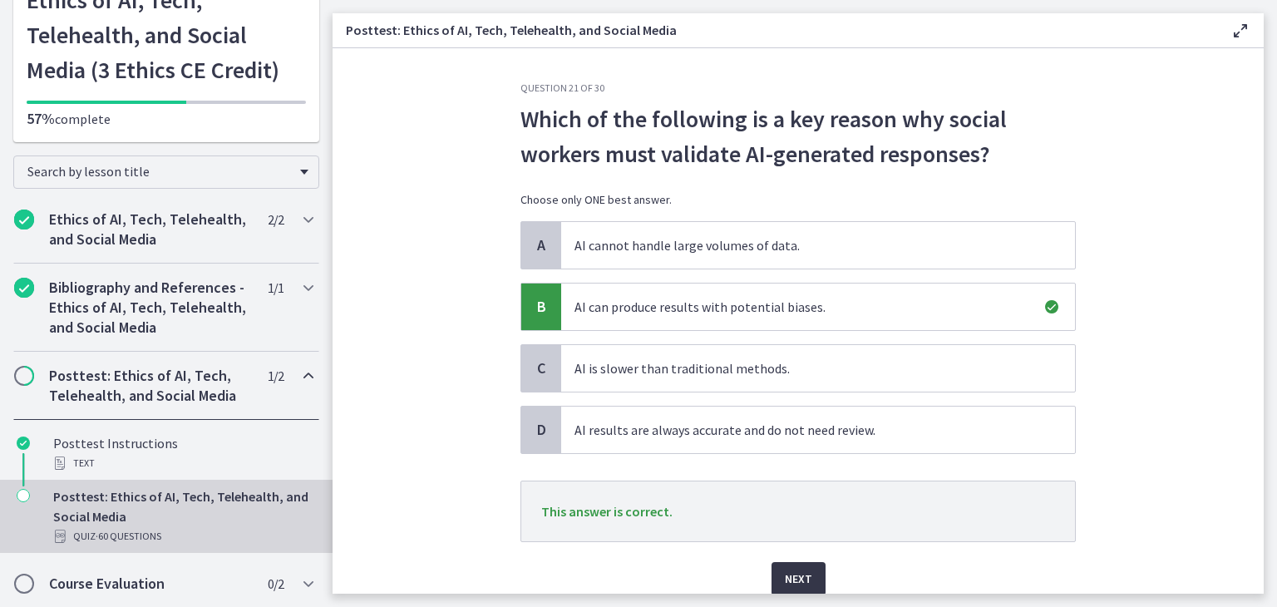
click at [808, 584] on button "Next" at bounding box center [799, 578] width 54 height 33
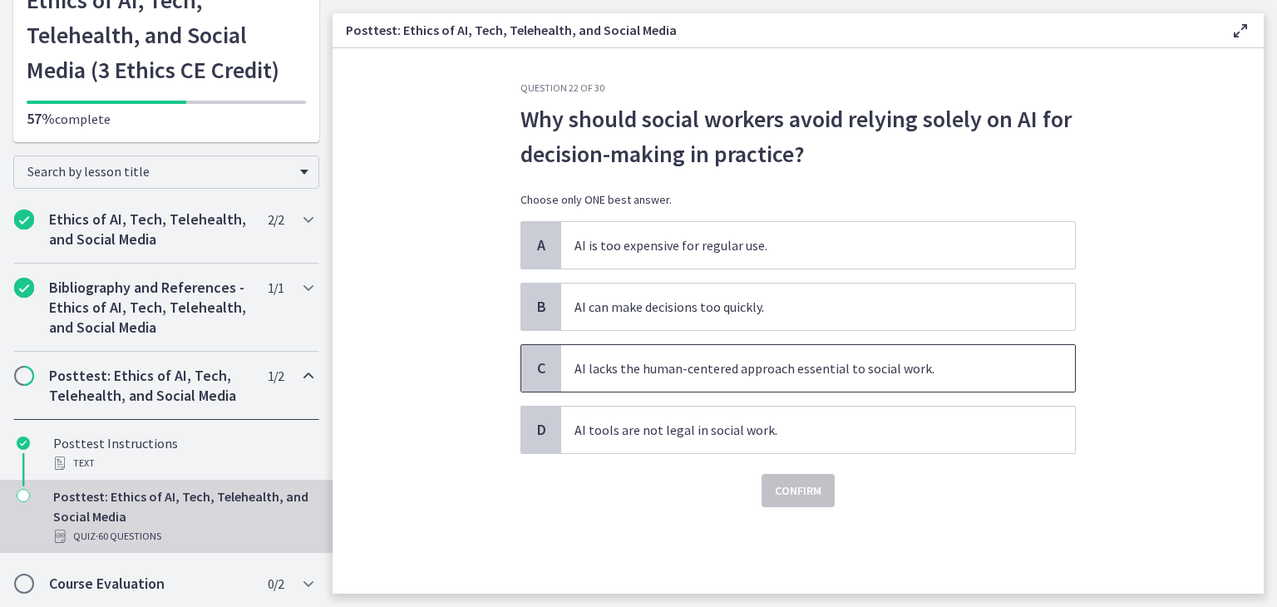
click at [954, 377] on span "AI lacks the human-centered approach essential to social work." at bounding box center [818, 368] width 514 height 47
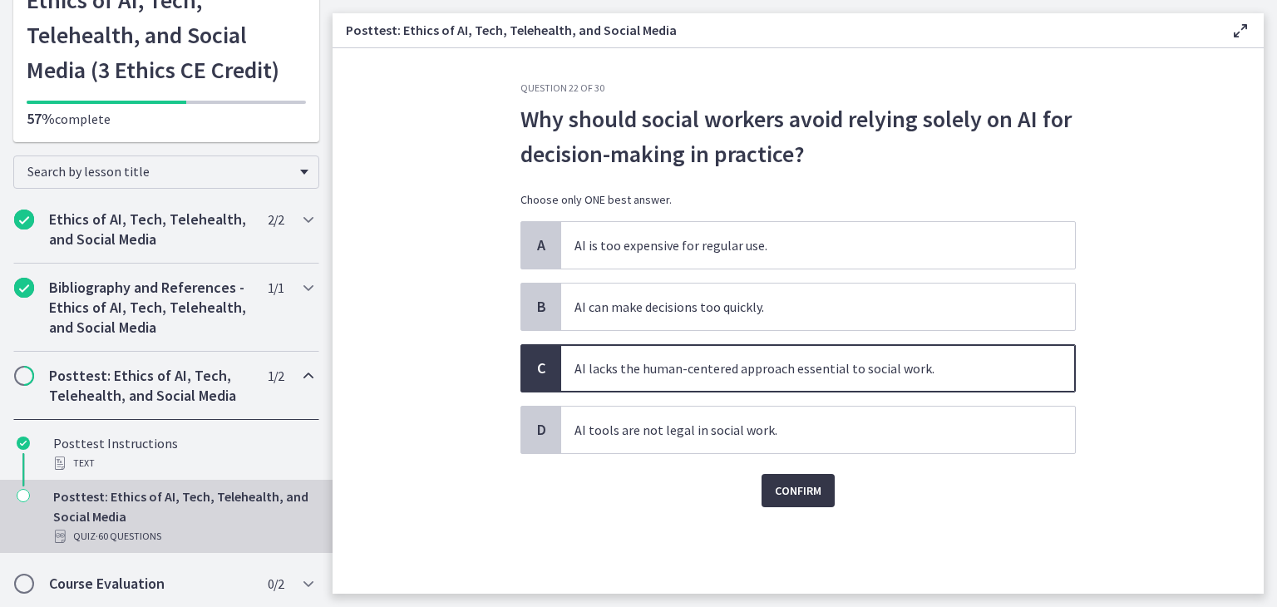
click at [806, 494] on span "Confirm" at bounding box center [798, 491] width 47 height 20
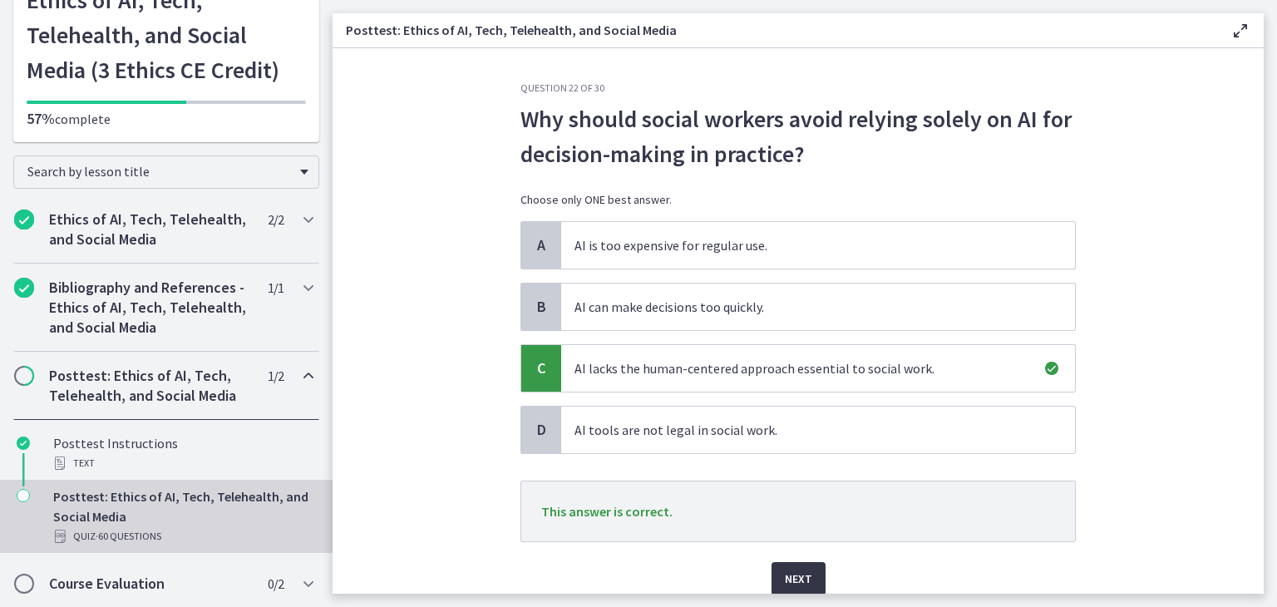
click at [785, 576] on span "Next" at bounding box center [798, 579] width 27 height 20
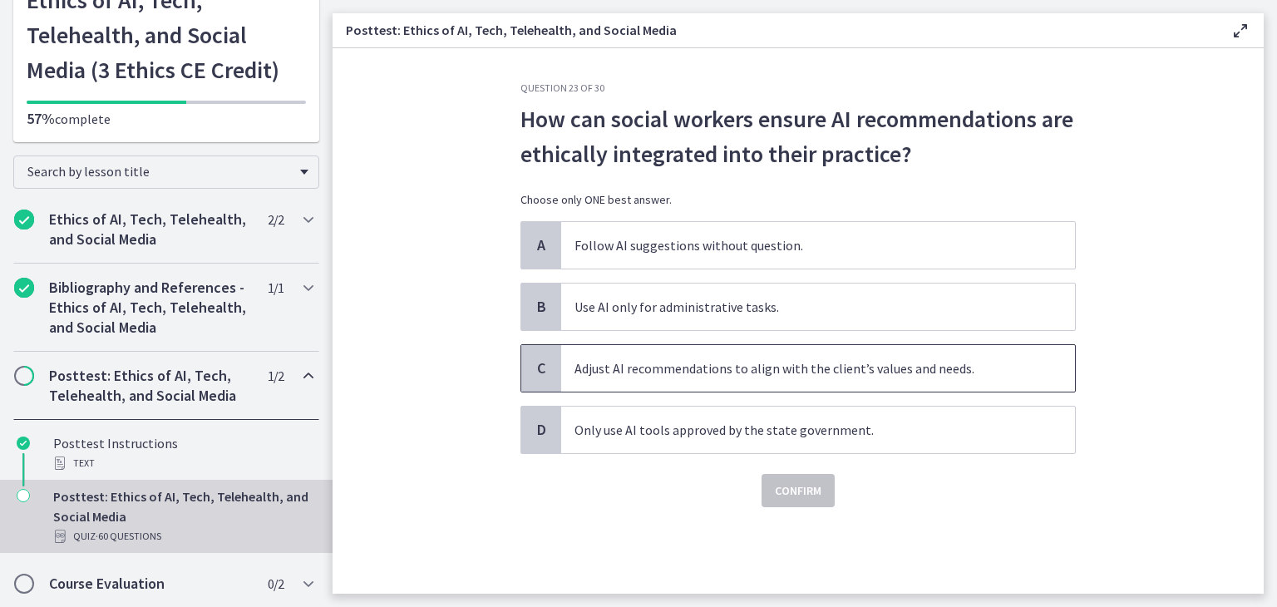
click at [1021, 378] on span "Adjust AI recommendations to align with the client’s values and needs." at bounding box center [818, 368] width 514 height 47
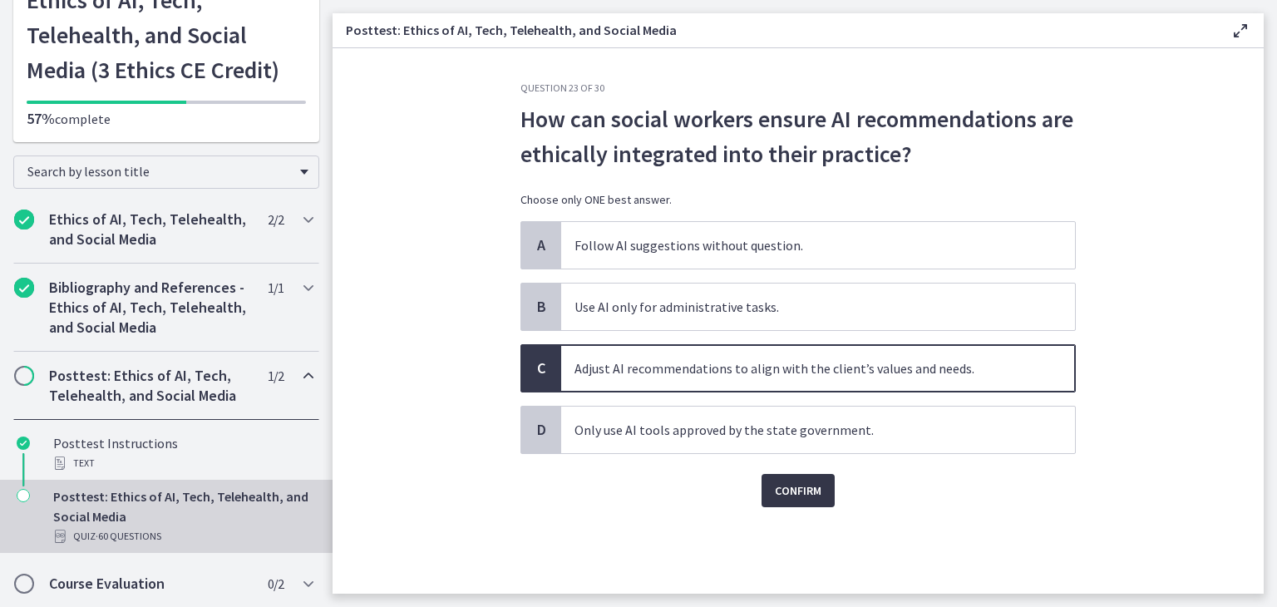
click at [797, 476] on button "Confirm" at bounding box center [798, 490] width 73 height 33
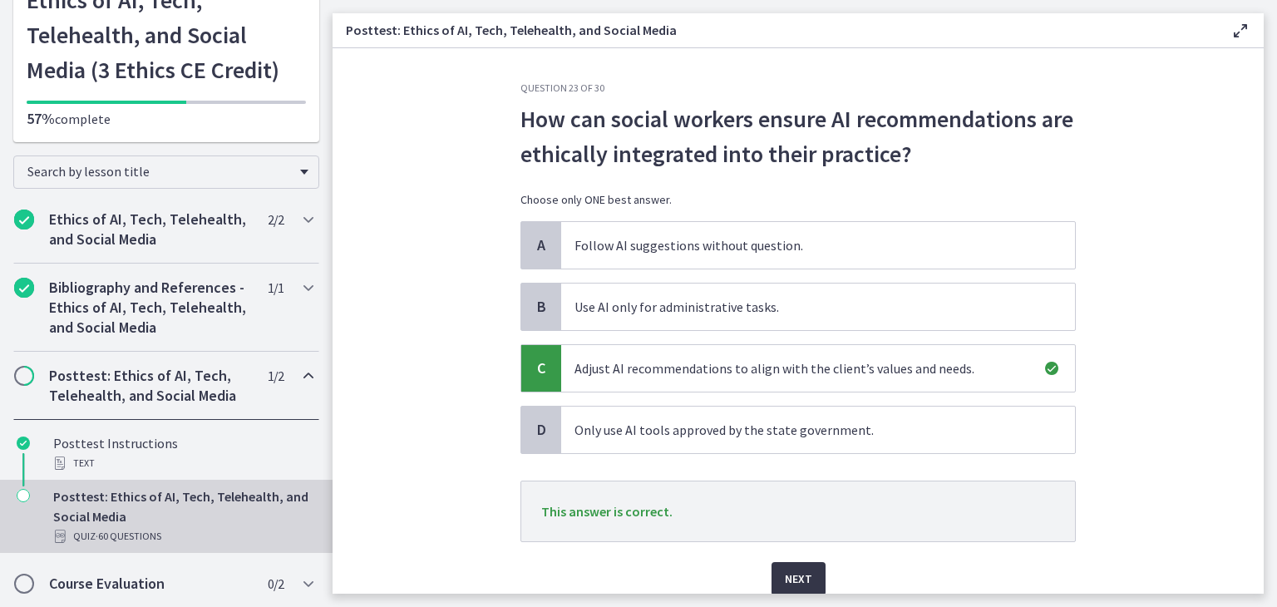
click at [801, 562] on button "Next" at bounding box center [799, 578] width 54 height 33
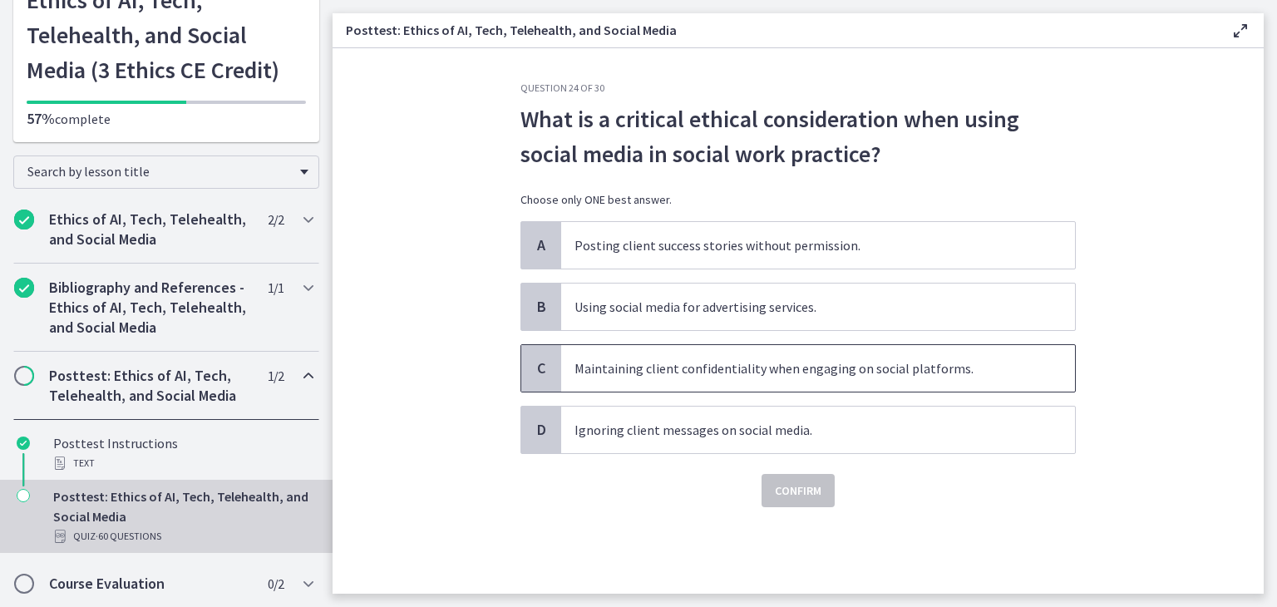
drag, startPoint x: 1003, startPoint y: 377, endPoint x: 971, endPoint y: 392, distance: 35.3
click at [1003, 377] on span "Maintaining client confidentiality when engaging on social platforms." at bounding box center [818, 368] width 514 height 47
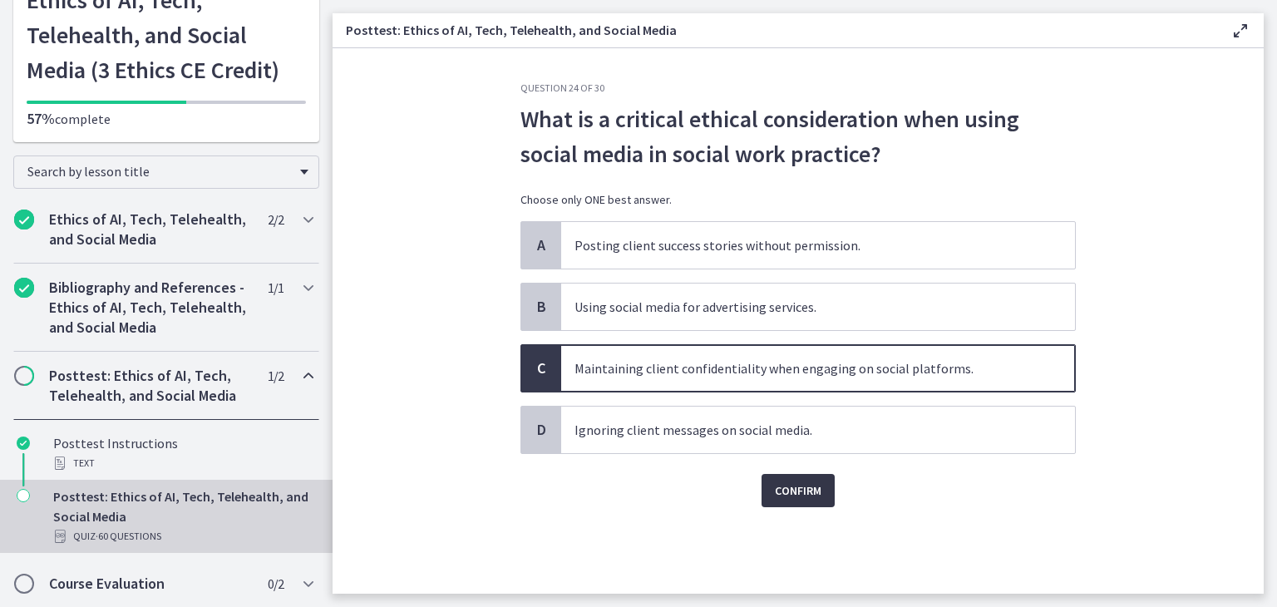
click at [798, 489] on span "Confirm" at bounding box center [798, 491] width 47 height 20
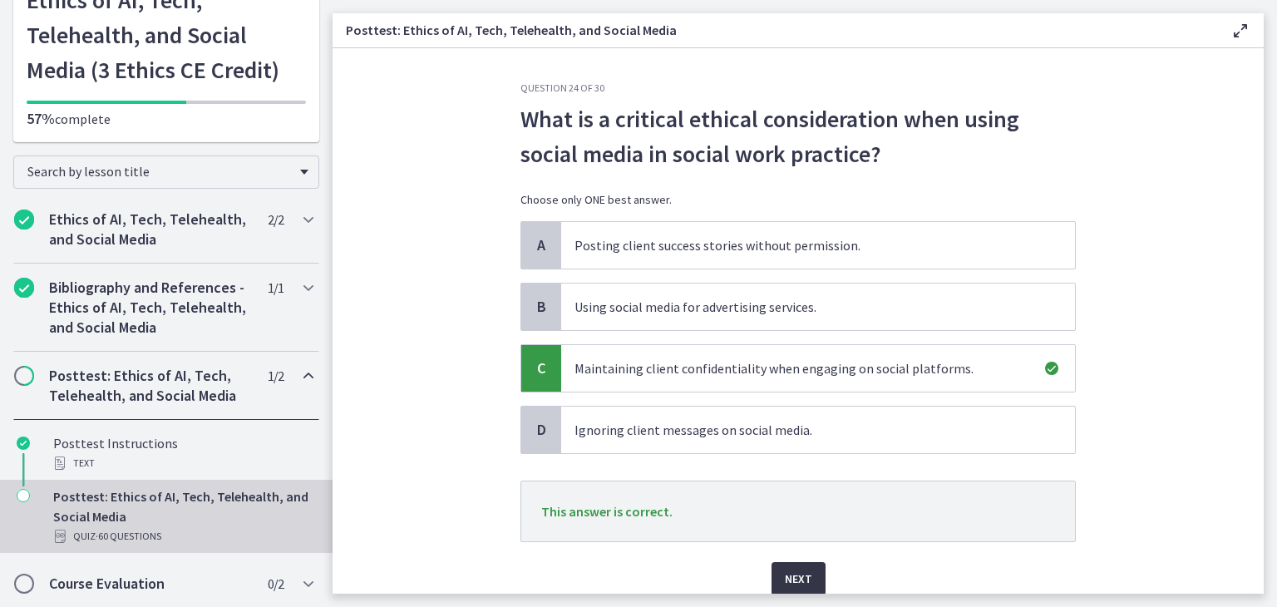
click at [785, 580] on span "Next" at bounding box center [798, 579] width 27 height 20
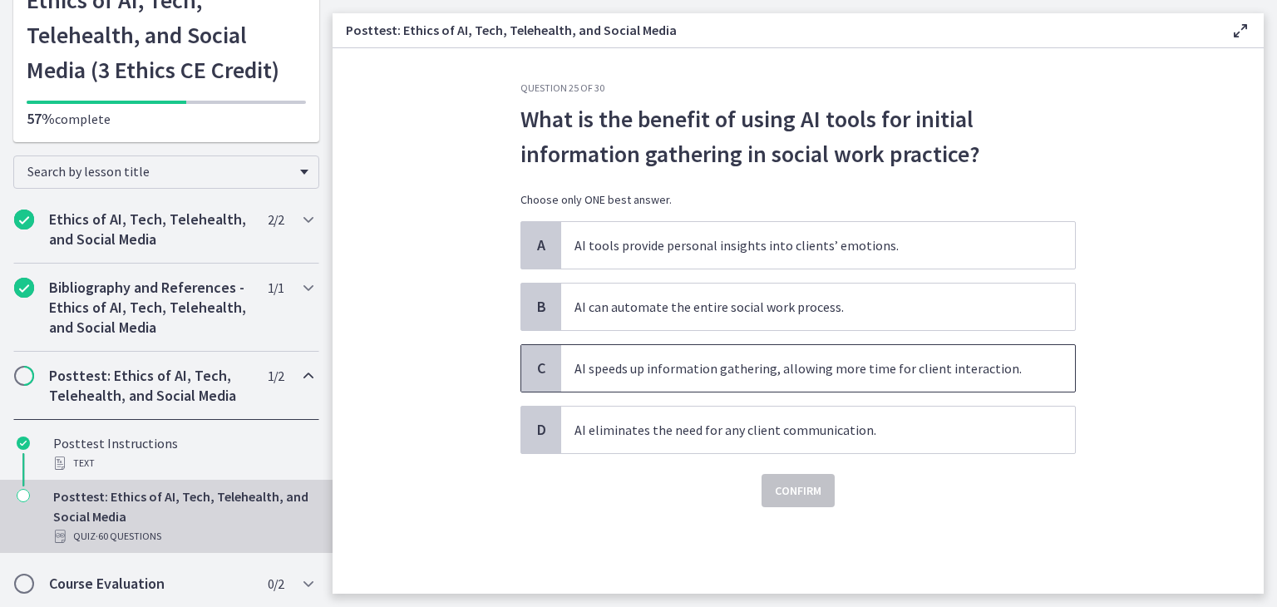
click at [1026, 373] on span "AI speeds up information gathering, allowing more time for client interaction." at bounding box center [818, 368] width 514 height 47
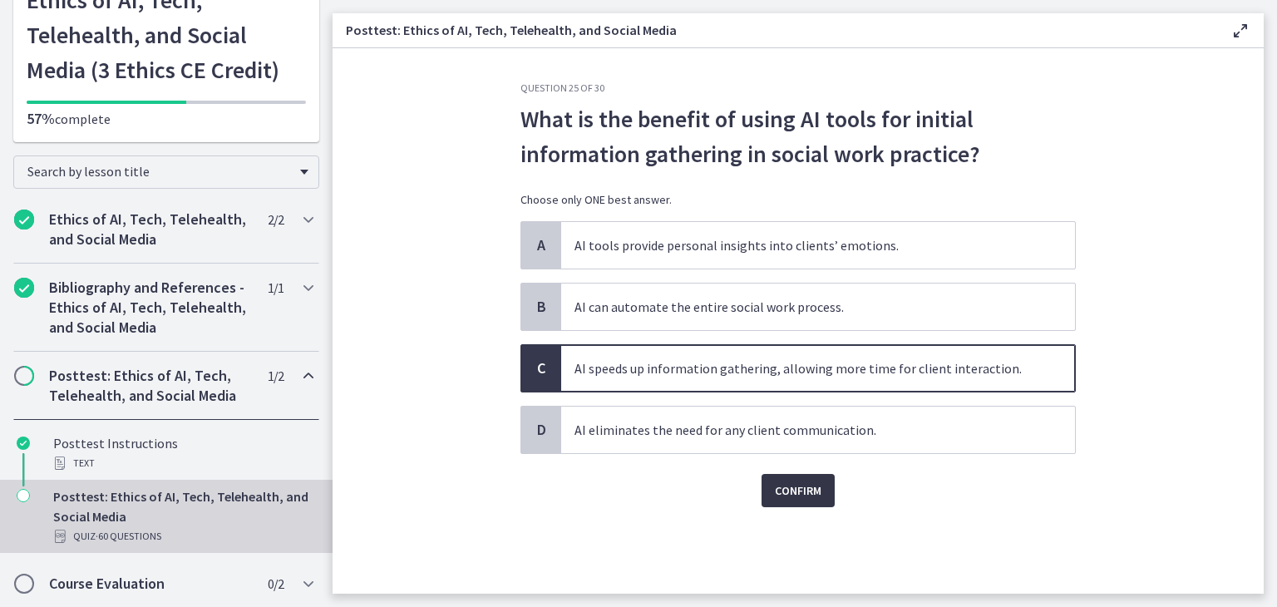
click at [790, 486] on span "Confirm" at bounding box center [798, 491] width 47 height 20
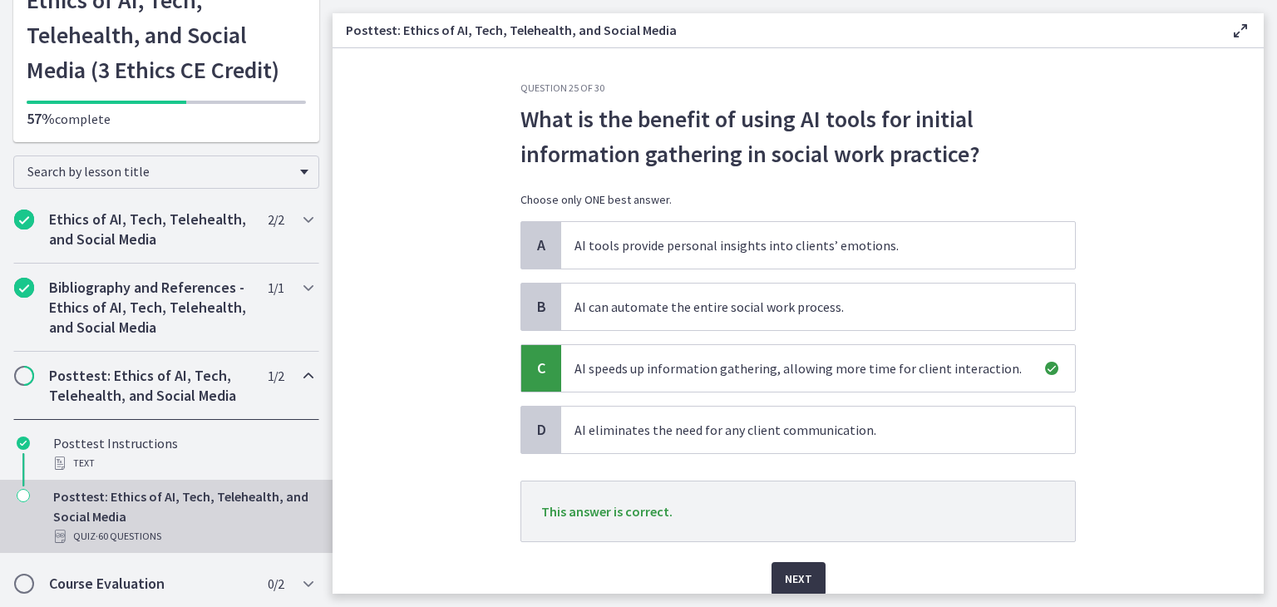
click at [792, 575] on span "Next" at bounding box center [798, 579] width 27 height 20
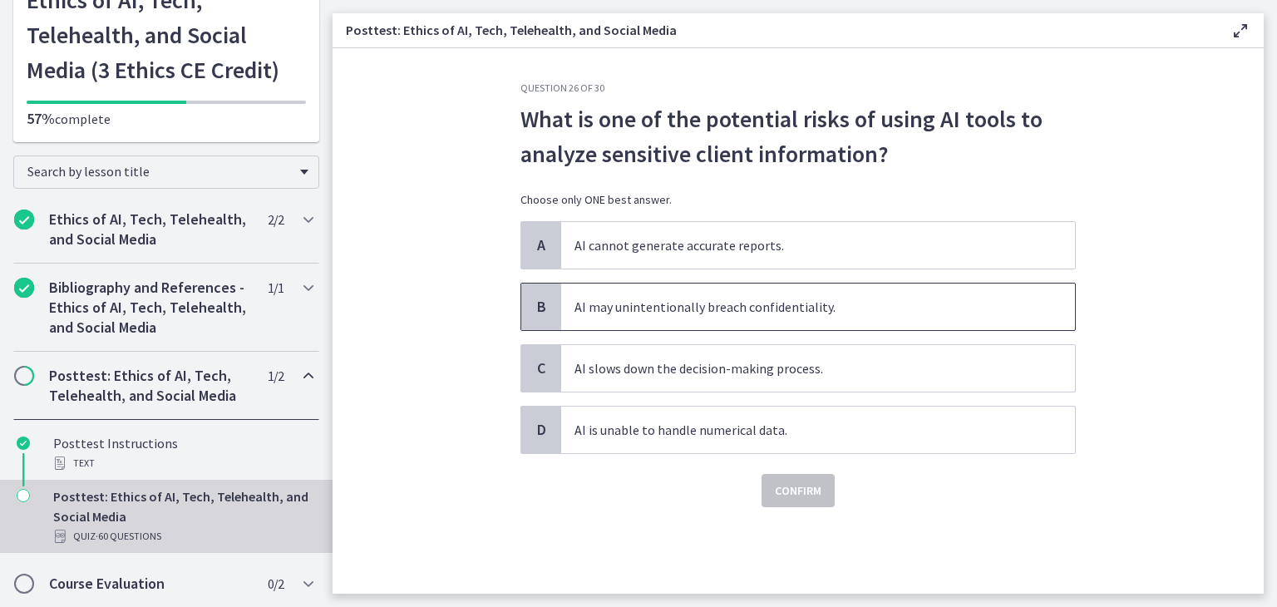
click at [948, 303] on span "AI may unintentionally breach confidentiality." at bounding box center [818, 307] width 514 height 47
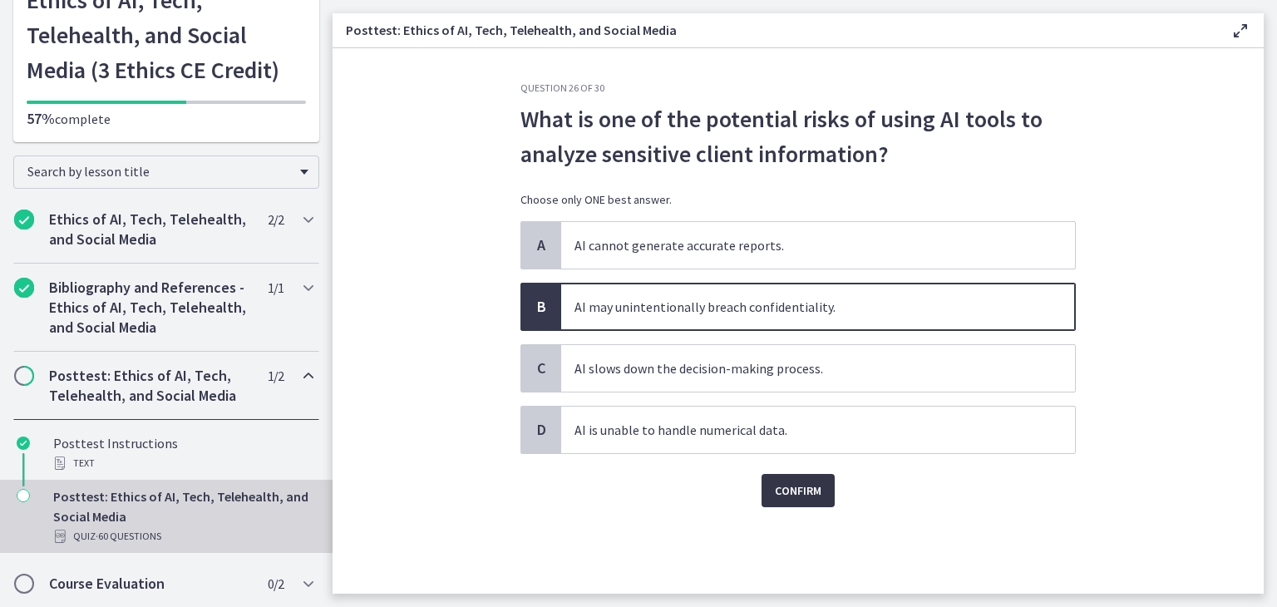
click at [805, 495] on span "Confirm" at bounding box center [798, 491] width 47 height 20
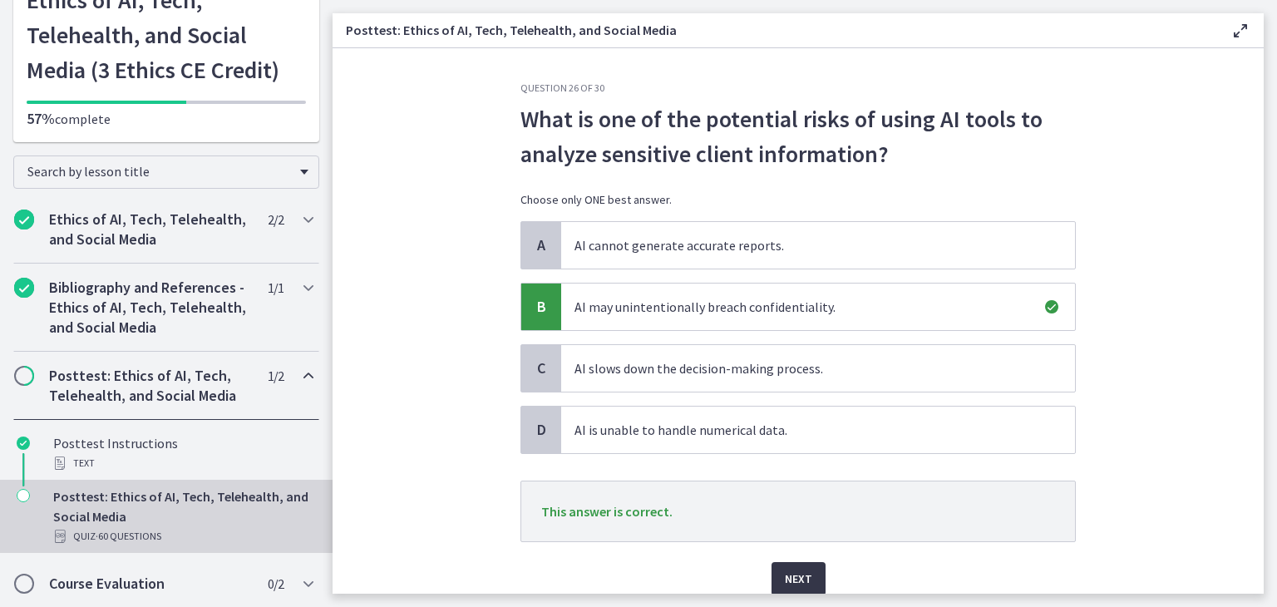
click at [789, 580] on span "Next" at bounding box center [798, 579] width 27 height 20
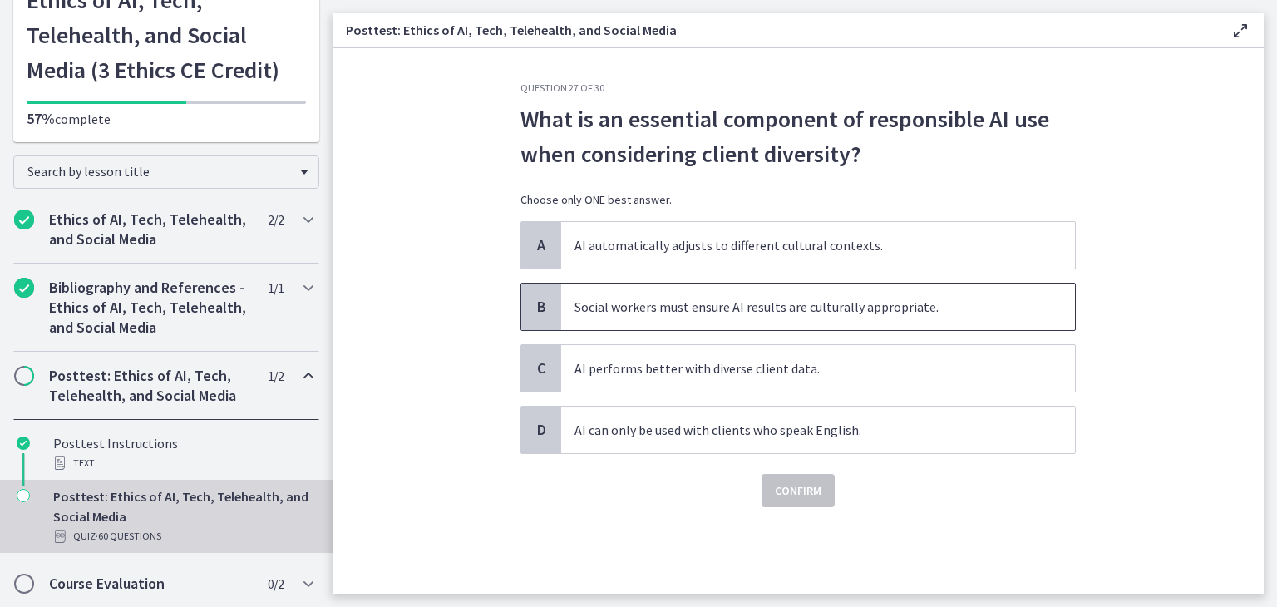
click at [947, 308] on span "Social workers must ensure AI results are culturally appropriate." at bounding box center [818, 307] width 514 height 47
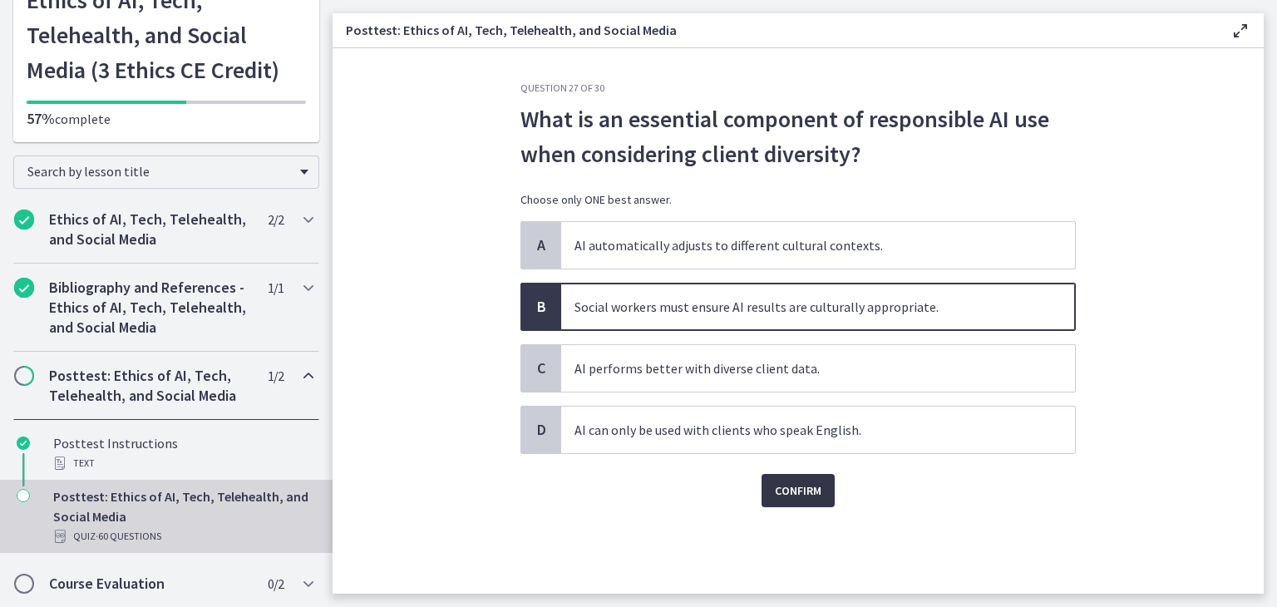
click at [802, 490] on span "Confirm" at bounding box center [798, 491] width 47 height 20
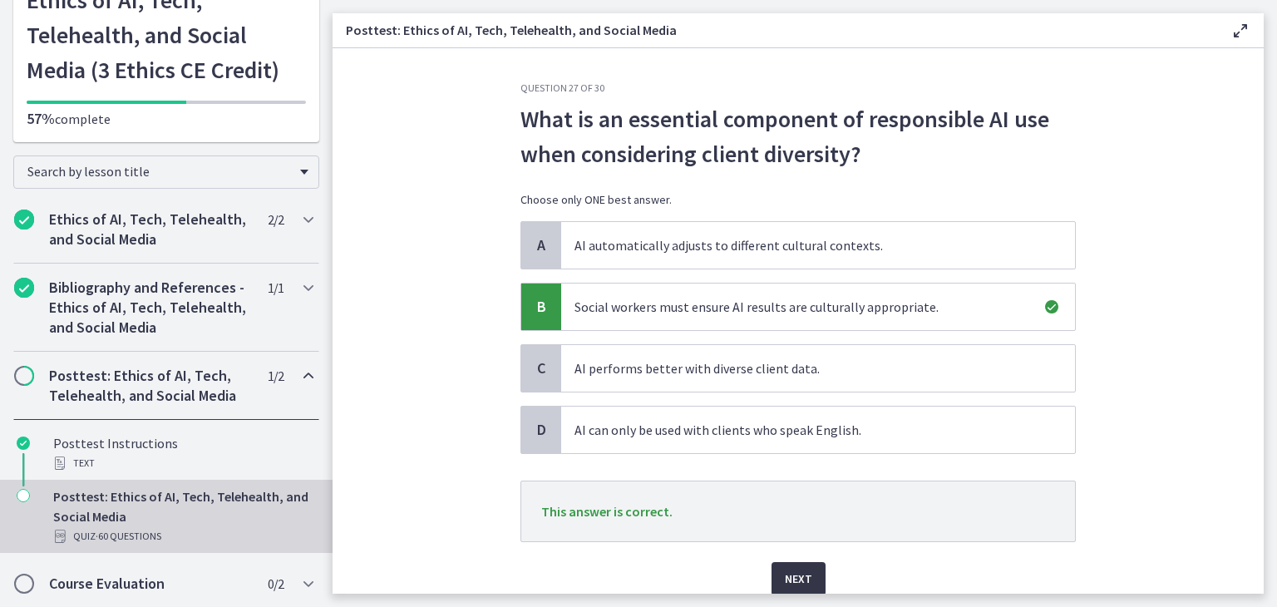
click at [802, 580] on span "Next" at bounding box center [798, 579] width 27 height 20
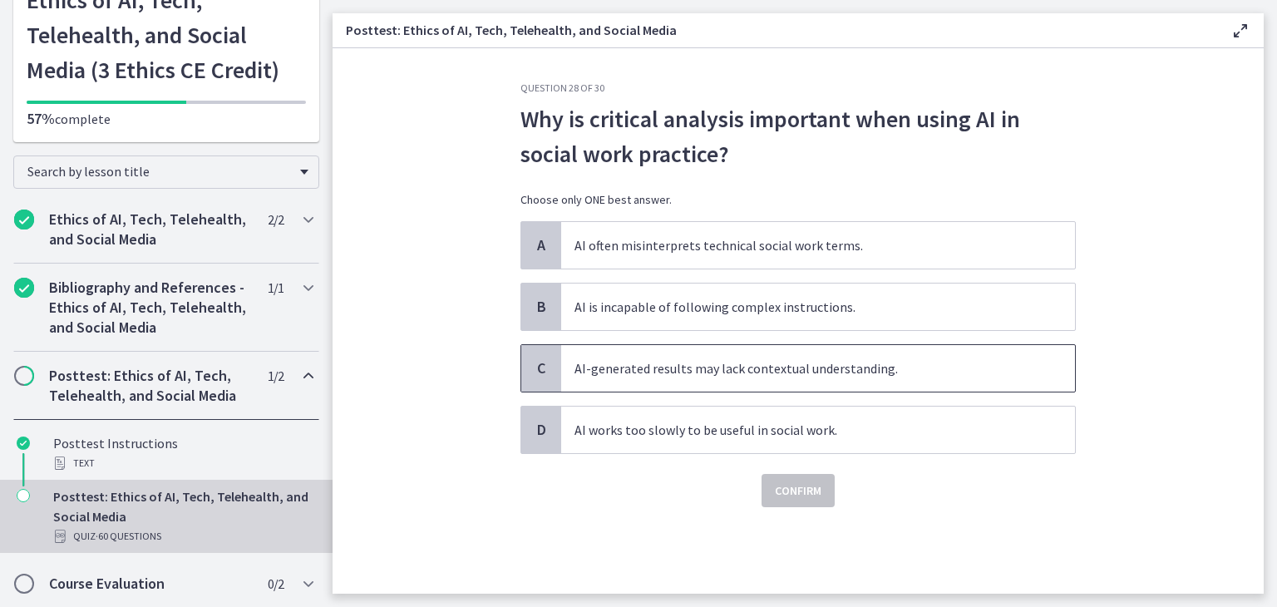
click at [945, 370] on span "AI-generated results may lack contextual understanding." at bounding box center [818, 368] width 514 height 47
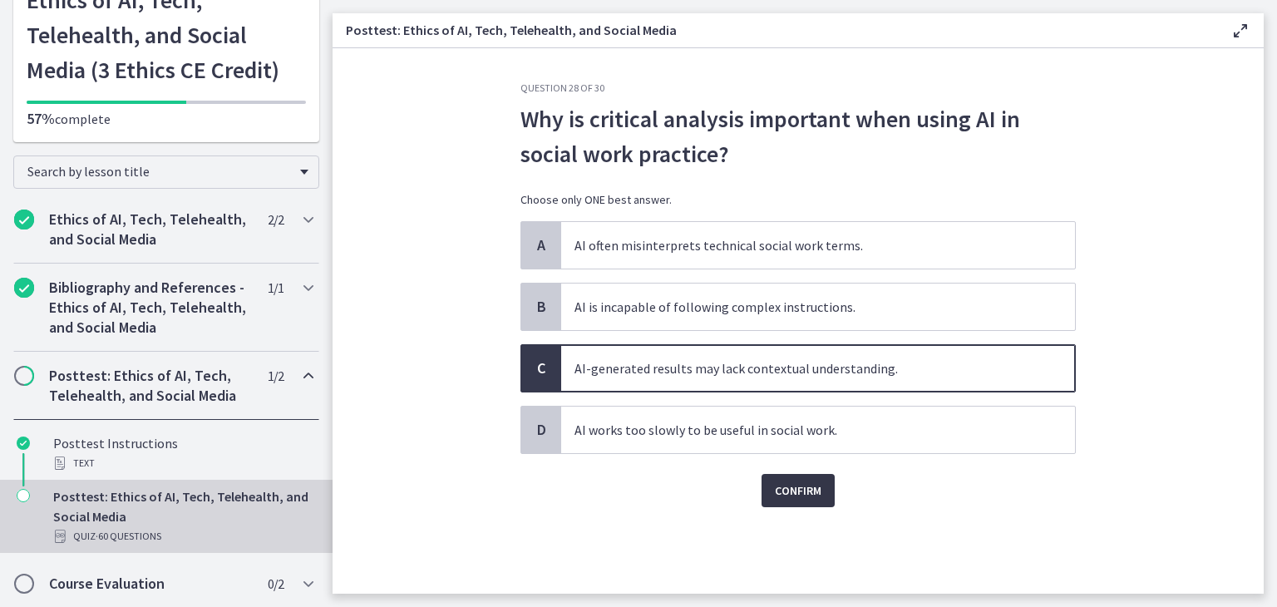
click at [805, 490] on span "Confirm" at bounding box center [798, 491] width 47 height 20
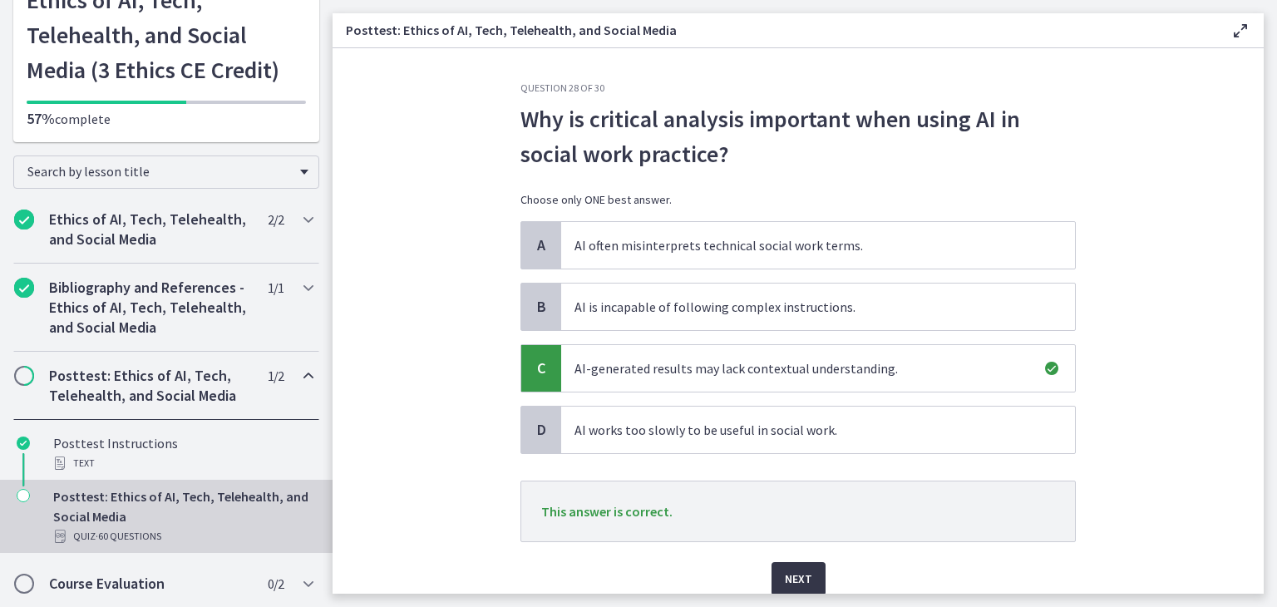
click at [785, 580] on span "Next" at bounding box center [798, 579] width 27 height 20
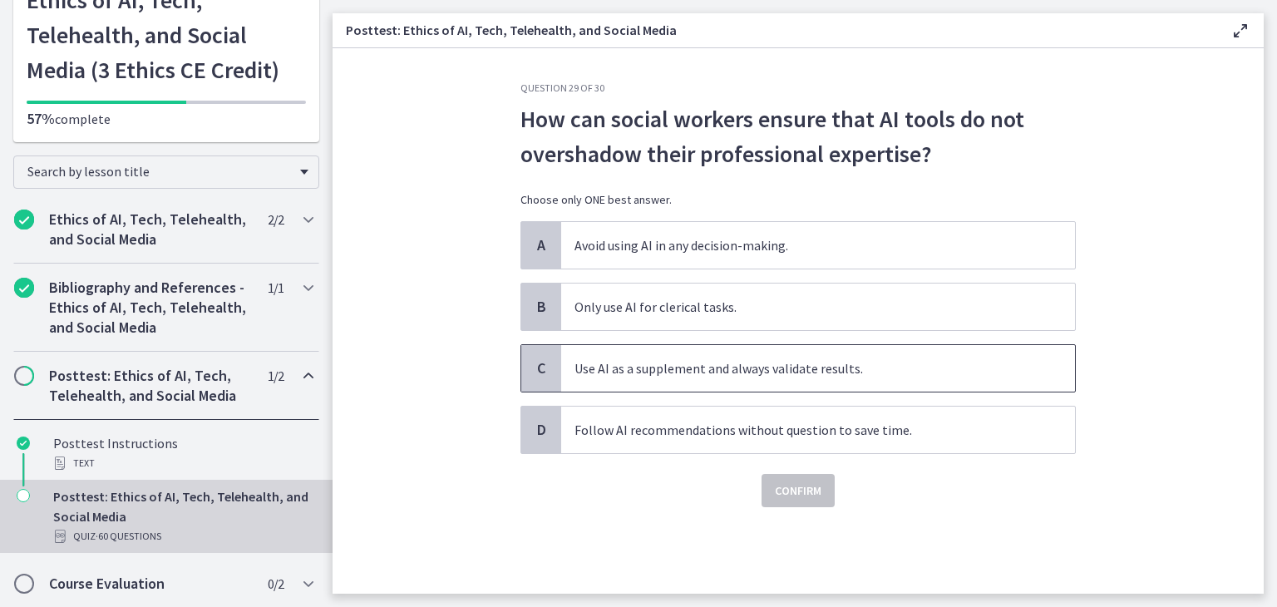
click at [934, 368] on span "Use AI as a supplement and always validate results." at bounding box center [818, 368] width 514 height 47
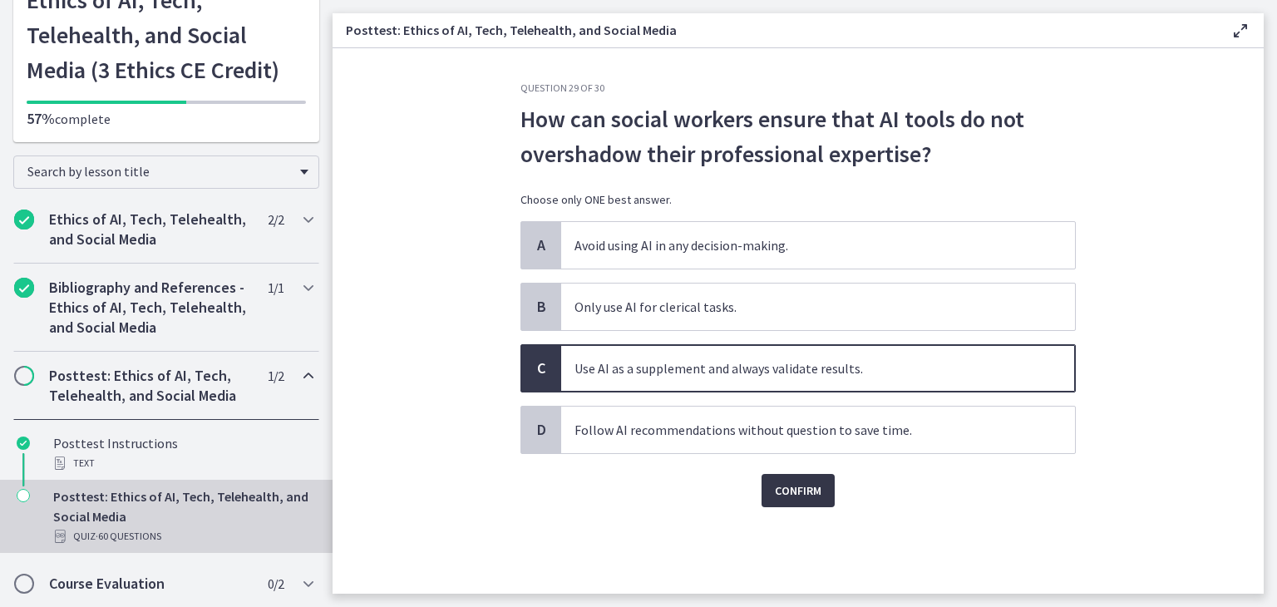
click at [788, 504] on button "Confirm" at bounding box center [798, 490] width 73 height 33
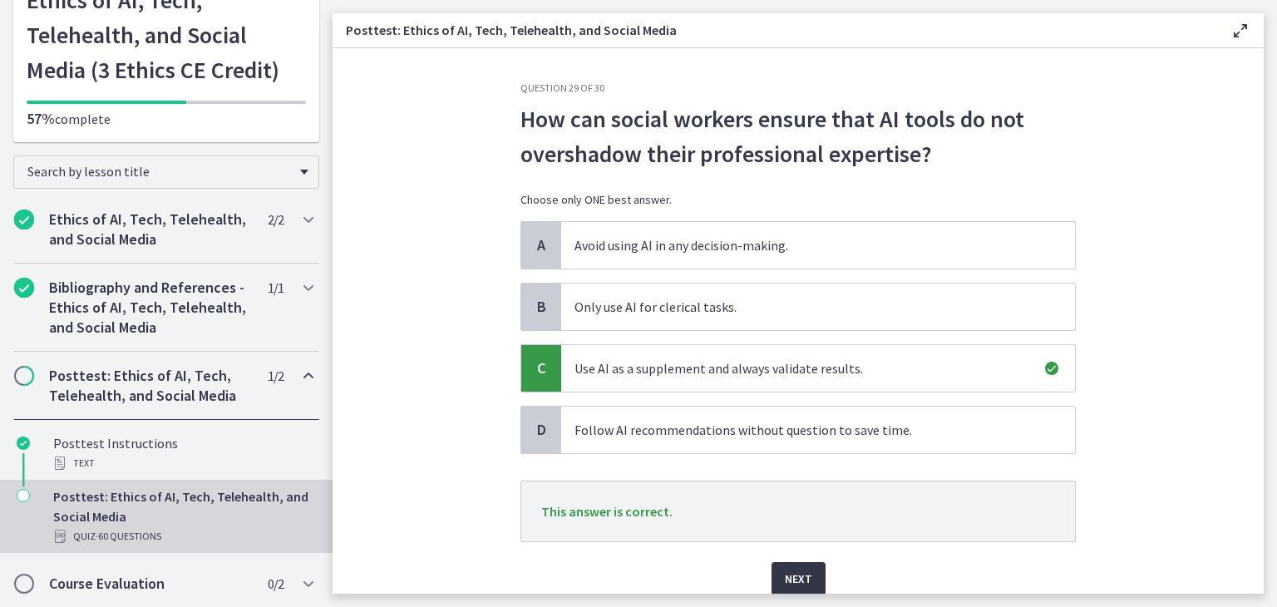
click at [808, 569] on button "Next" at bounding box center [799, 578] width 54 height 33
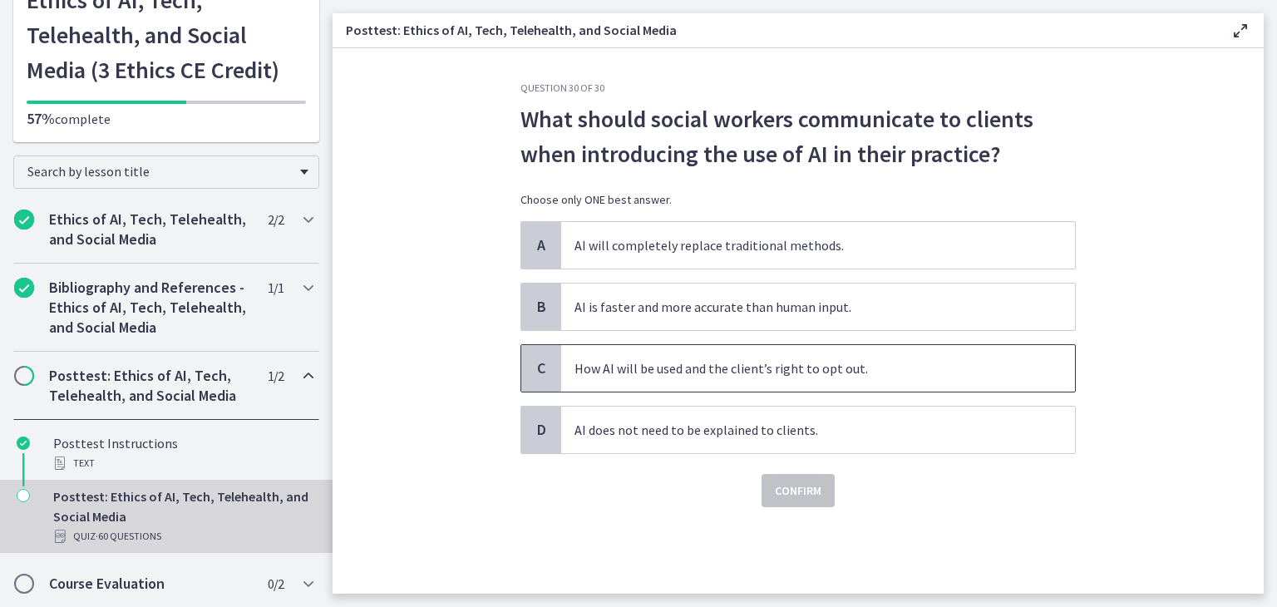
click at [923, 368] on span "How AI will be used and the client’s right to opt out." at bounding box center [818, 368] width 514 height 47
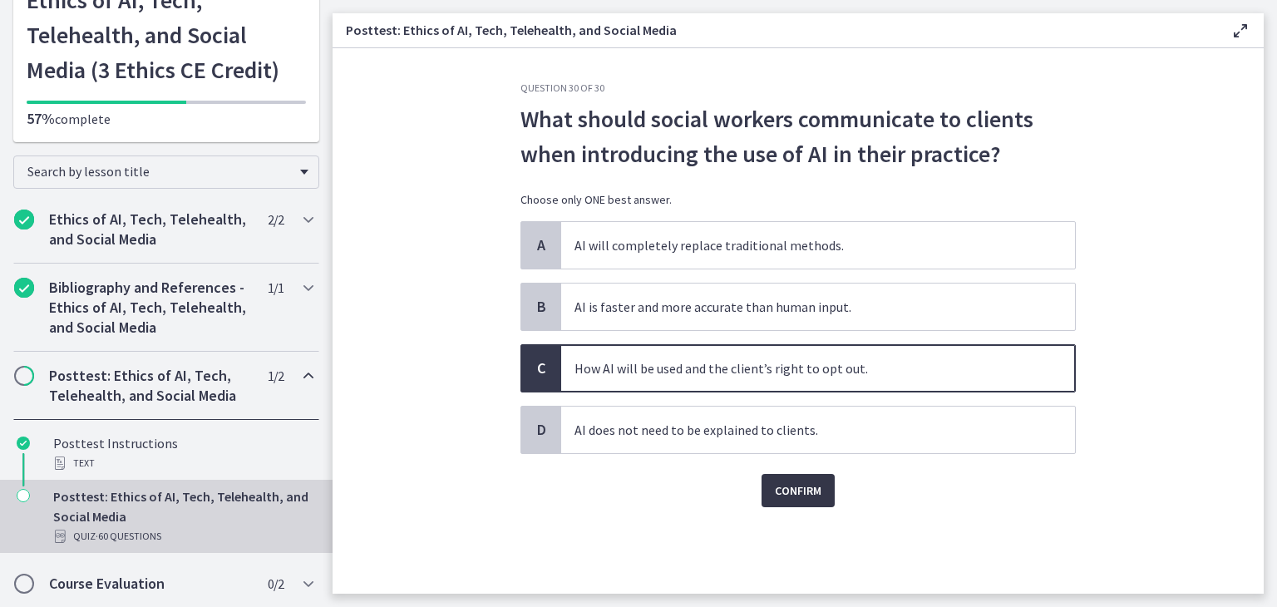
click at [787, 485] on span "Confirm" at bounding box center [798, 491] width 47 height 20
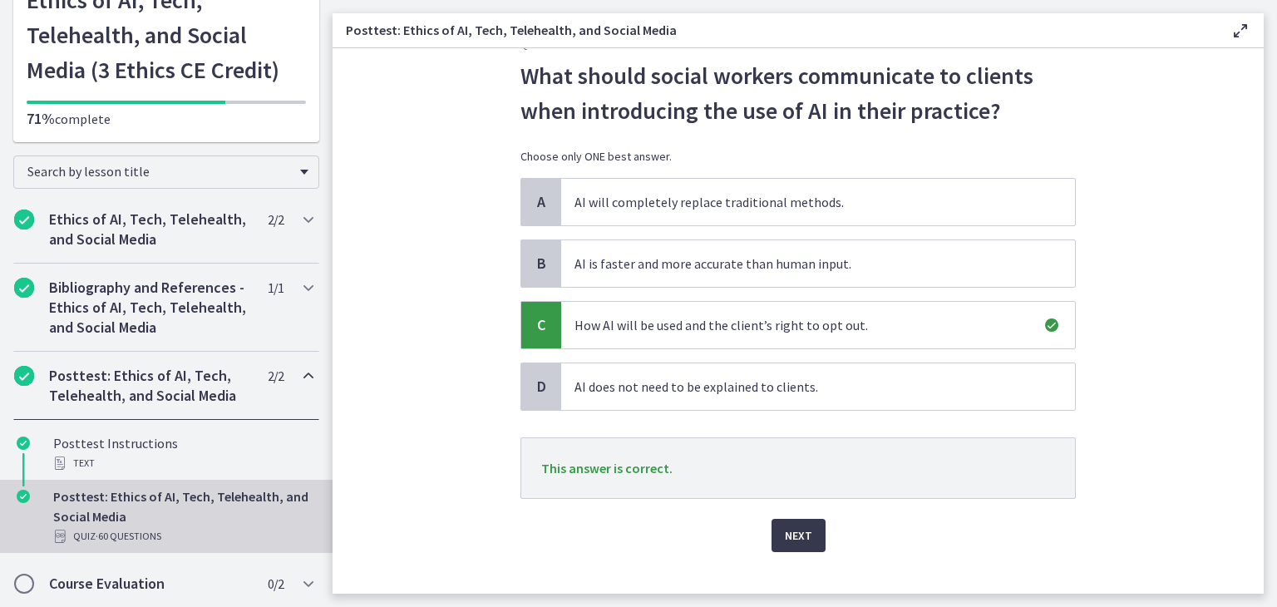
scroll to position [67, 0]
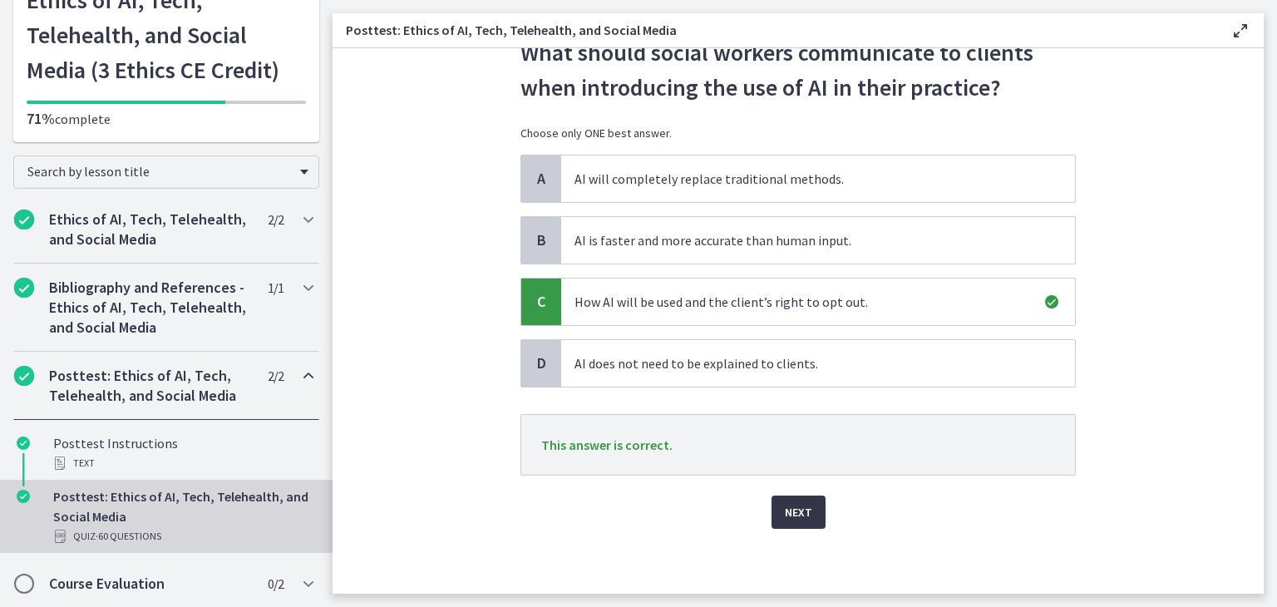
click at [786, 510] on span "Next" at bounding box center [798, 512] width 27 height 20
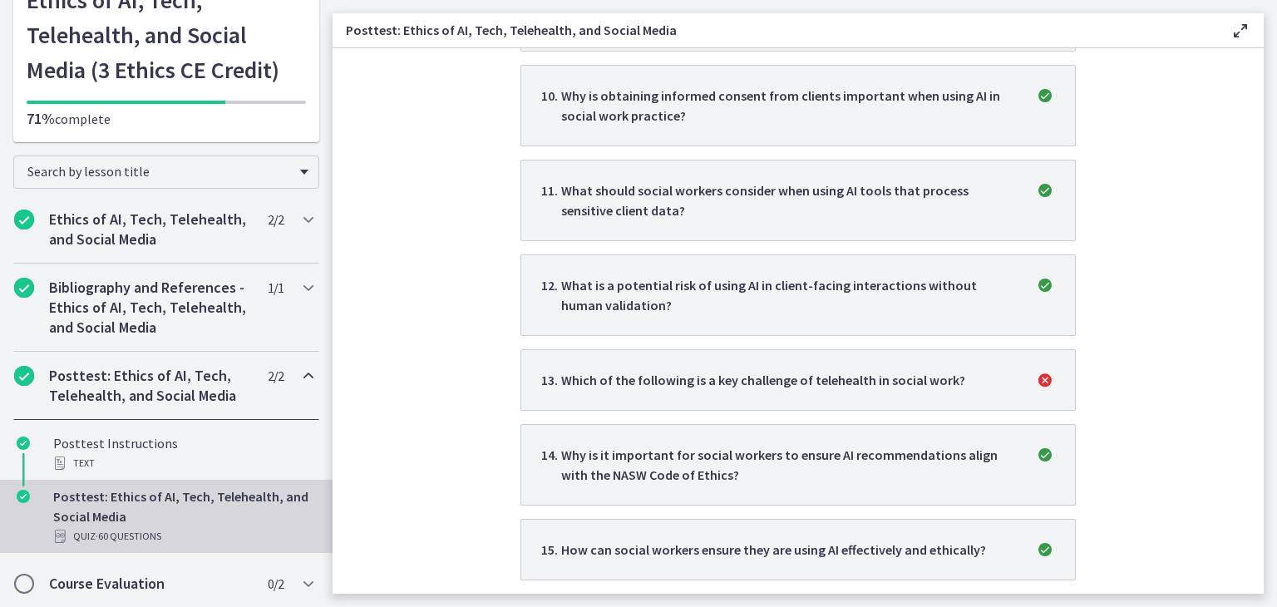
scroll to position [1247, 0]
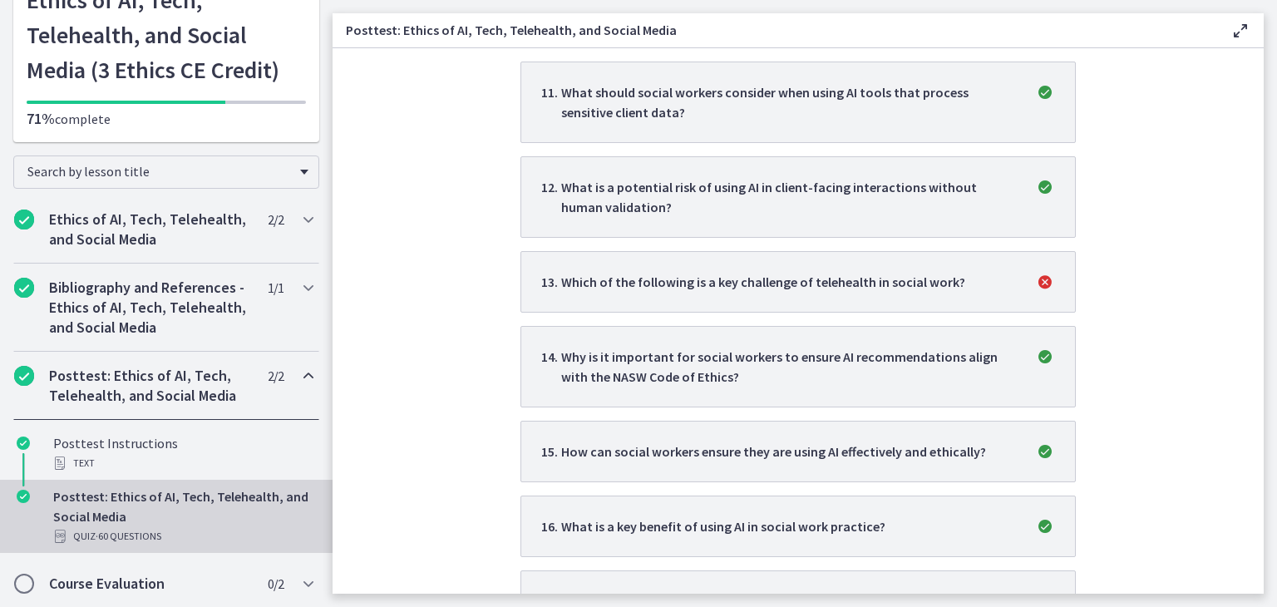
click at [929, 272] on div "Which of the following is a key challenge of telehealth in social work?" at bounding box center [763, 282] width 404 height 20
click at [763, 272] on div "Which of the following is a key challenge of telehealth in social work?" at bounding box center [763, 282] width 404 height 20
click at [1060, 260] on li "13 . Which of the following is a key challenge of telehealth in social work?" at bounding box center [798, 282] width 555 height 62
click at [1040, 272] on icon "incorrect" at bounding box center [1045, 282] width 20 height 20
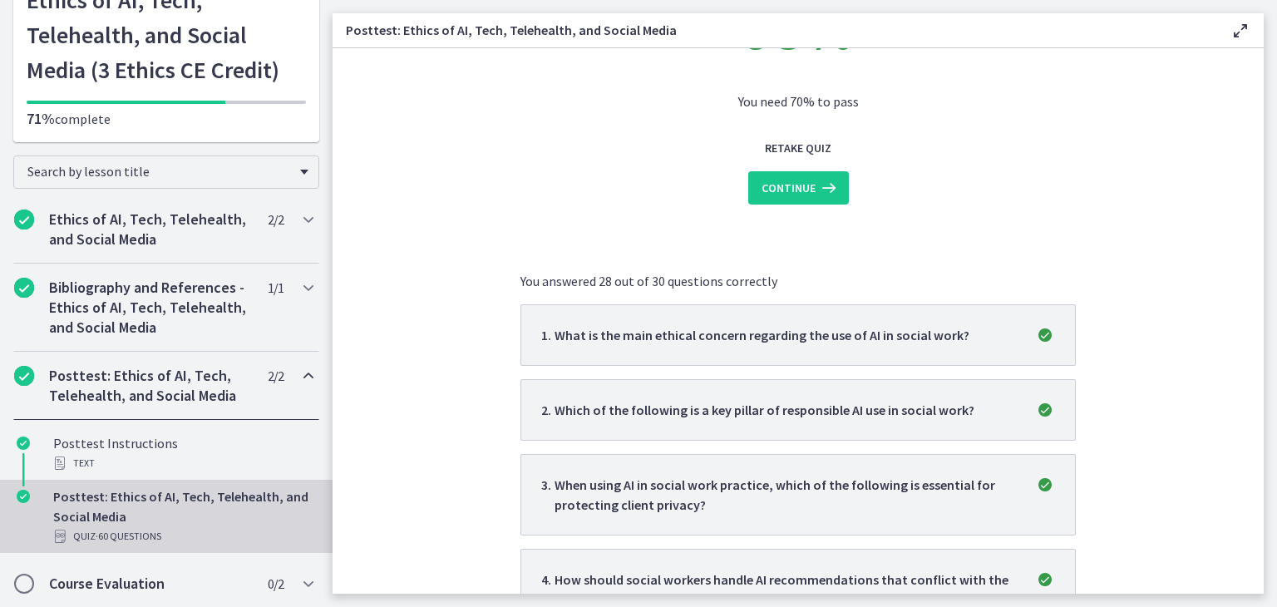
scroll to position [0, 0]
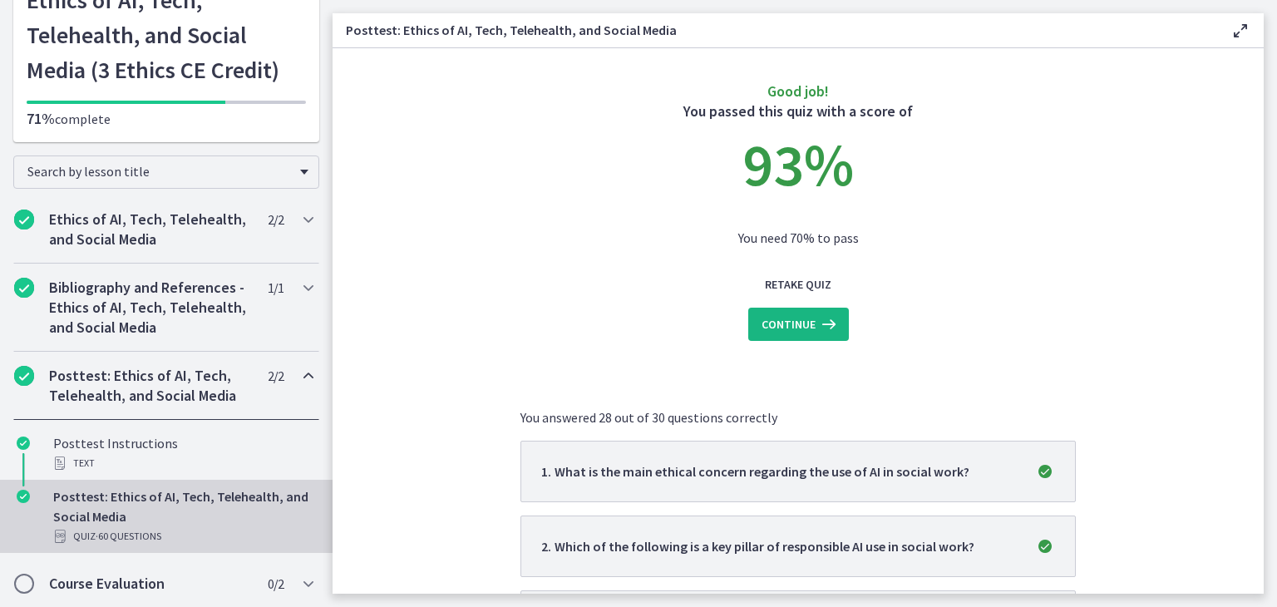
click at [792, 318] on span "Continue" at bounding box center [789, 324] width 54 height 20
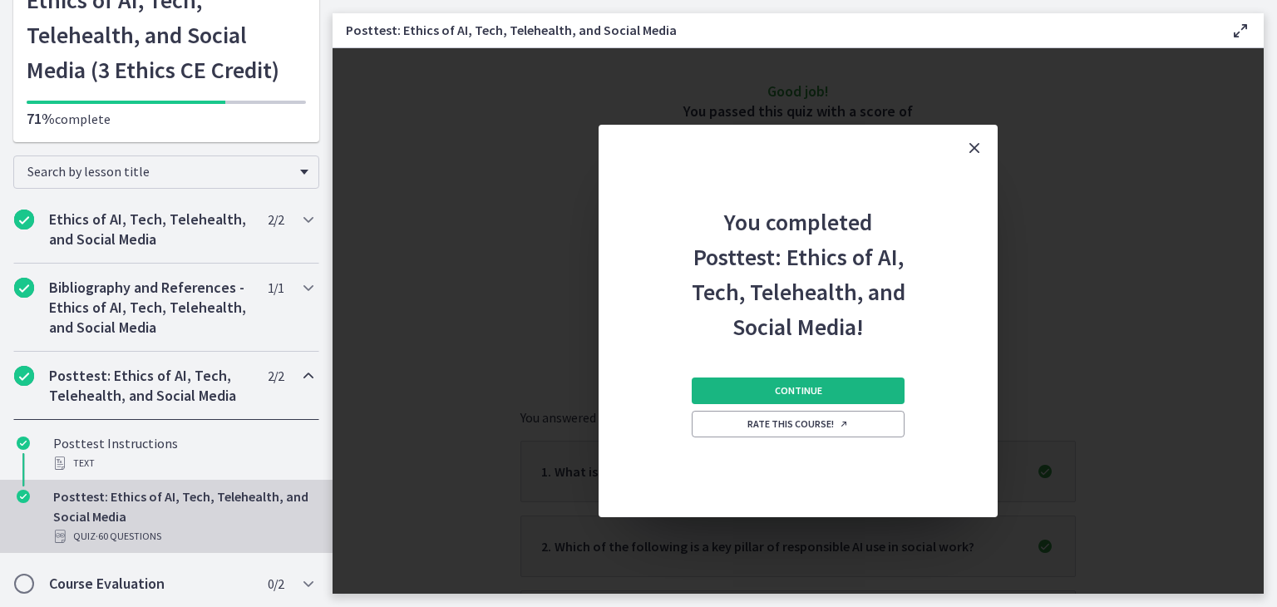
click at [835, 382] on button "Continue" at bounding box center [798, 390] width 213 height 27
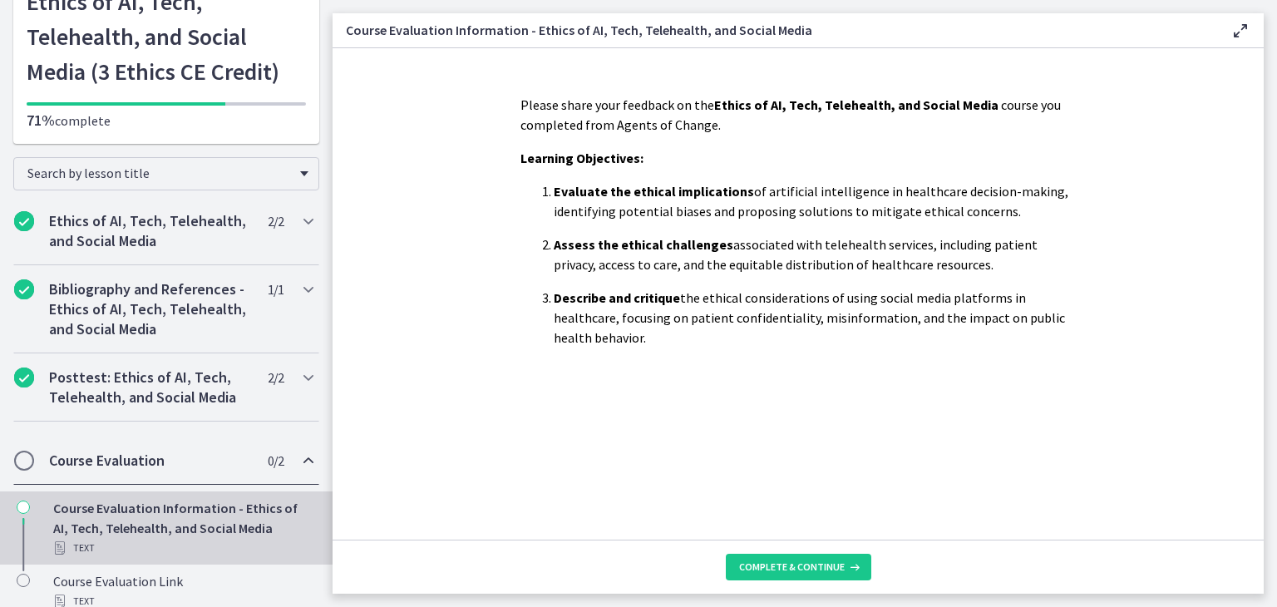
scroll to position [121, 0]
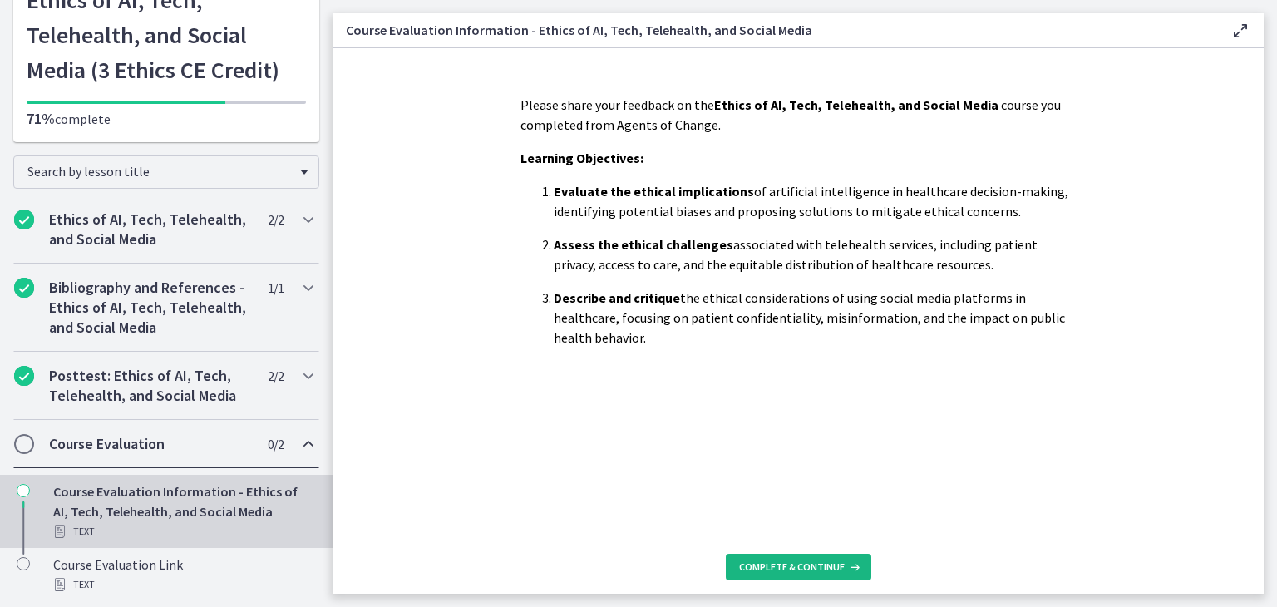
click at [817, 563] on span "Complete & continue" at bounding box center [792, 566] width 106 height 13
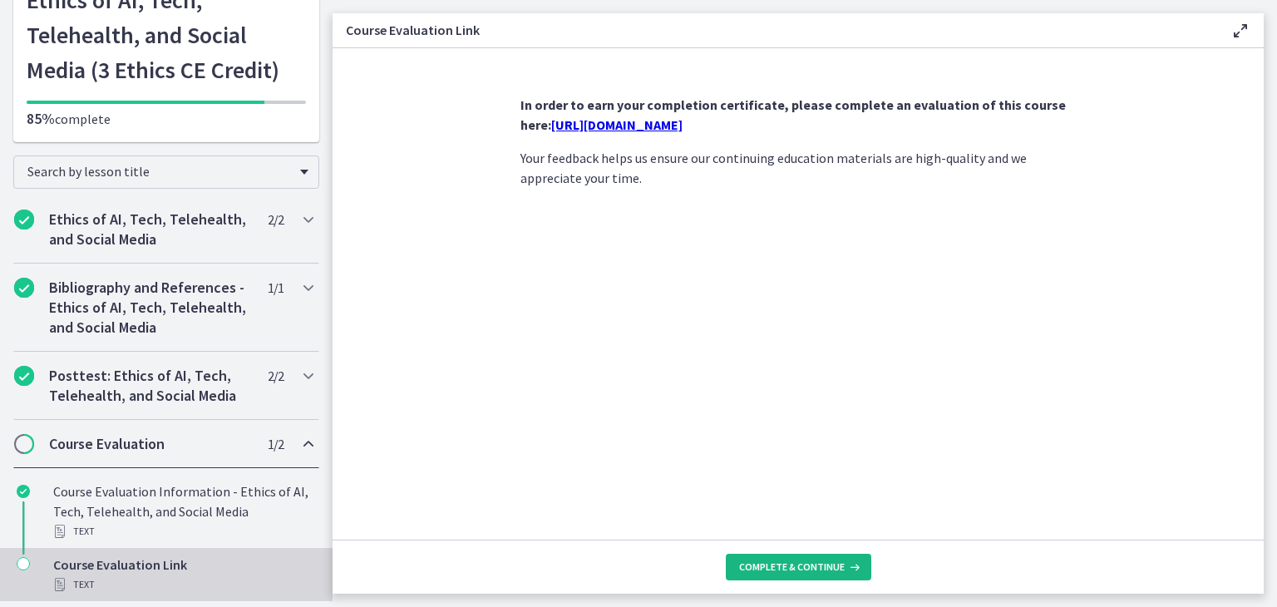
click at [807, 567] on span "Complete & continue" at bounding box center [792, 566] width 106 height 13
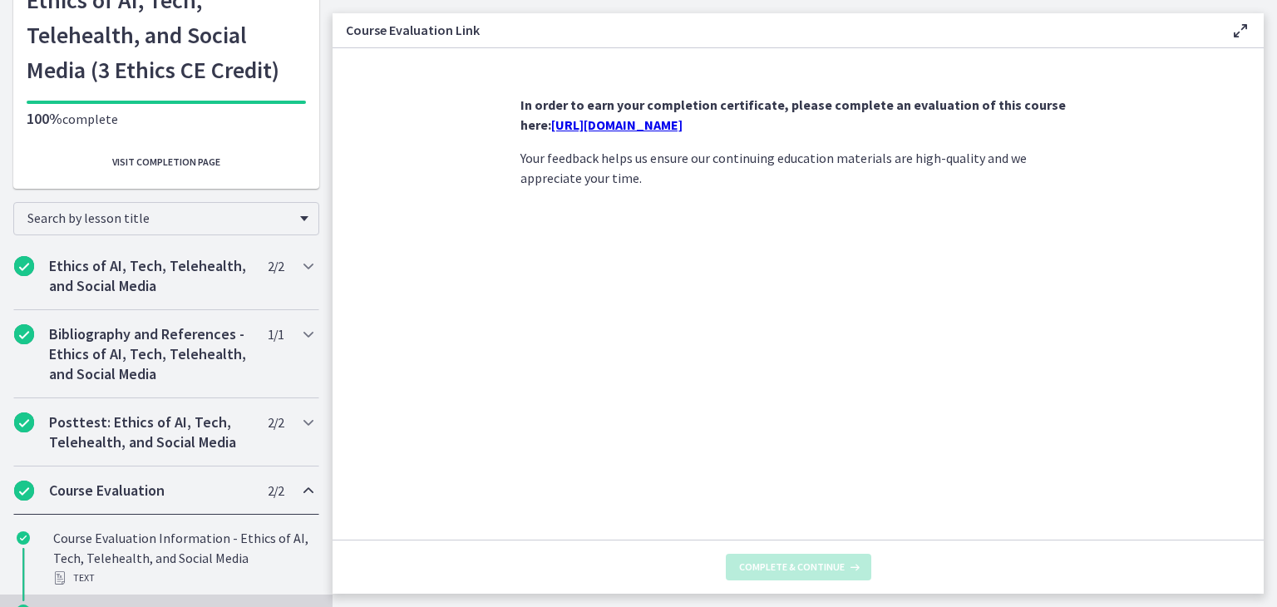
scroll to position [141, 0]
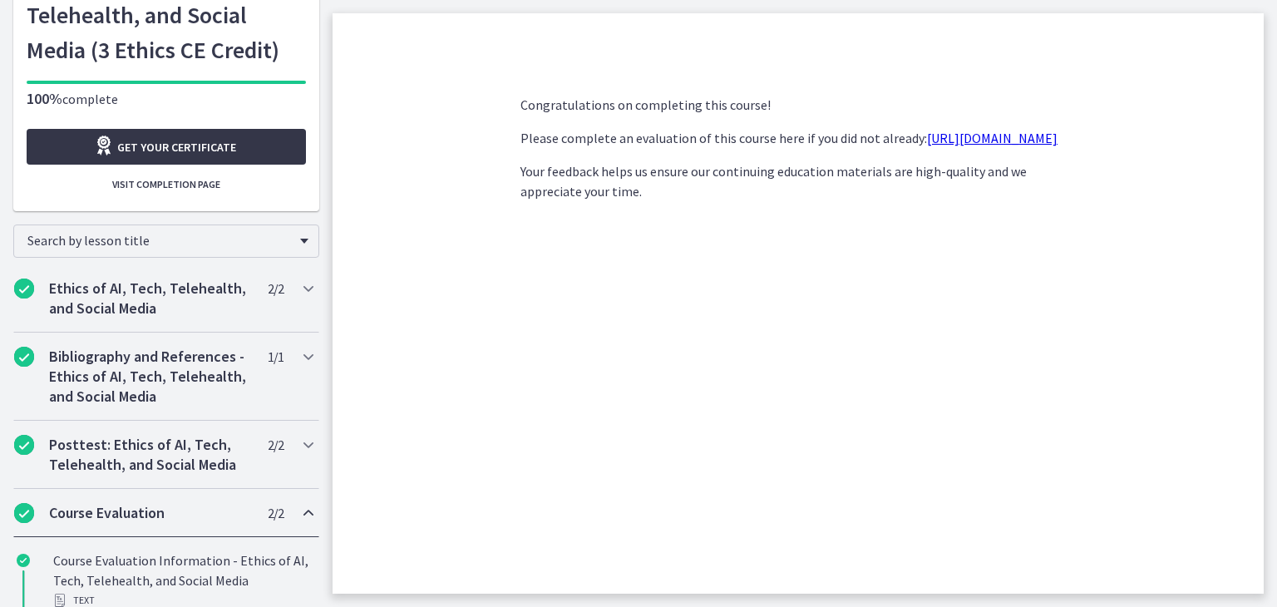
click at [203, 159] on link "Get your certificate" at bounding box center [166, 147] width 279 height 36
drag, startPoint x: 1162, startPoint y: 1, endPoint x: 861, endPoint y: 96, distance: 315.6
click at [861, 96] on p "Congratulations on completing this course!" at bounding box center [798, 105] width 555 height 20
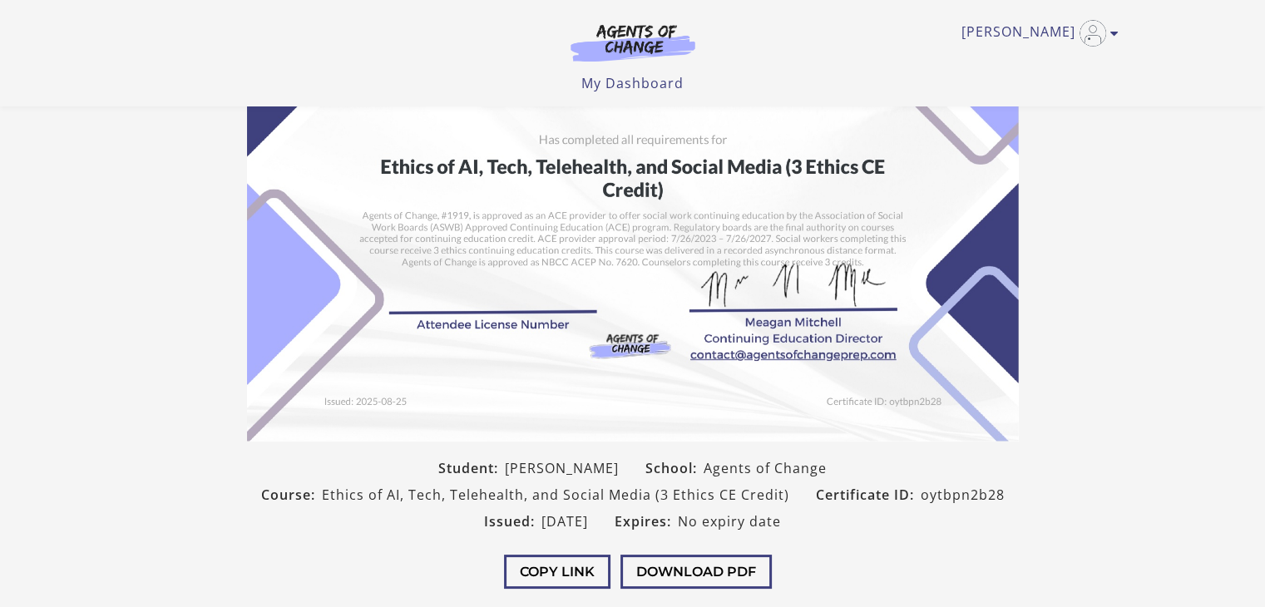
scroll to position [323, 0]
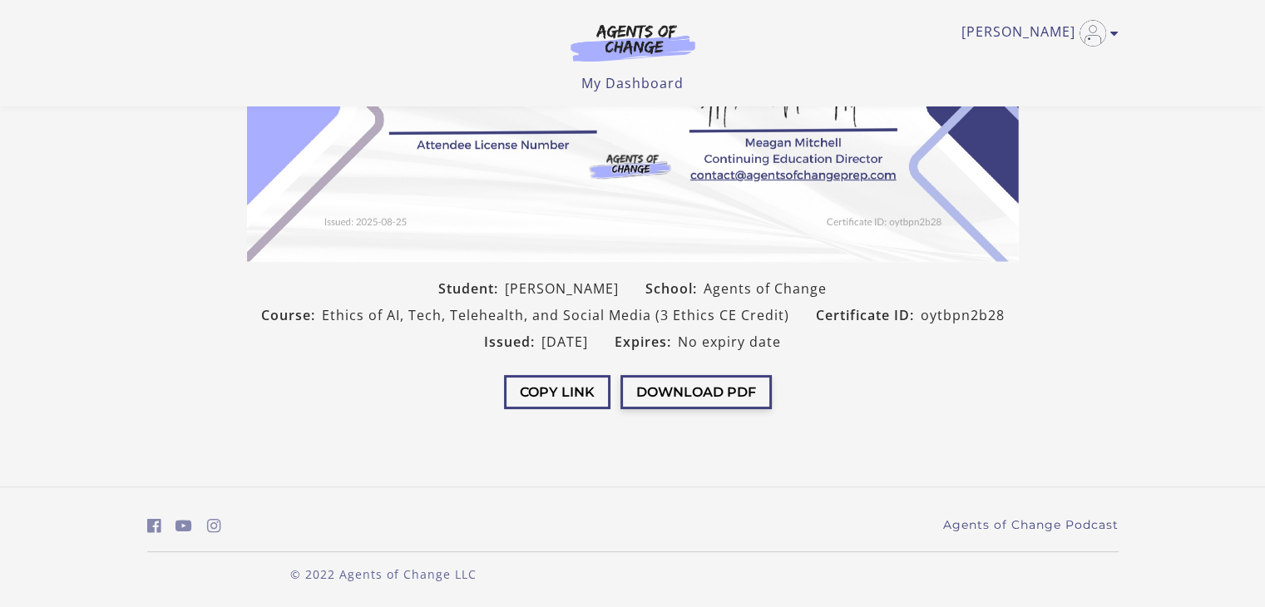
click at [686, 397] on button "Download PDF" at bounding box center [695, 392] width 151 height 34
click at [1114, 28] on icon "Toggle menu" at bounding box center [1114, 33] width 8 height 13
click at [1051, 117] on link "Sign Out" at bounding box center [1049, 117] width 146 height 28
